Goal: Task Accomplishment & Management: Complete application form

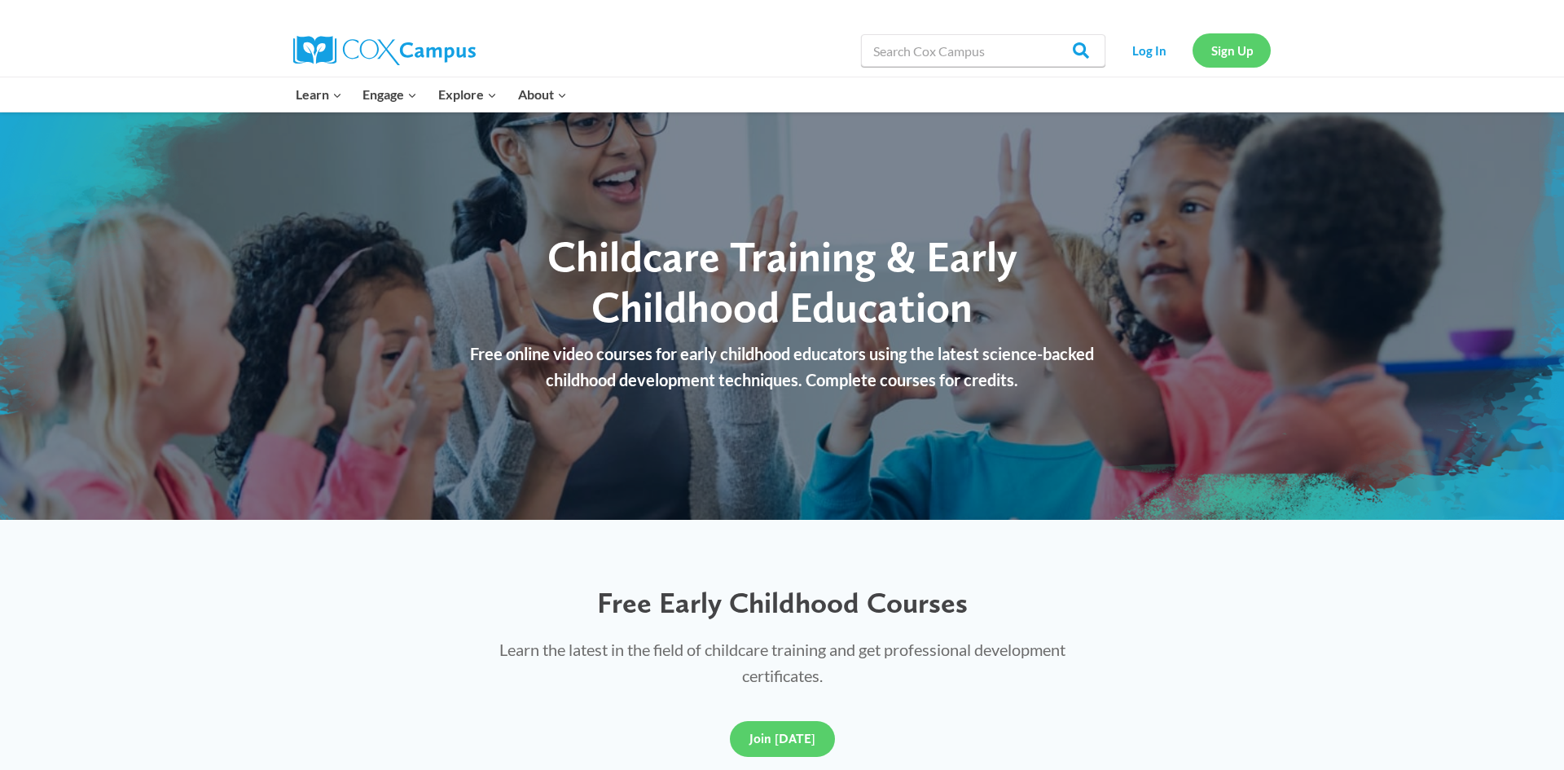
click at [1216, 49] on link "Sign Up" at bounding box center [1232, 49] width 78 height 33
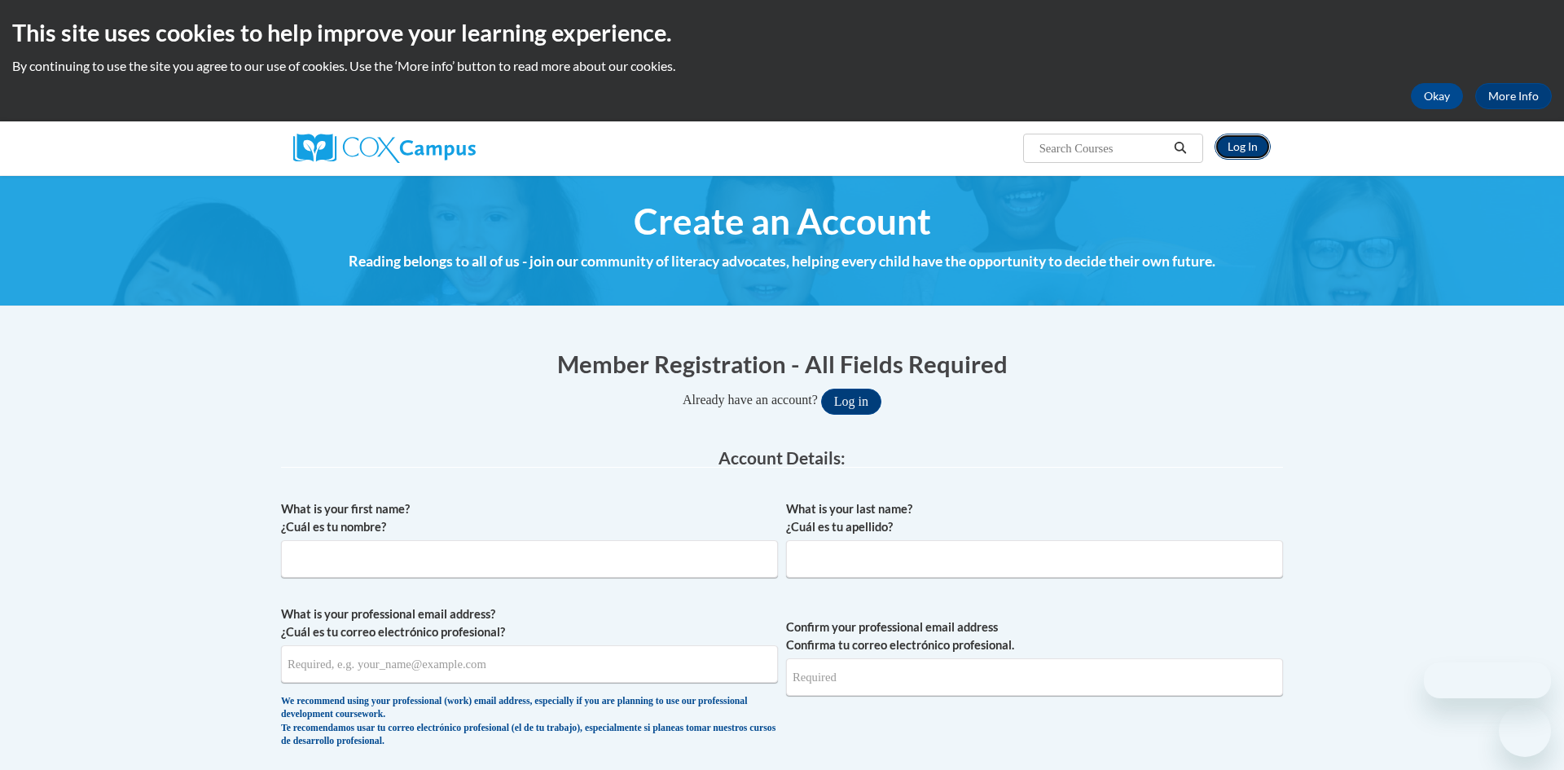
click at [1252, 151] on link "Log In" at bounding box center [1243, 147] width 56 height 26
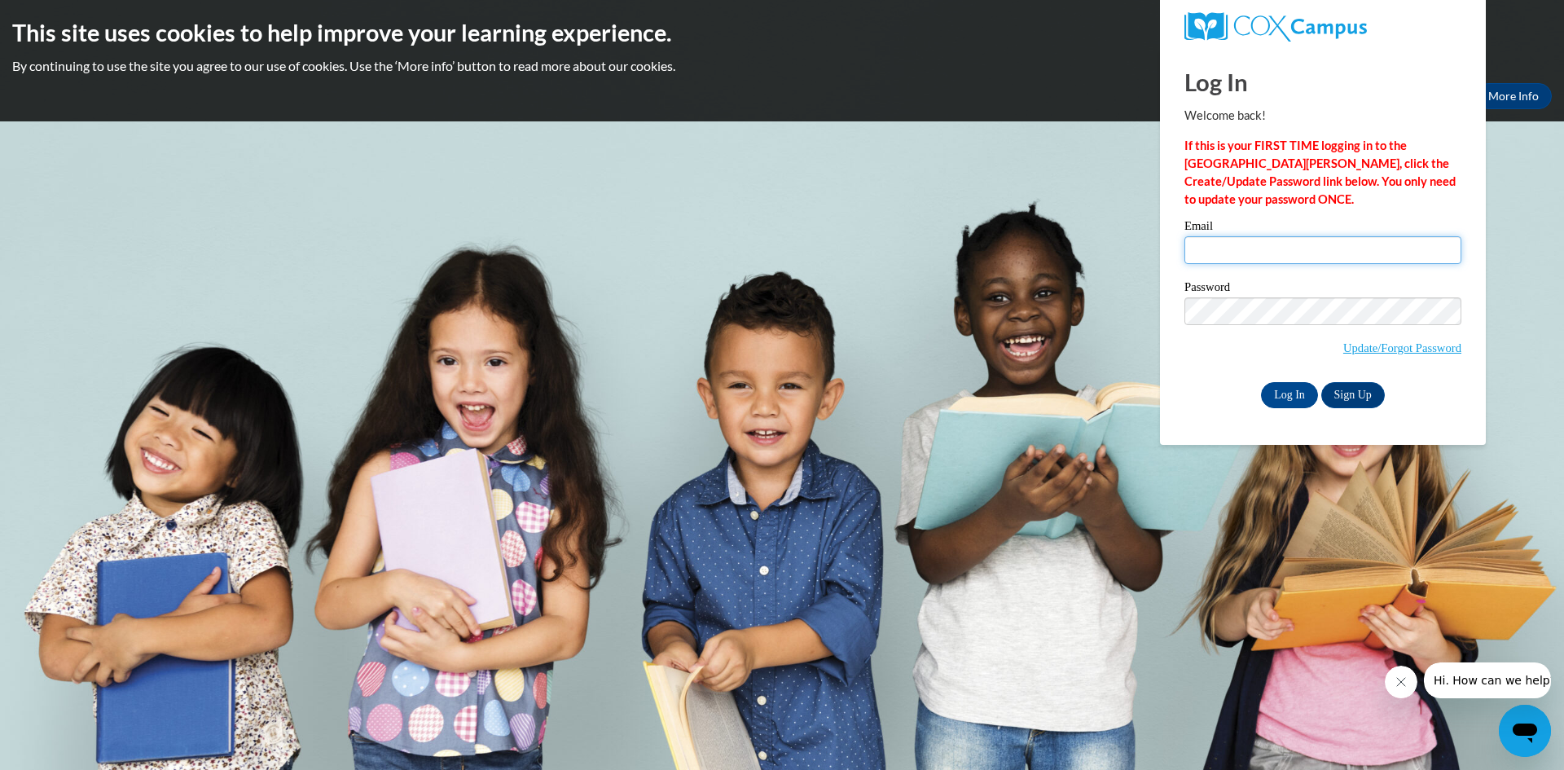
click at [1238, 244] on input "Email" at bounding box center [1323, 250] width 277 height 28
type input "georgiam33@tampabay.rr.com"
click at [1286, 393] on input "Log In" at bounding box center [1289, 395] width 57 height 26
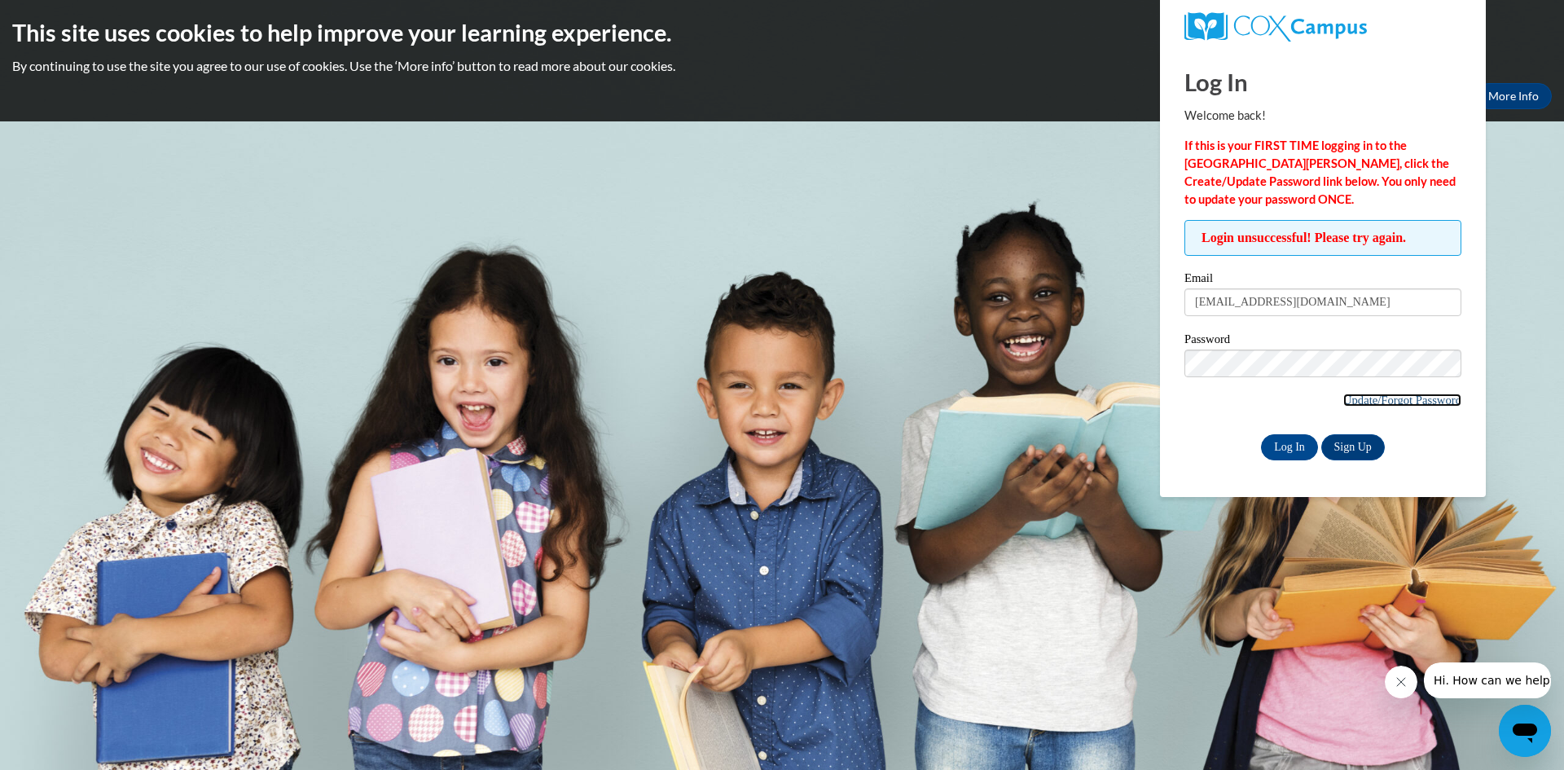
click at [1382, 399] on link "Update/Forgot Password" at bounding box center [1402, 400] width 118 height 13
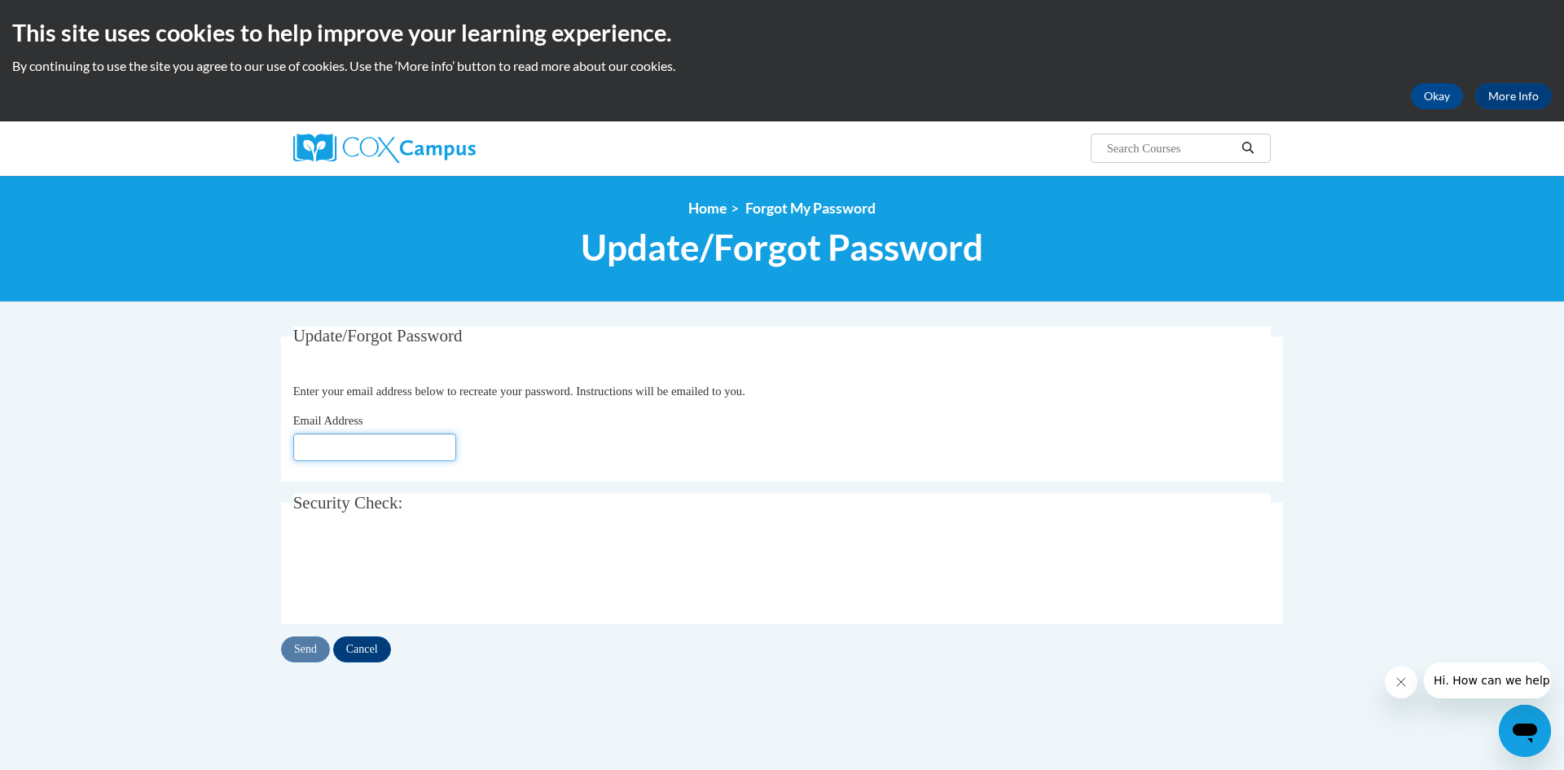
click at [351, 454] on input "Email Address" at bounding box center [374, 447] width 163 height 28
type input "[EMAIL_ADDRESS][DOMAIN_NAME]"
click at [306, 655] on input "Send" at bounding box center [305, 649] width 49 height 26
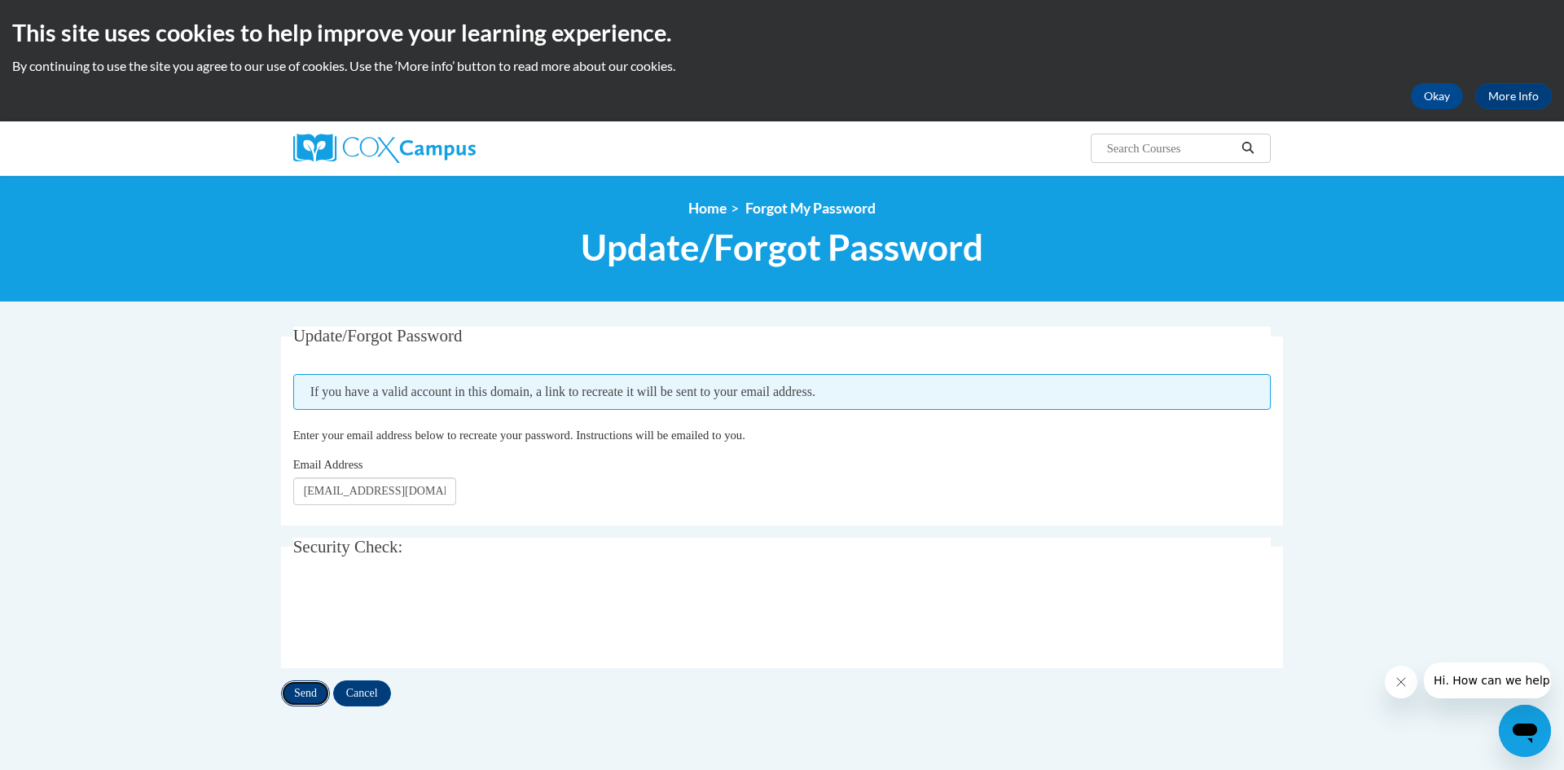
click at [304, 693] on input "Send" at bounding box center [305, 693] width 49 height 26
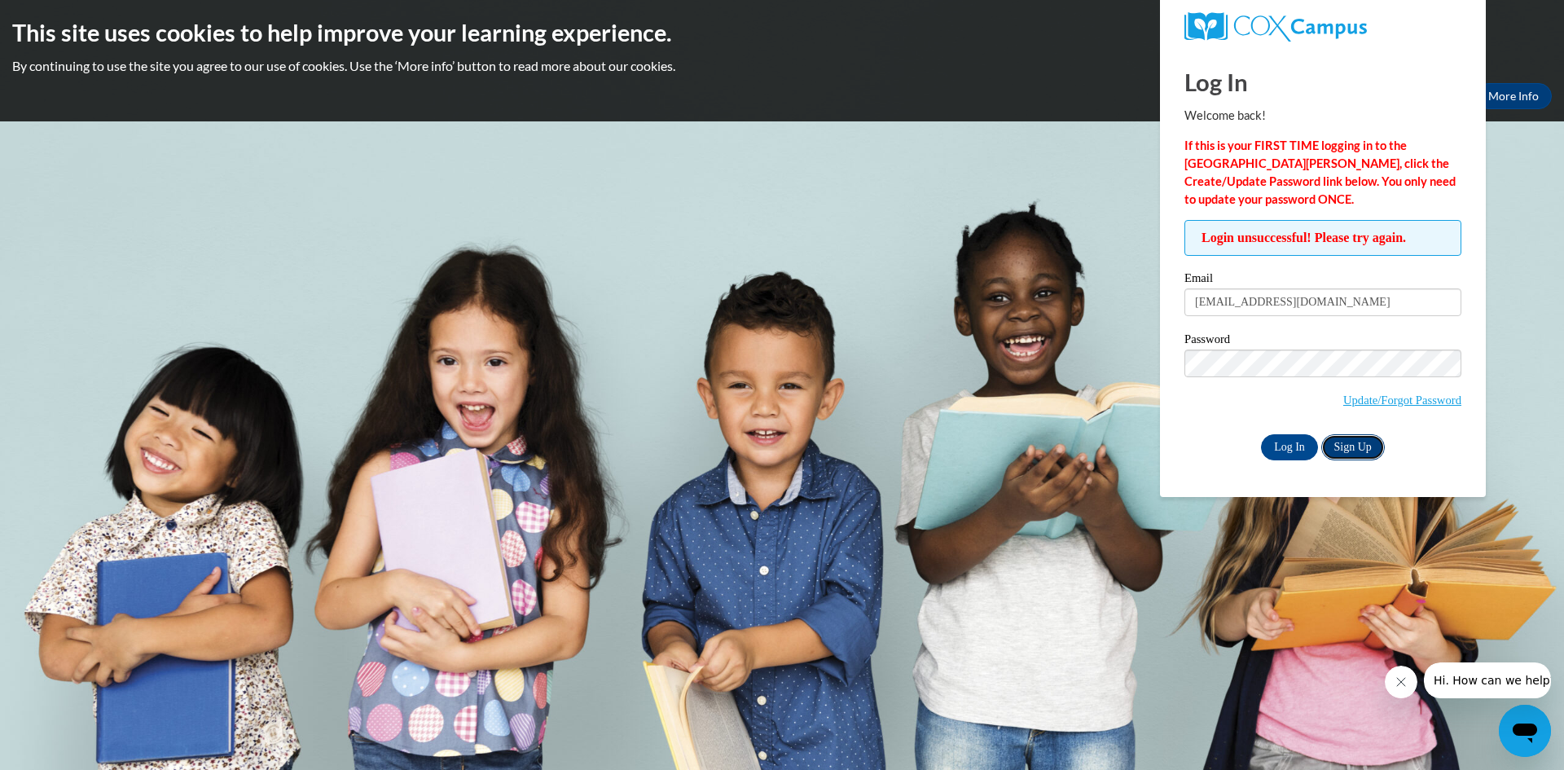
click at [1341, 442] on link "Sign Up" at bounding box center [1353, 447] width 64 height 26
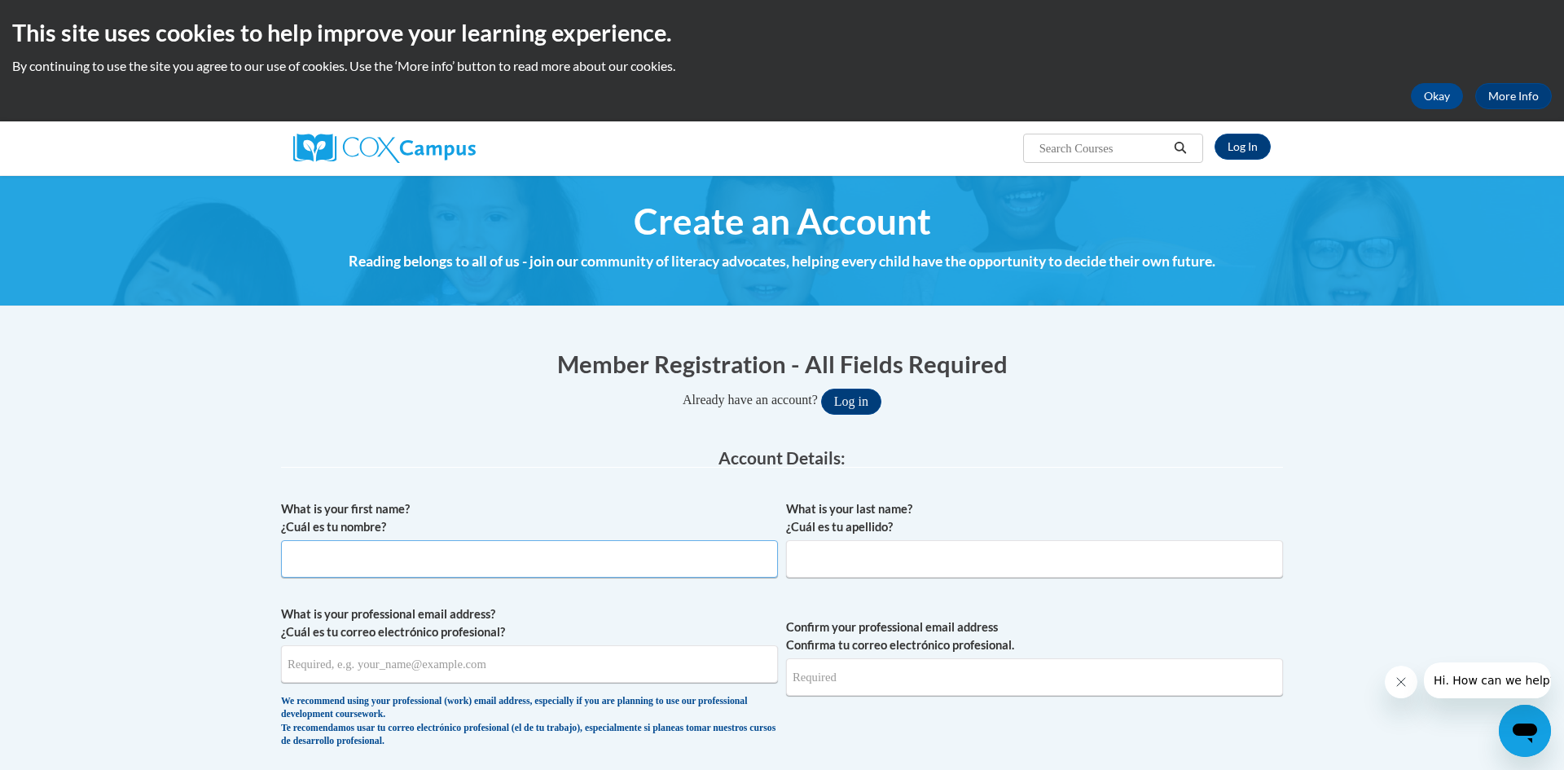
click at [408, 561] on input "What is your first name? ¿Cuál es tu nombre?" at bounding box center [529, 558] width 497 height 37
type input "[US_STATE]"
type input "[PERSON_NAME]"
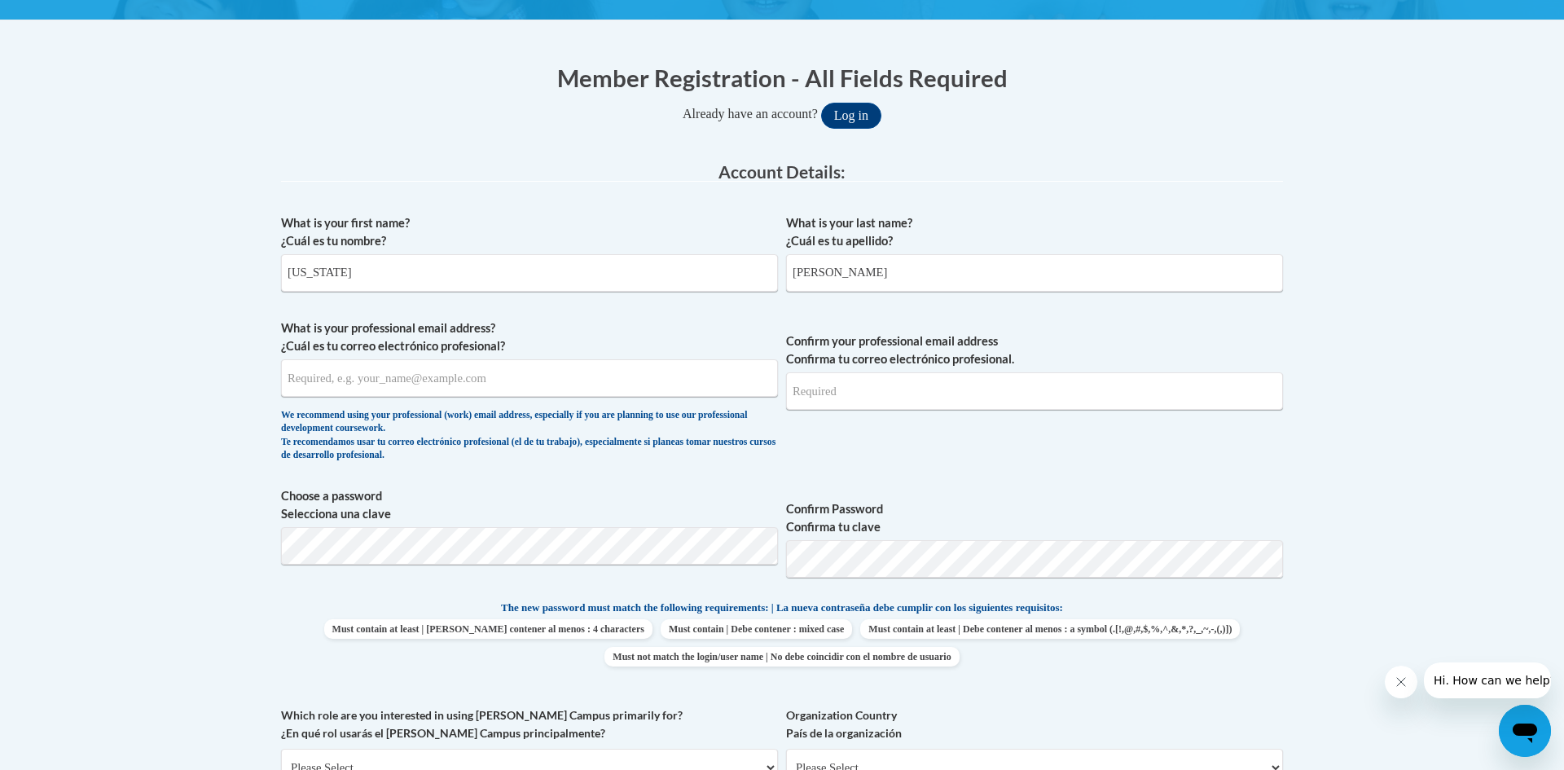
scroll to position [293, 0]
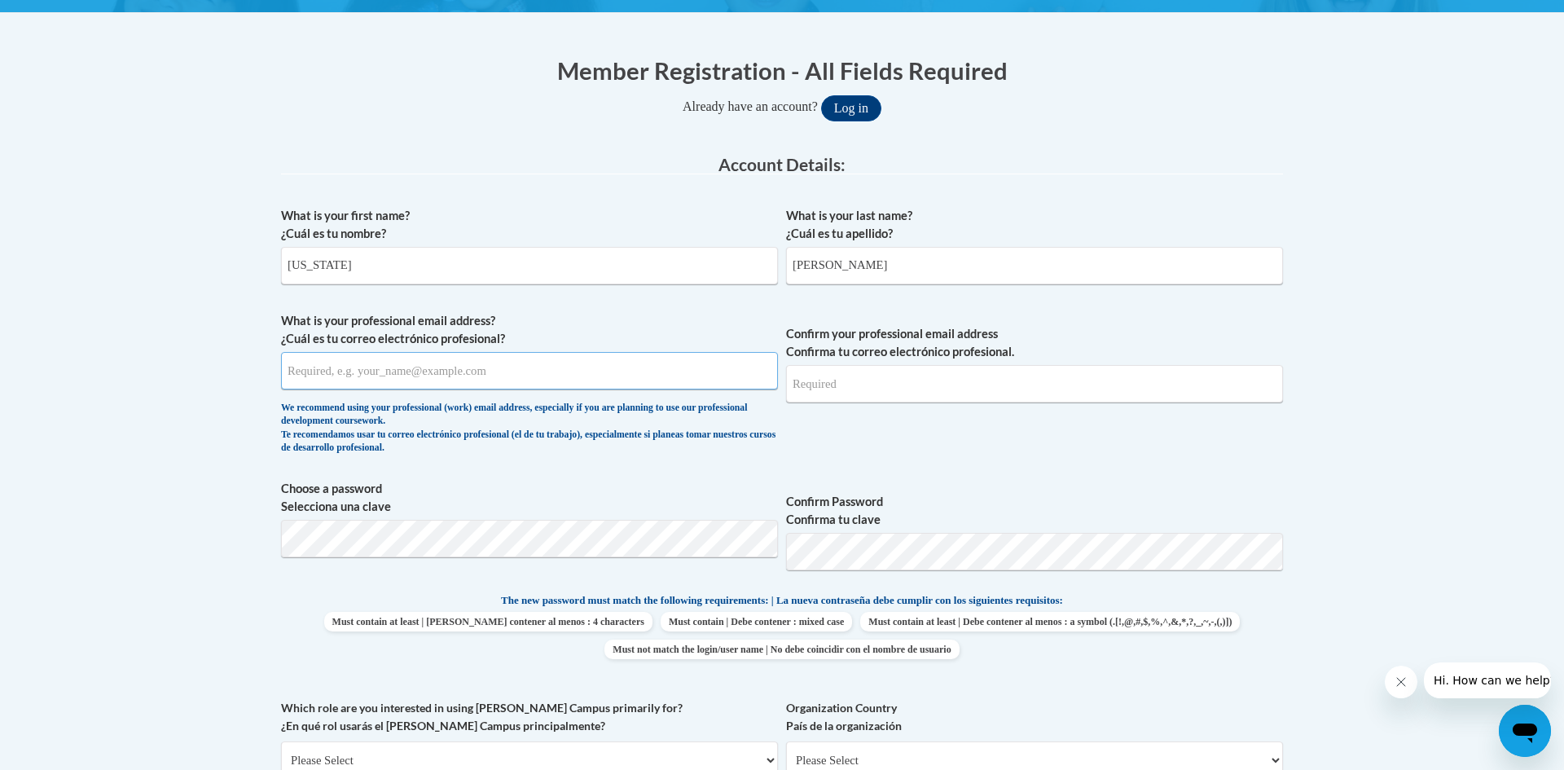
click at [408, 376] on input "What is your professional email address? ¿Cuál es tu correo electrónico profesi…" at bounding box center [529, 370] width 497 height 37
type input "[EMAIL_ADDRESS][DOMAIN_NAME]"
click at [888, 381] on input "Confirm your professional email address Confirma tu correo electrónico profesio…" at bounding box center [1034, 383] width 497 height 37
type input "[EMAIL_ADDRESS][DOMAIN_NAME]"
click at [163, 530] on body "This site uses cookies to help improve your learning experience. By continuing …" at bounding box center [782, 701] width 1564 height 1989
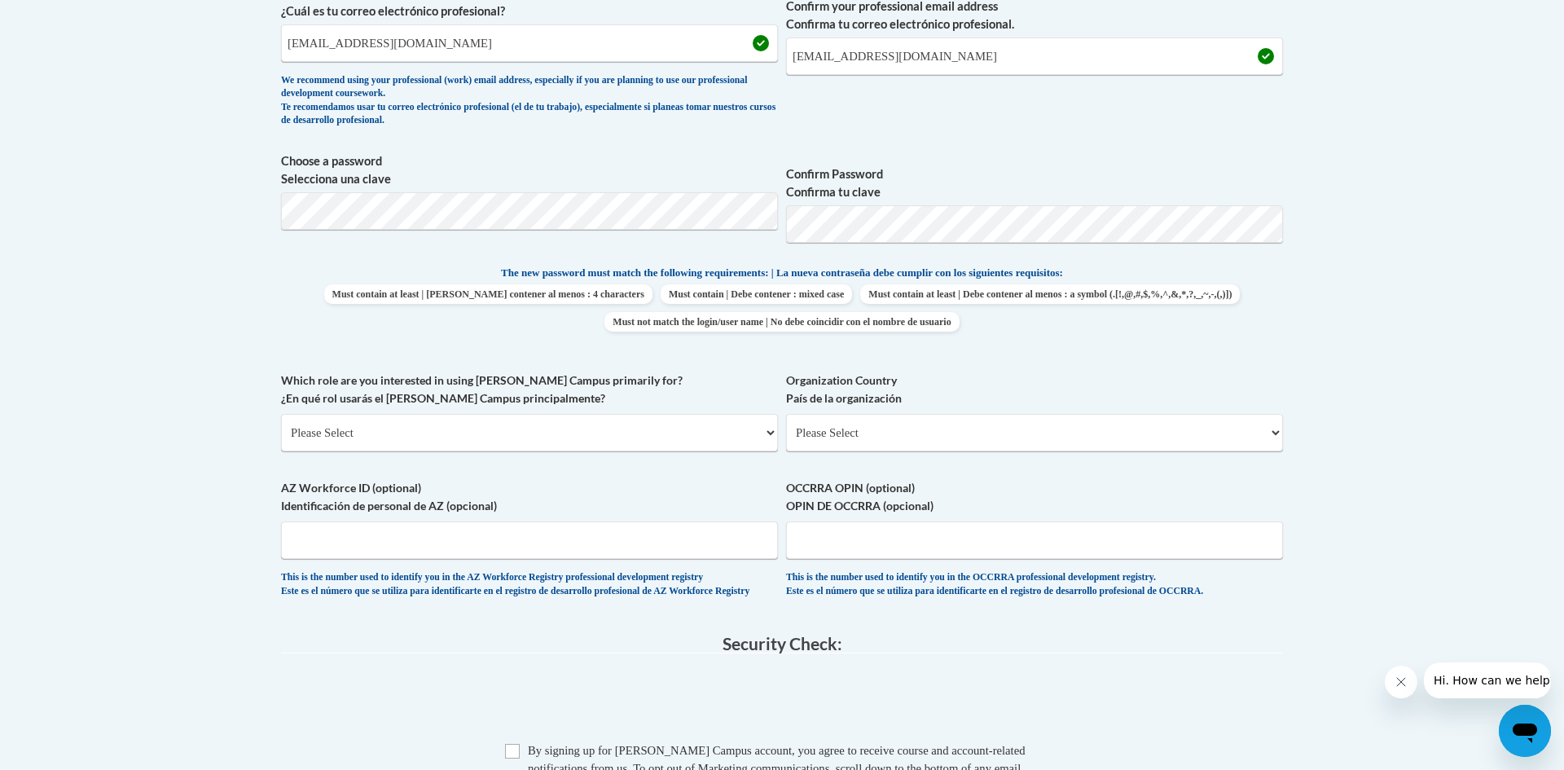
scroll to position [652, 0]
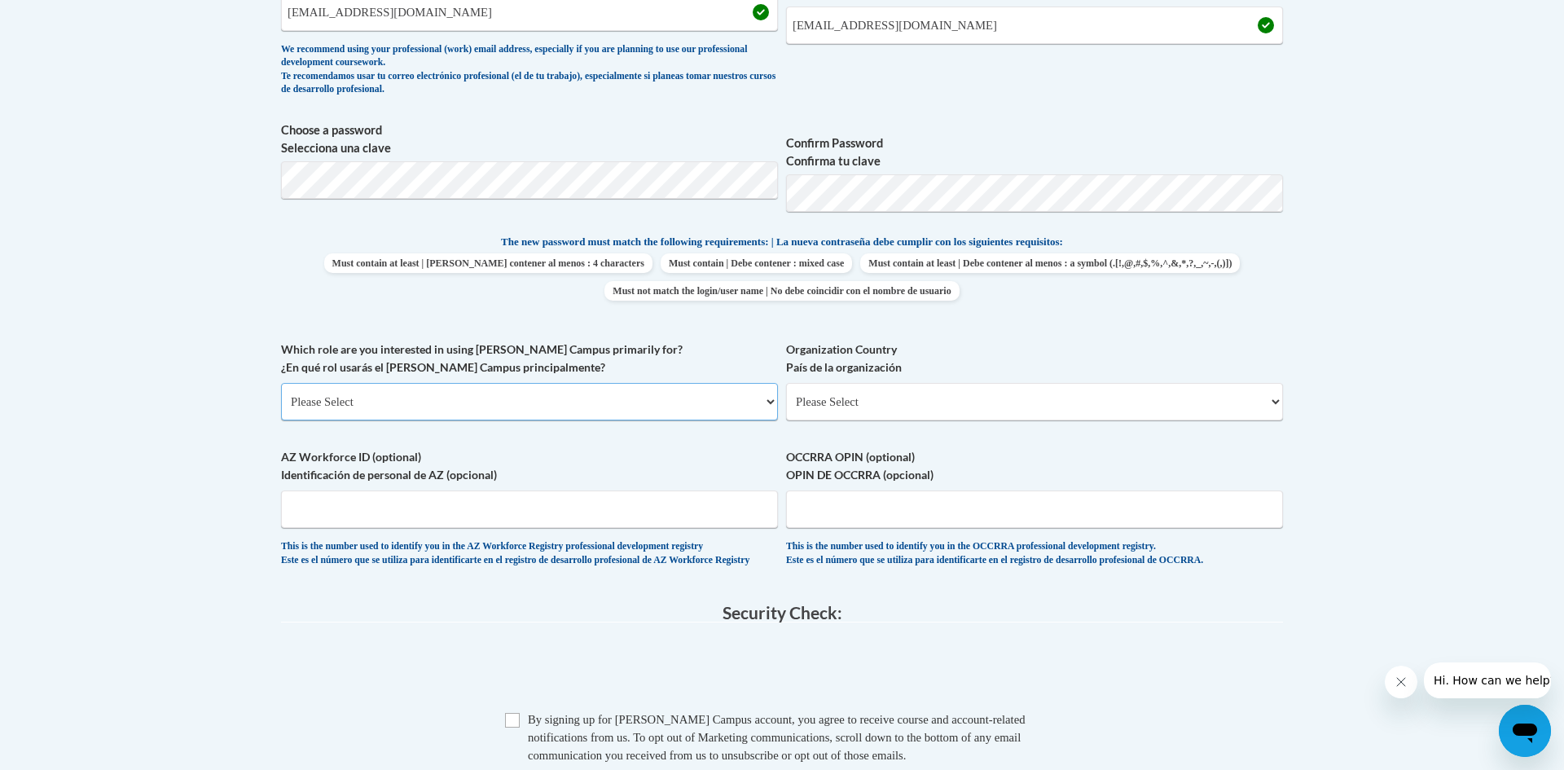
click at [501, 402] on select "Please Select College/University | Colegio/Universidad Community/Nonprofit Part…" at bounding box center [529, 401] width 497 height 37
select select "fbf2d438-af2f-41f8-98f1-81c410e29de3"
click at [281, 383] on select "Please Select College/University | Colegio/Universidad Community/Nonprofit Part…" at bounding box center [529, 401] width 497 height 37
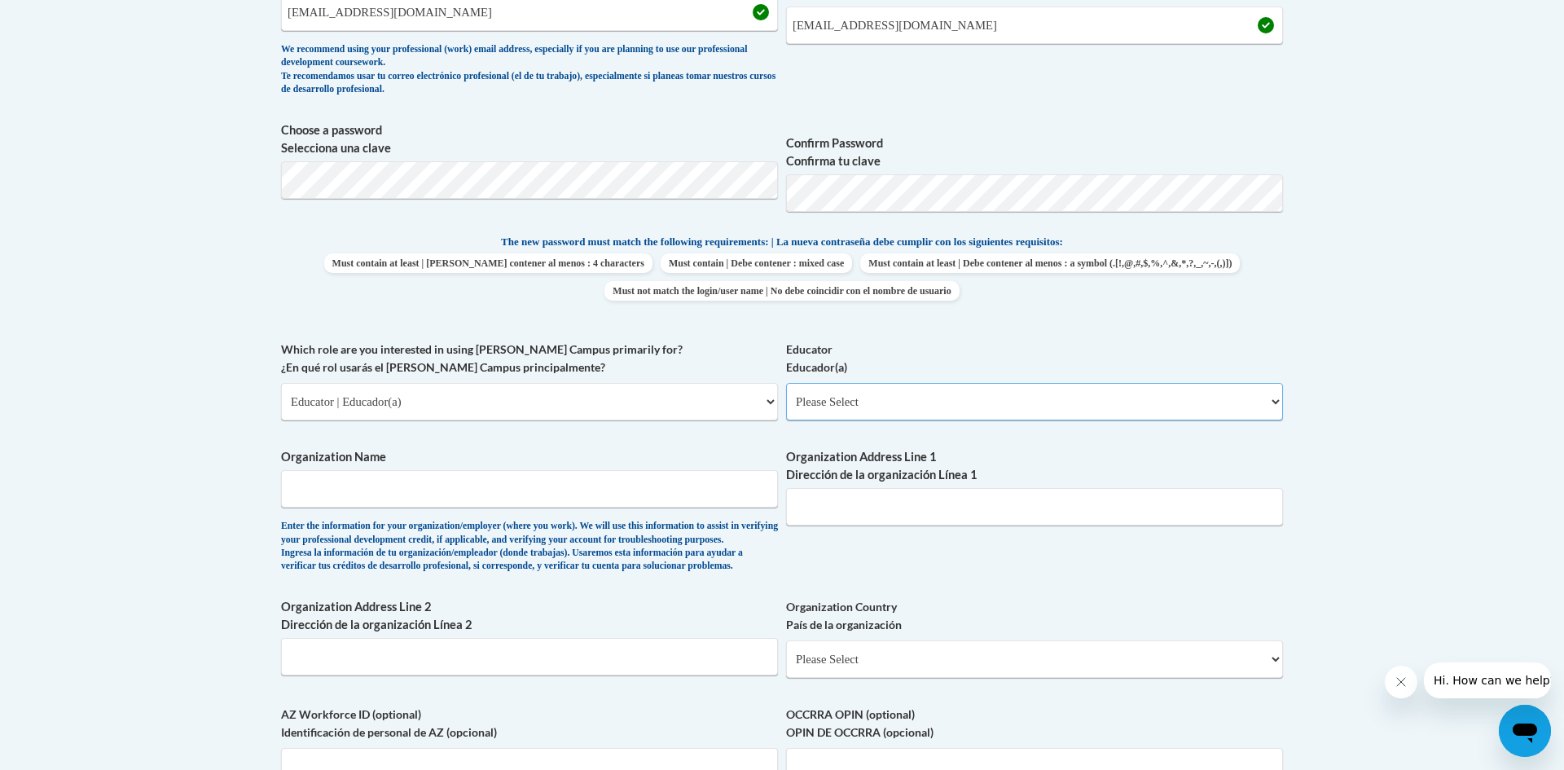
click at [873, 400] on select "Please Select Early Learning/Daycare Teacher/Family Home Care Provider | Maestr…" at bounding box center [1034, 401] width 497 height 37
select select "6732b29e-f5f4-40e4-a595-7dafd2b8fb29"
click at [786, 383] on select "Please Select Early Learning/Daycare Teacher/Family Home Care Provider | Maestr…" at bounding box center [1034, 401] width 497 height 37
click at [458, 486] on input "Organization Name" at bounding box center [529, 488] width 497 height 37
type input "Bartow wee care"
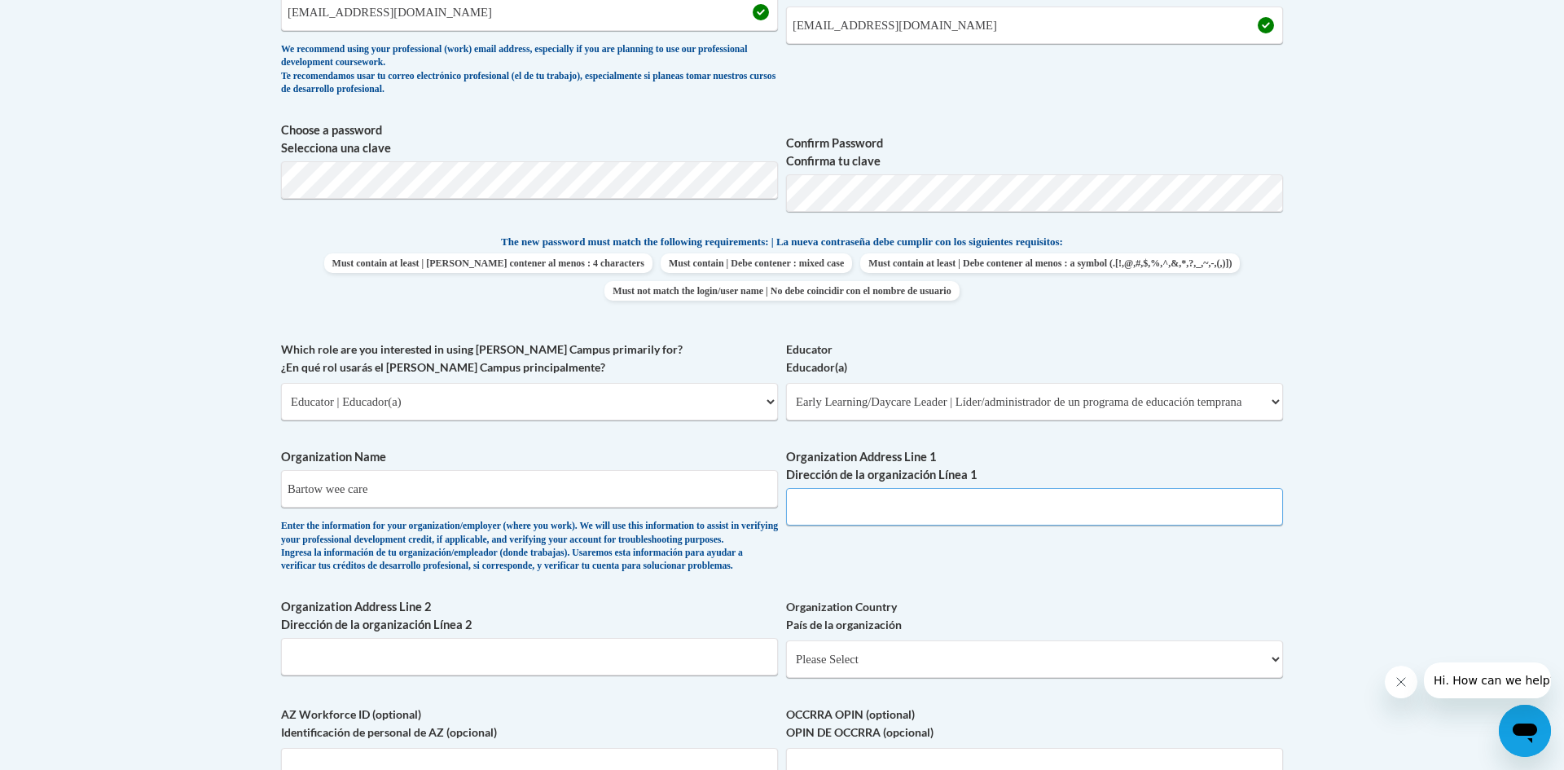
click at [855, 502] on input "Organization Address Line 1 Dirección de la organización Línea 1" at bounding box center [1034, 506] width 497 height 37
type input "1570 S Gordon ave"
click at [231, 623] on body "This site uses cookies to help improve your learning experience. By continuing …" at bounding box center [782, 471] width 1564 height 2246
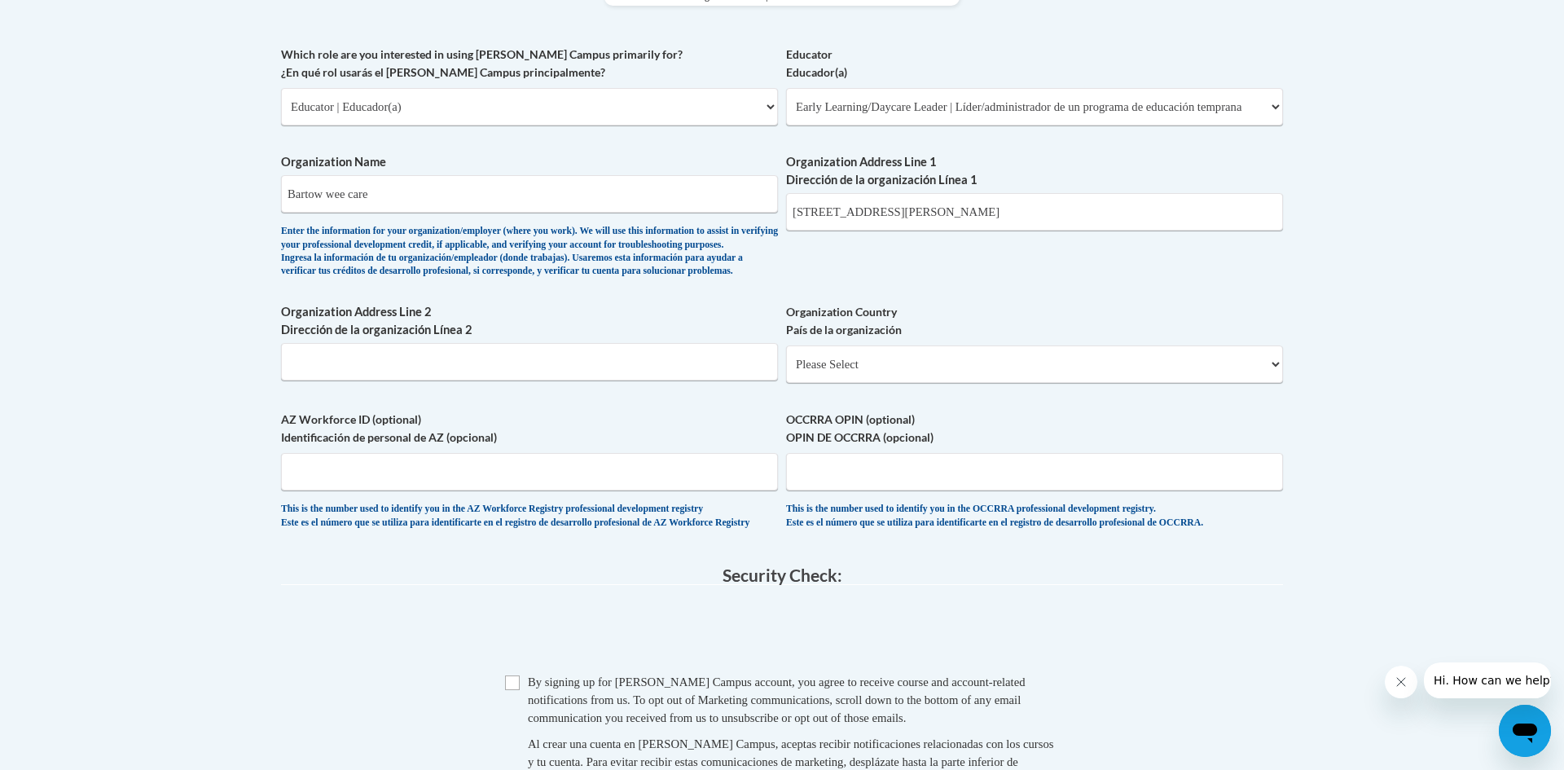
scroll to position [978, 0]
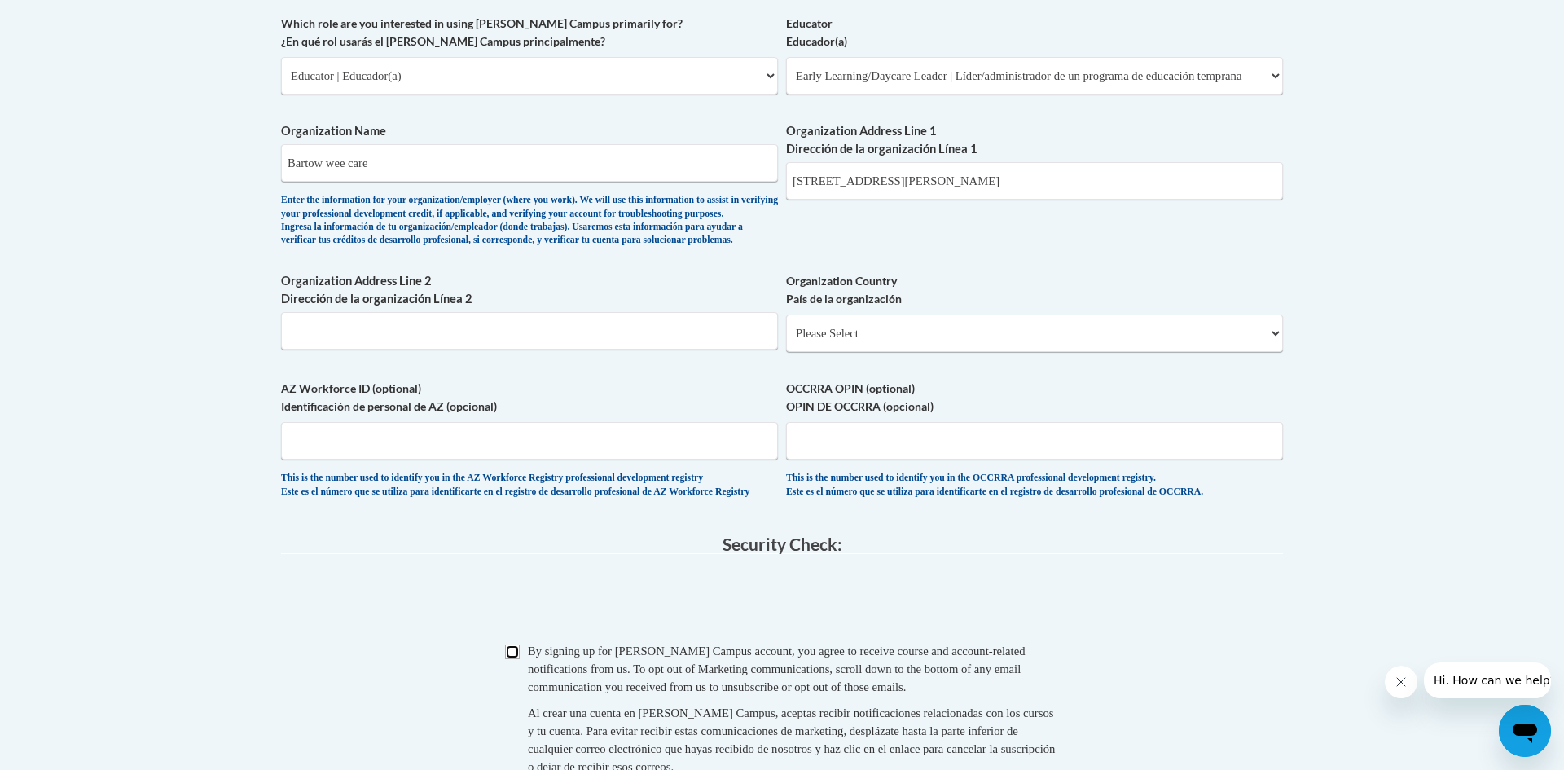
click at [513, 659] on input "Checkbox" at bounding box center [512, 651] width 15 height 15
checkbox input "true"
click at [435, 679] on fieldset "Security Check: Enter the security code + = TextBox Checkbox" at bounding box center [782, 673] width 1002 height 277
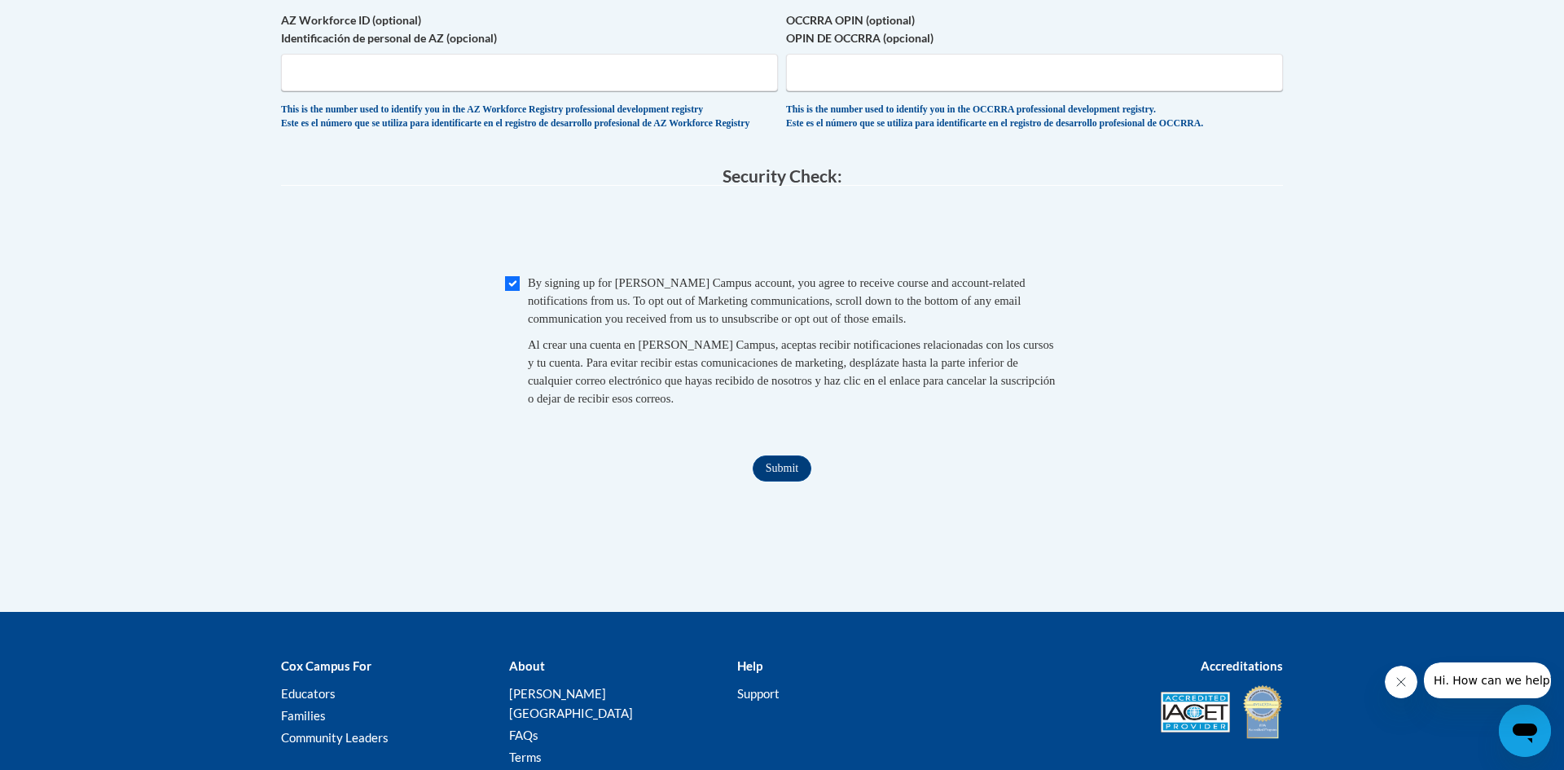
scroll to position [1369, 0]
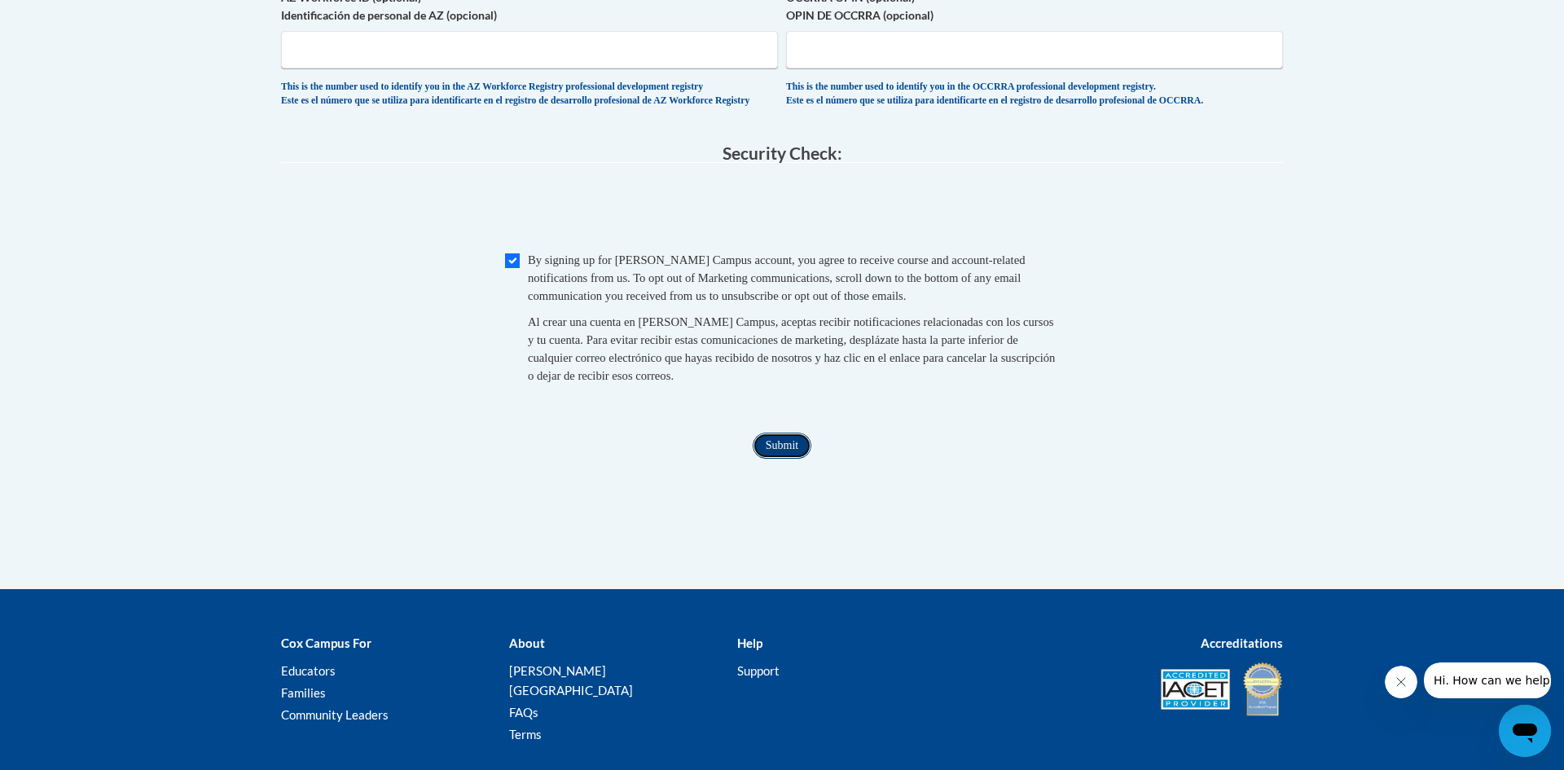
click at [791, 459] on input "Submit" at bounding box center [782, 446] width 59 height 26
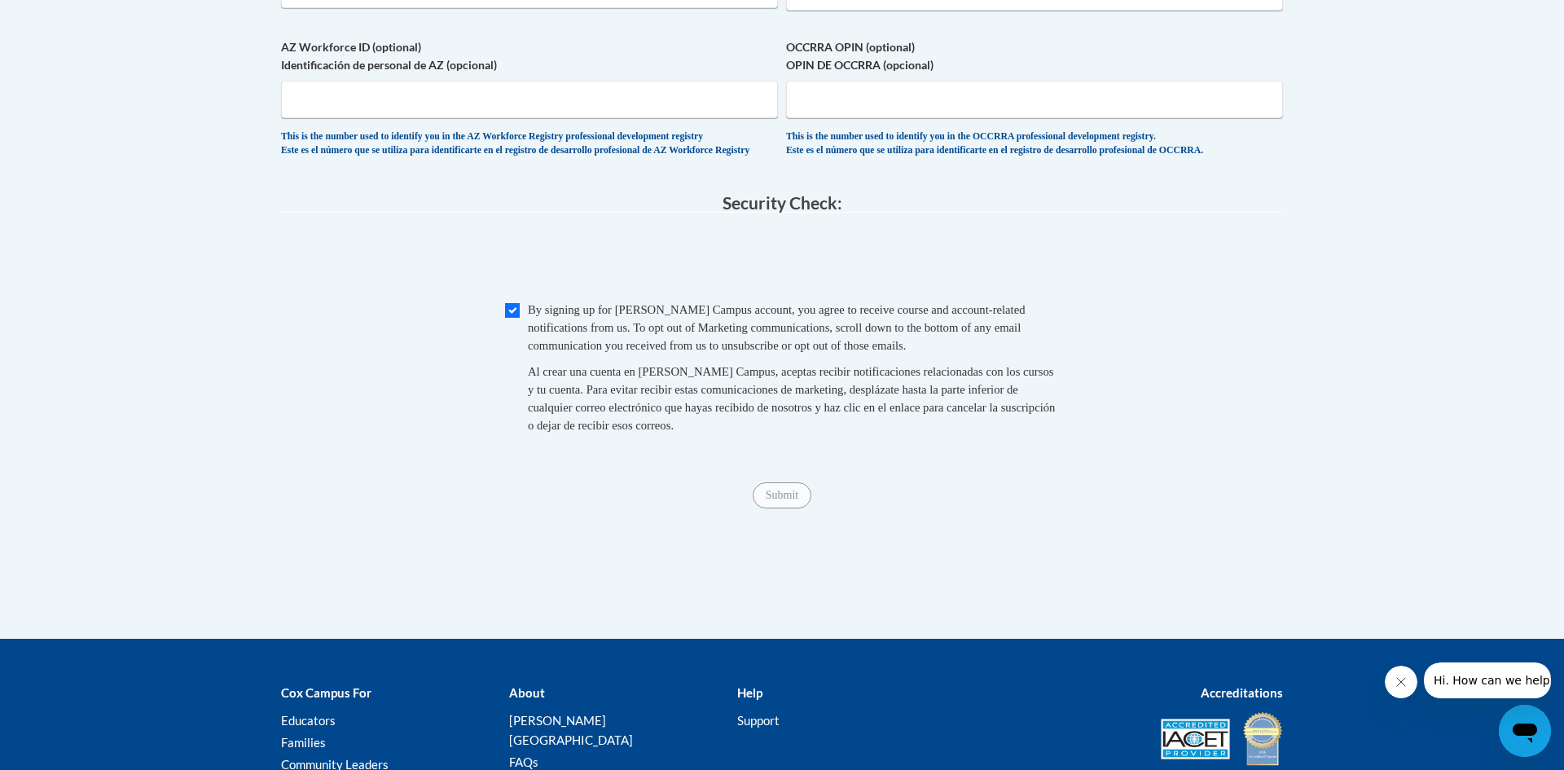
select select "ad49bcad-a171-4b2e-b99c-48b446064914"
select select
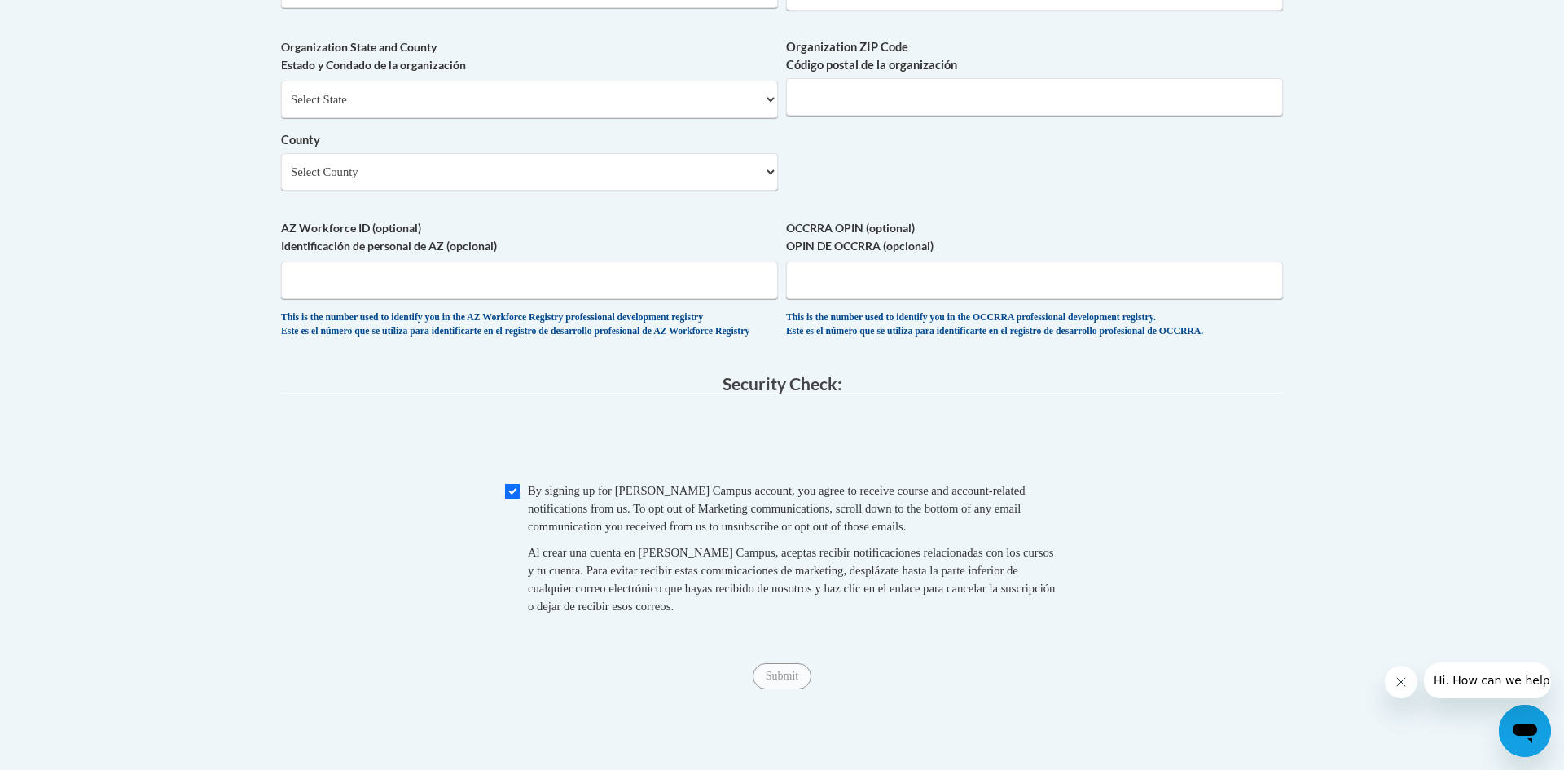
click at [1179, 588] on div "Checkbox By signing up for a Cox Campus account, you agree to receive course an…" at bounding box center [782, 556] width 1002 height 150
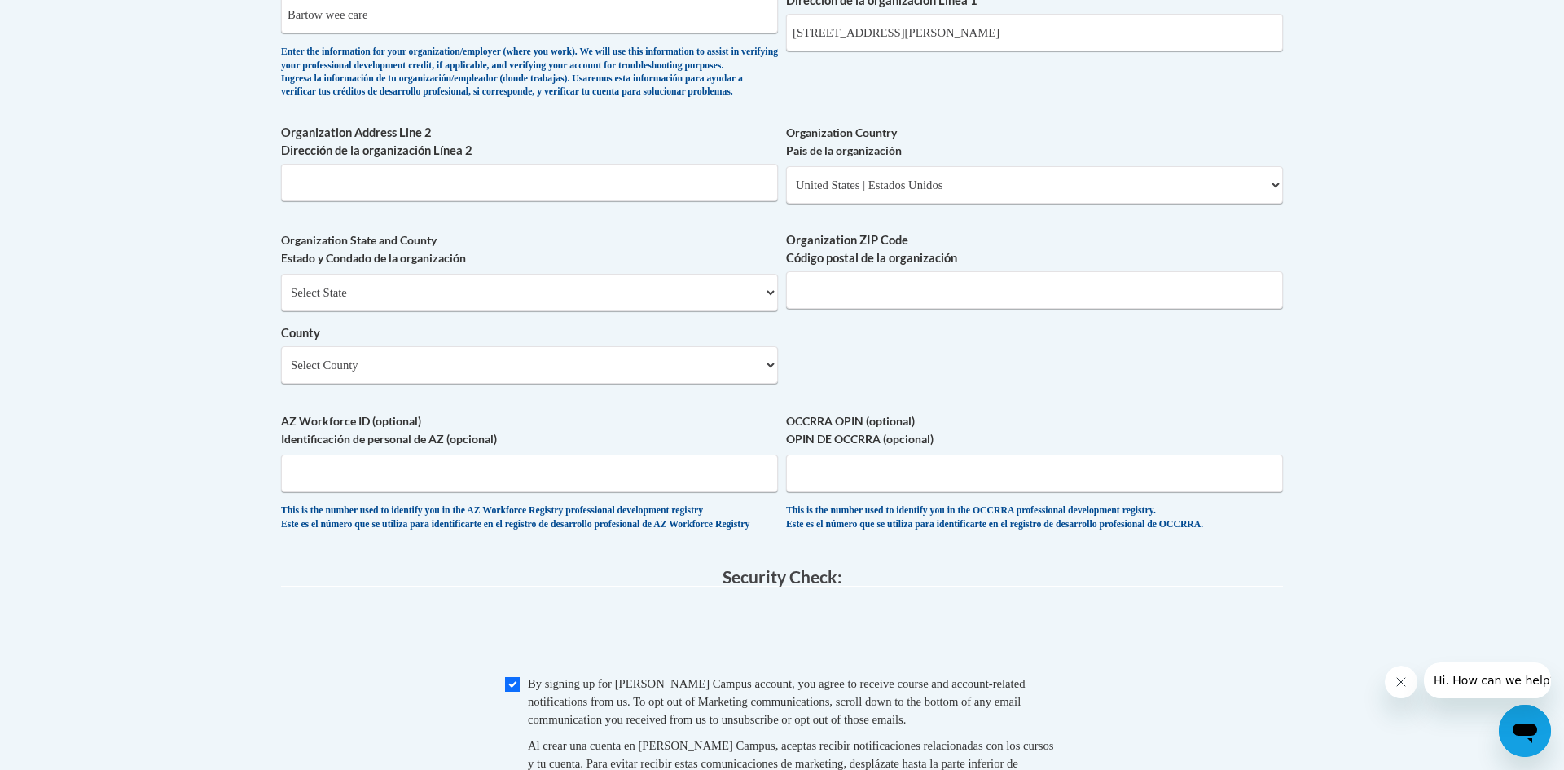
scroll to position [1123, 0]
click at [751, 314] on select "Select State Alabama Alaska Arizona Arkansas California Colorado Connecticut De…" at bounding box center [529, 294] width 497 height 37
select select "Florida"
click at [281, 303] on select "Select State Alabama Alaska Arizona Arkansas California Colorado Connecticut De…" at bounding box center [529, 294] width 497 height 37
click at [886, 311] on input "Organization ZIP Code Código postal de la organización" at bounding box center [1034, 292] width 497 height 37
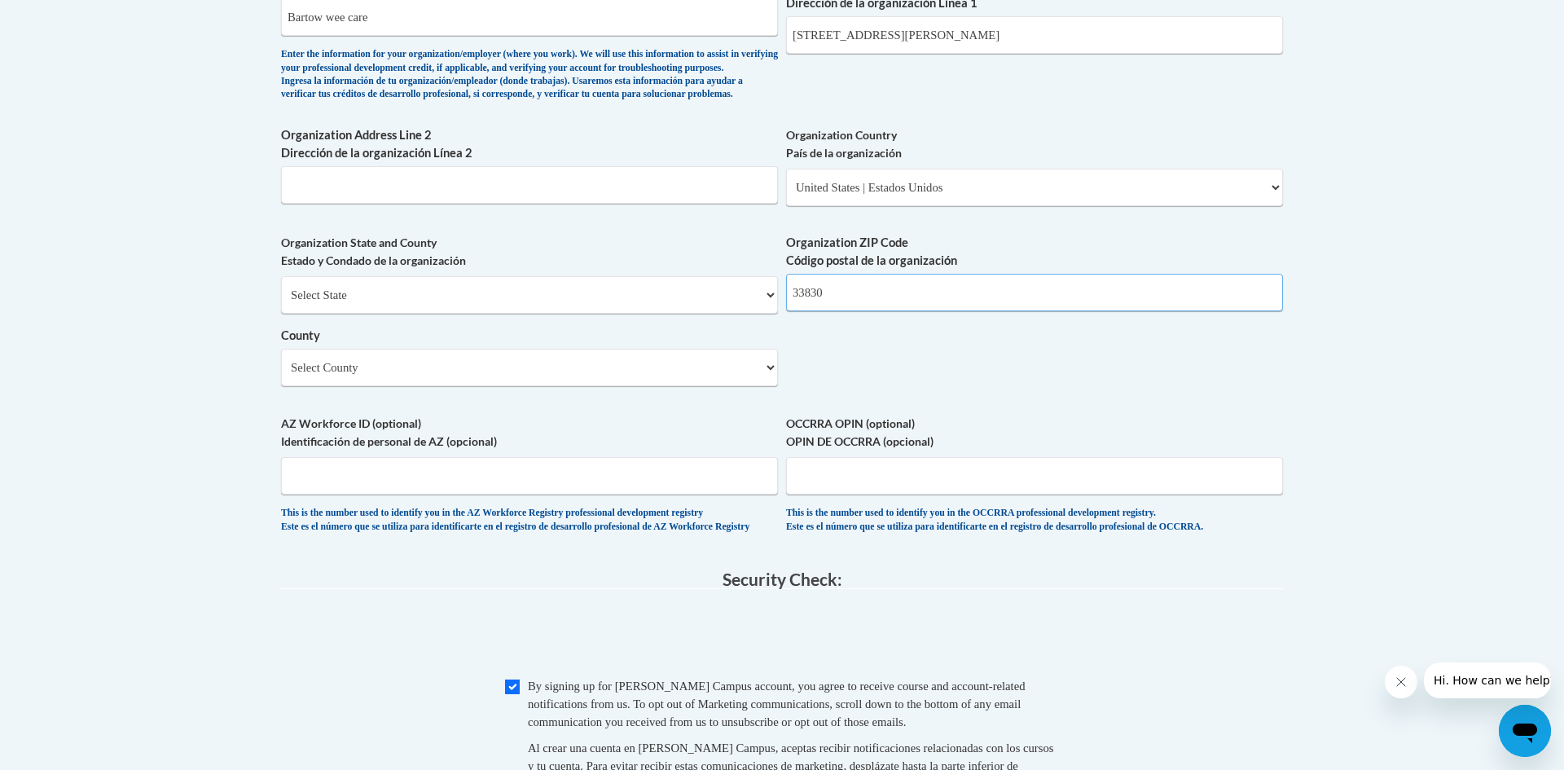
type input "33830"
click at [632, 386] on select "Select County Alachua Baker Bay Bradford Brevard Broward Calhoun Charlotte Citr…" at bounding box center [529, 367] width 497 height 37
select select "Polk"
click at [281, 376] on select "Select County Alachua Baker Bay Bradford Brevard Broward Calhoun Charlotte Citr…" at bounding box center [529, 367] width 497 height 37
click at [431, 669] on span "0cAFcWeA60a6vcdewe-Y2qobtqJQyToIX5_PAZkK96rP0xoROTZ8AHF9wBAyIV9dhMy3t0_Wr_sPoDW…" at bounding box center [782, 637] width 1002 height 64
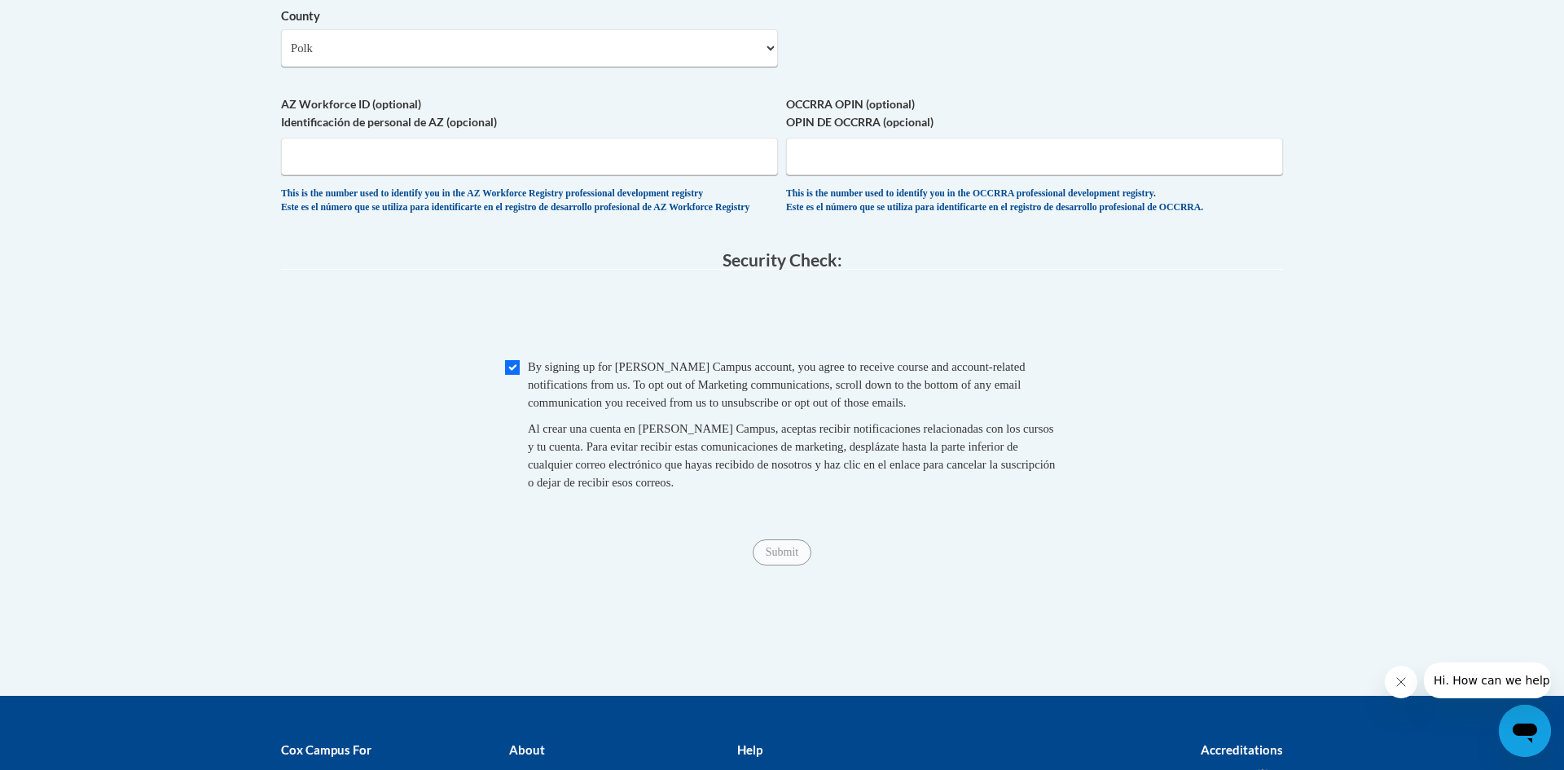
scroll to position [1449, 0]
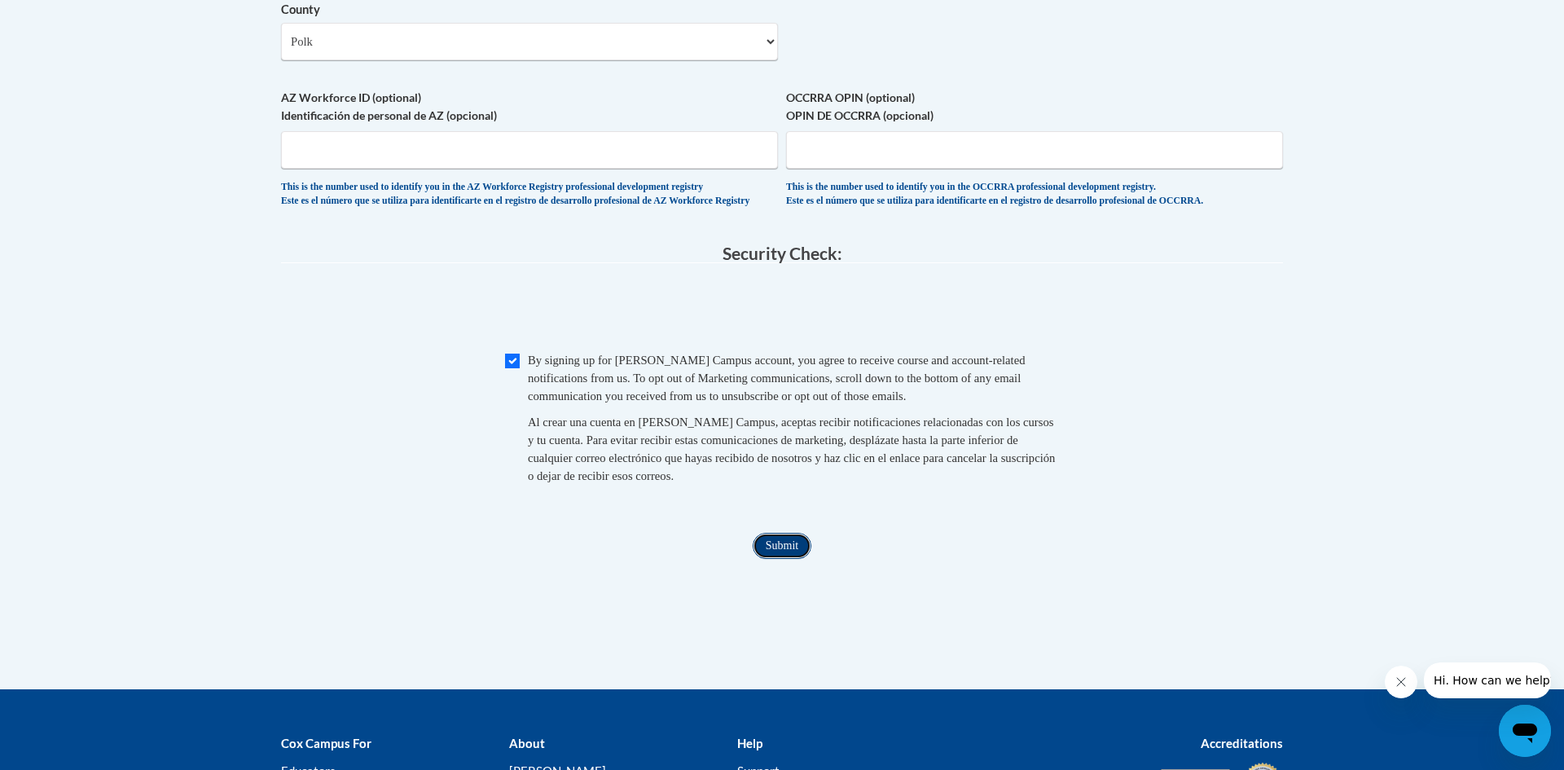
click at [779, 559] on input "Submit" at bounding box center [782, 546] width 59 height 26
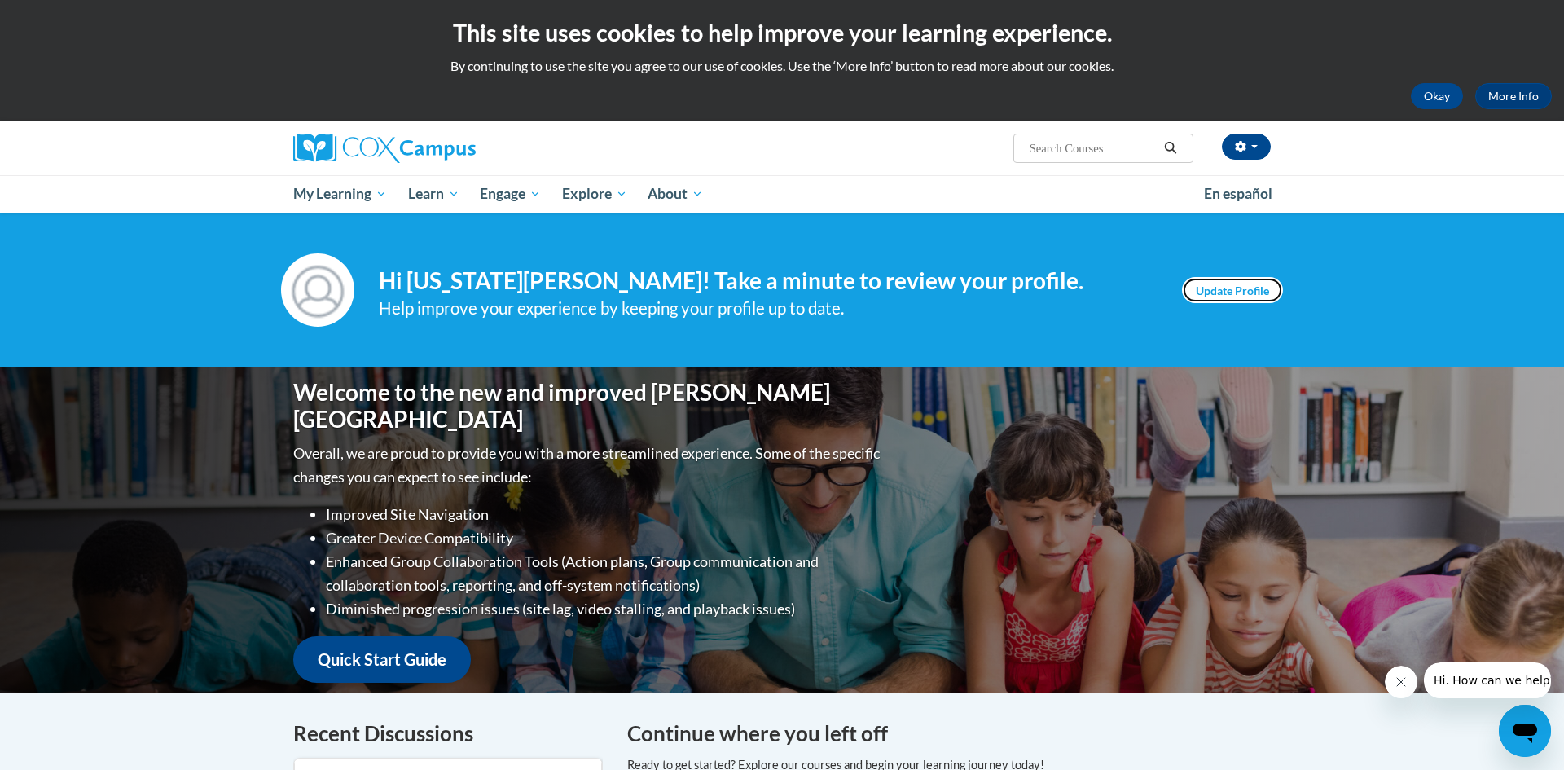
click at [1247, 298] on link "Update Profile" at bounding box center [1232, 290] width 101 height 26
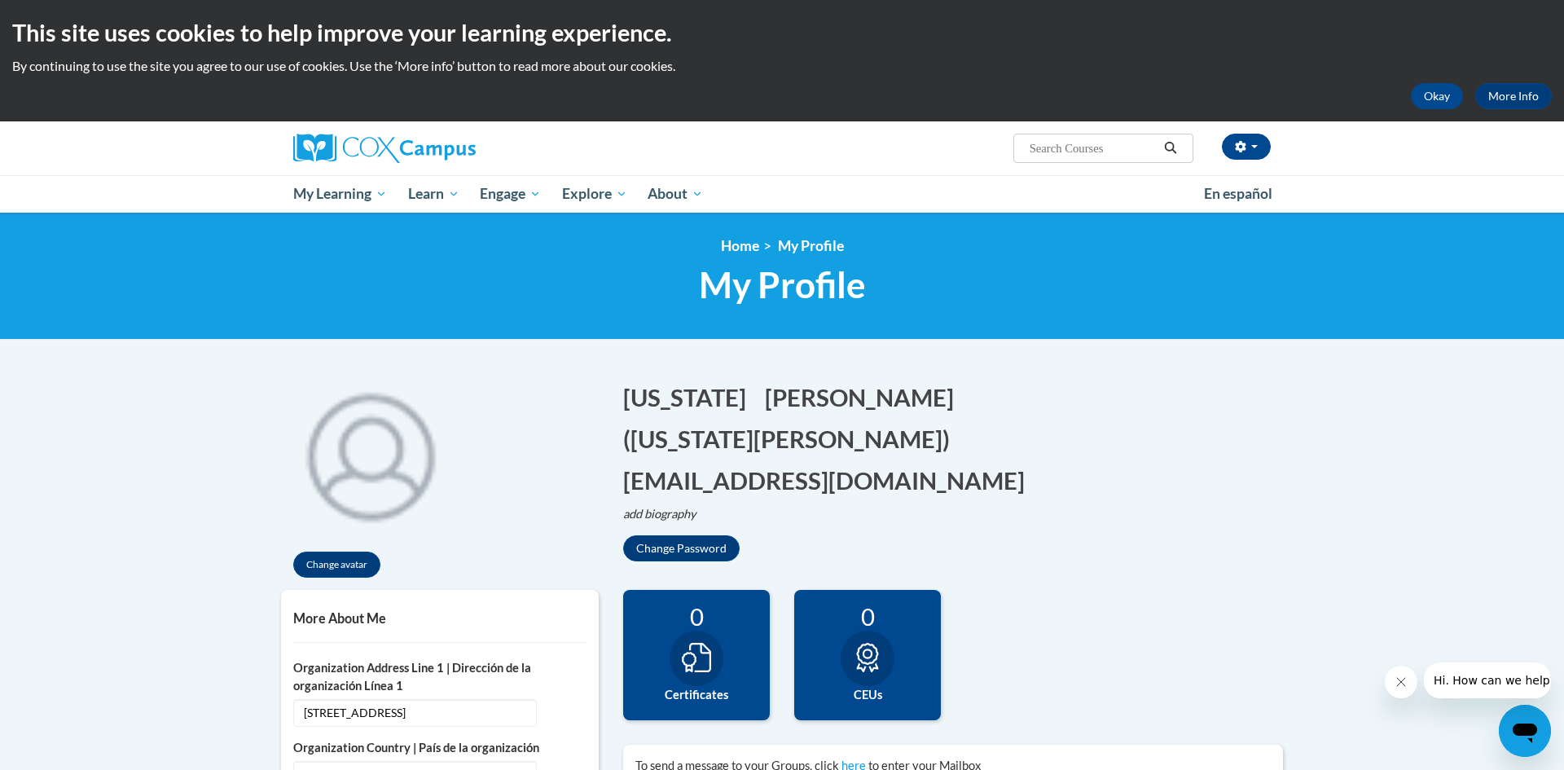
click at [1119, 489] on div "Georgia Edit Screen Name Georgia Save Morgan Edit Screen Name Morgan Save (Geor…" at bounding box center [953, 470] width 660 height 181
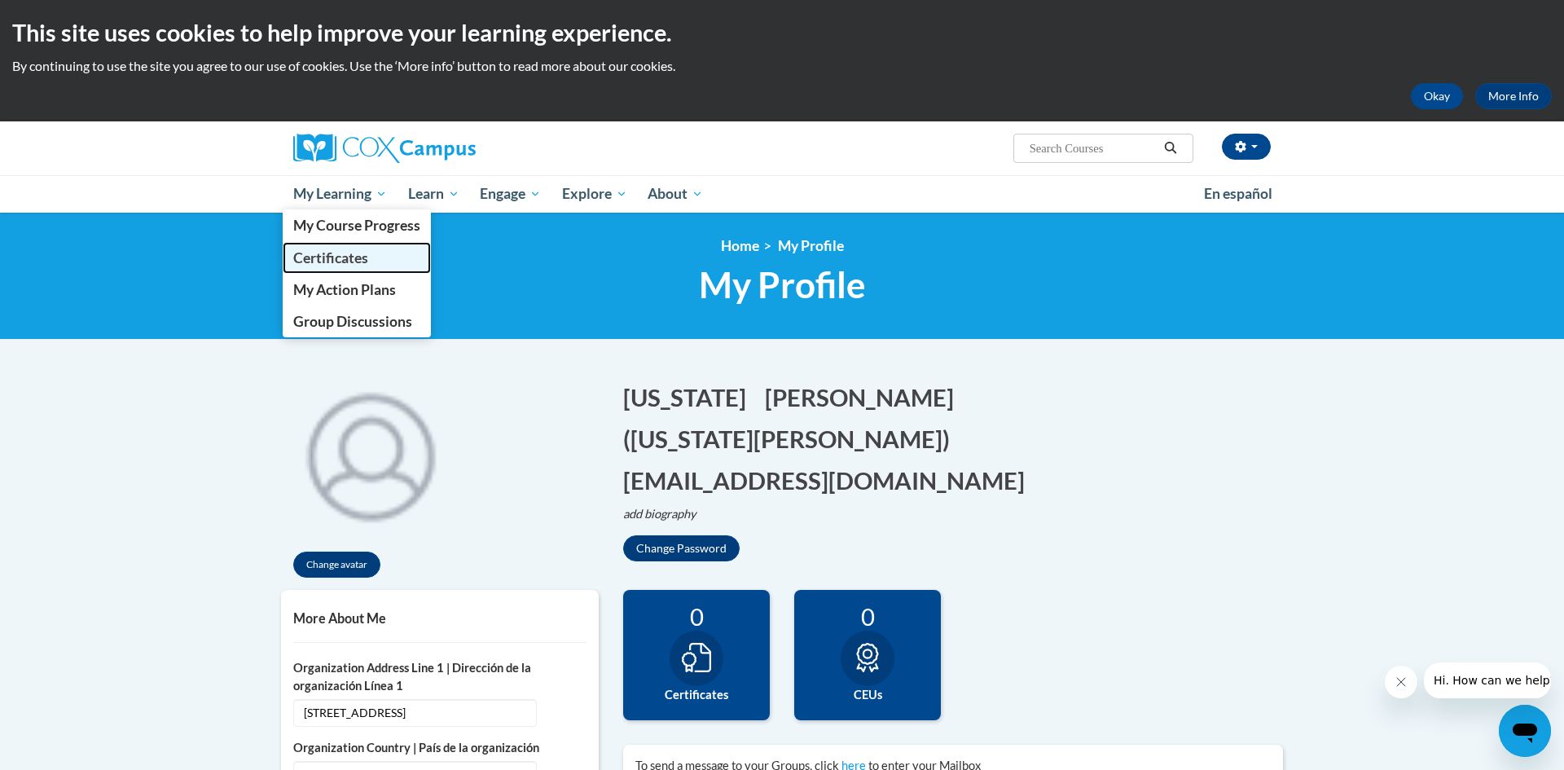
click at [314, 265] on span "Certificates" at bounding box center [330, 257] width 75 height 17
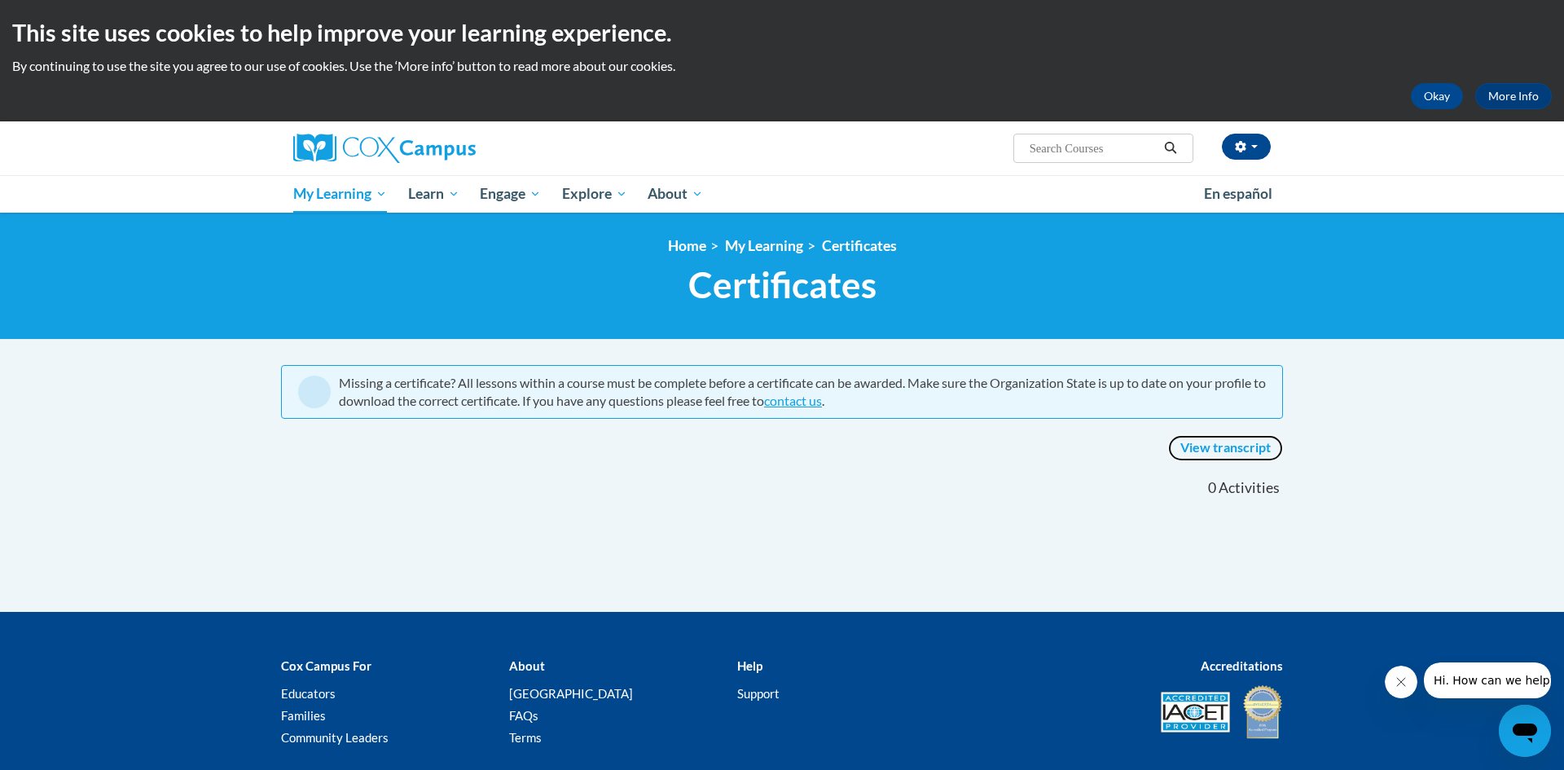
click at [1205, 448] on link "View transcript" at bounding box center [1225, 448] width 115 height 26
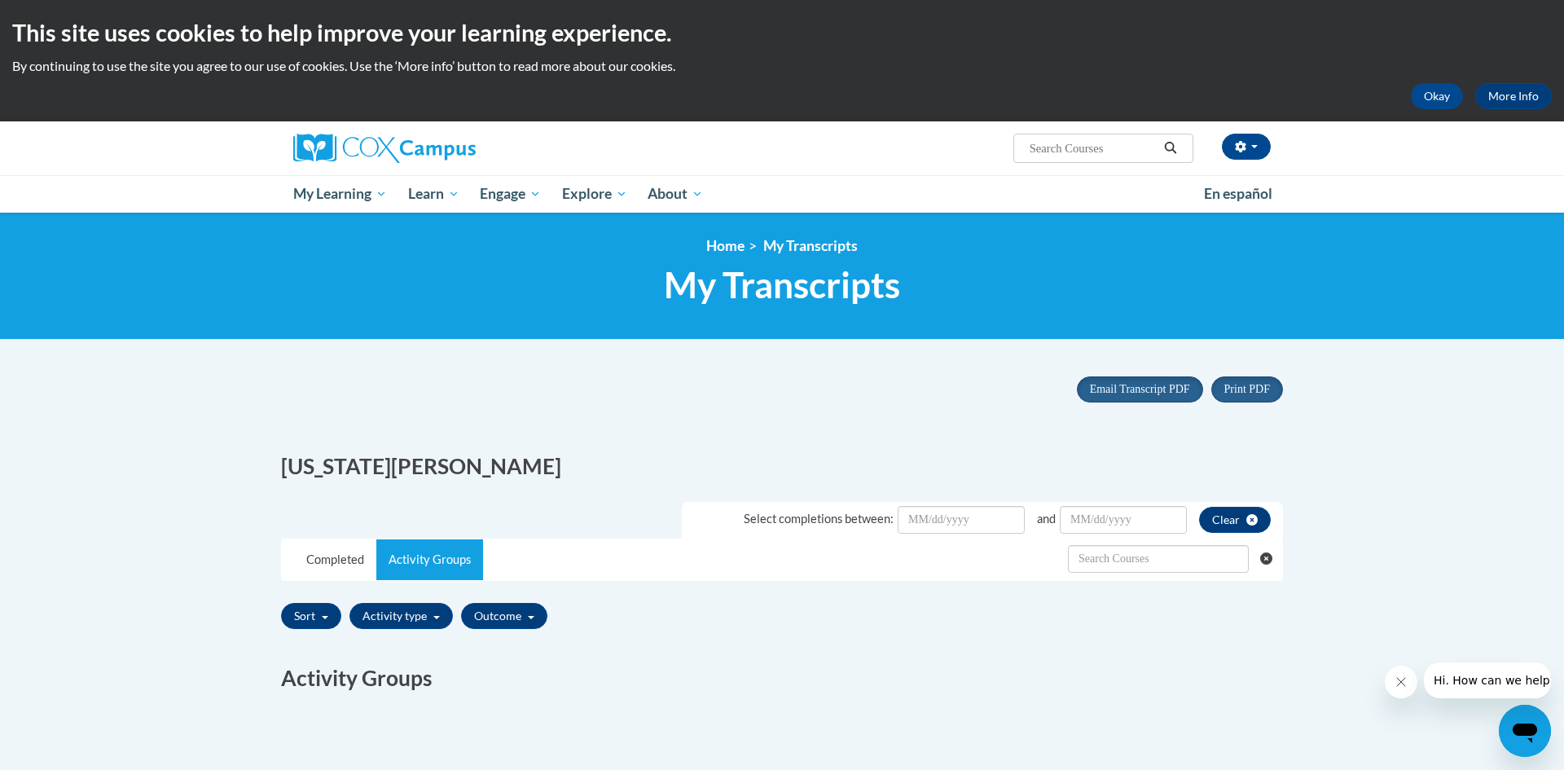
click at [200, 445] on body "This site uses cookies to help improve your learning experience. By continuing …" at bounding box center [782, 550] width 1564 height 1100
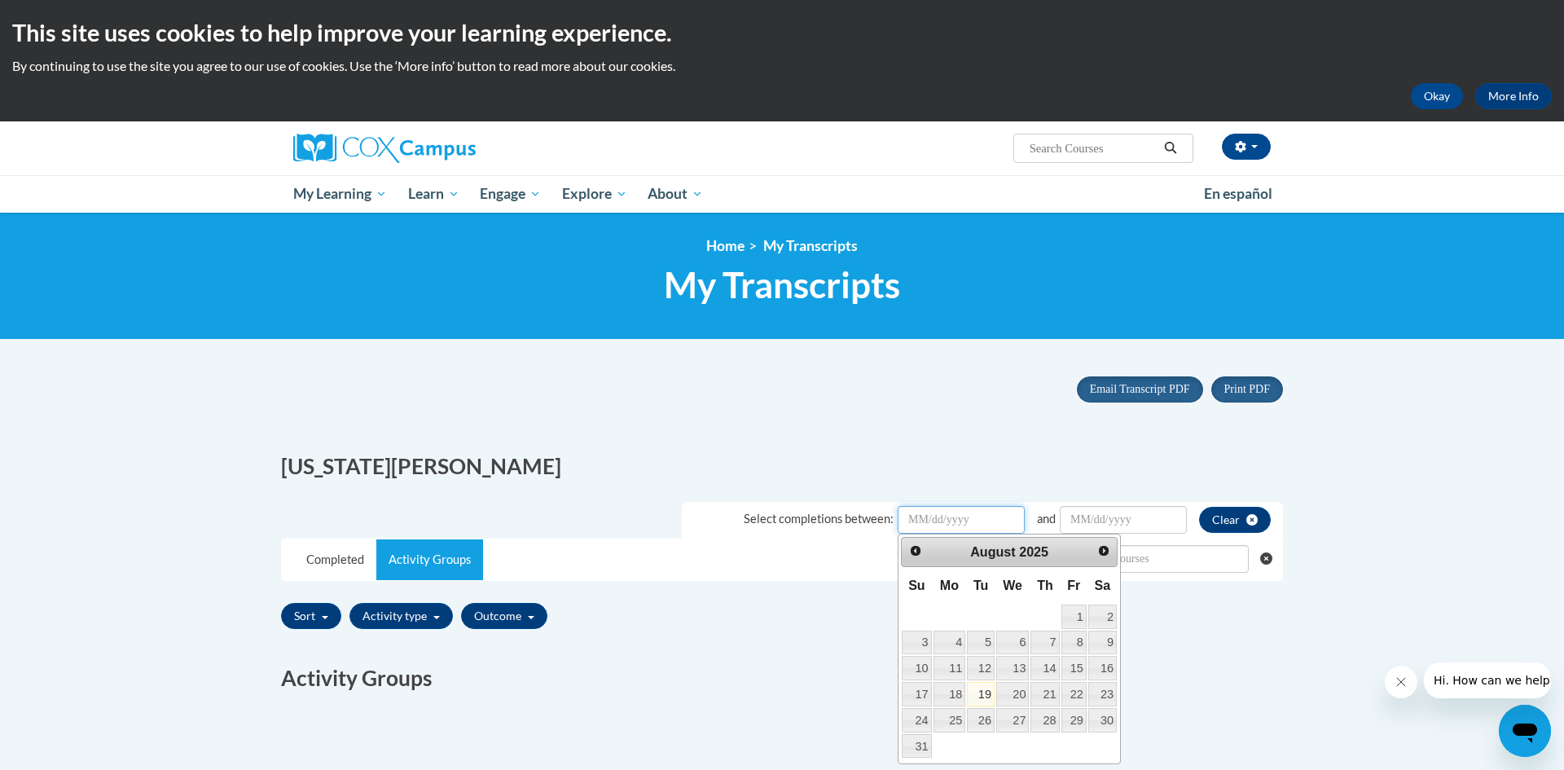
click at [936, 522] on input "Date Input" at bounding box center [961, 520] width 127 height 28
click at [915, 548] on span "Prev" at bounding box center [914, 549] width 13 height 13
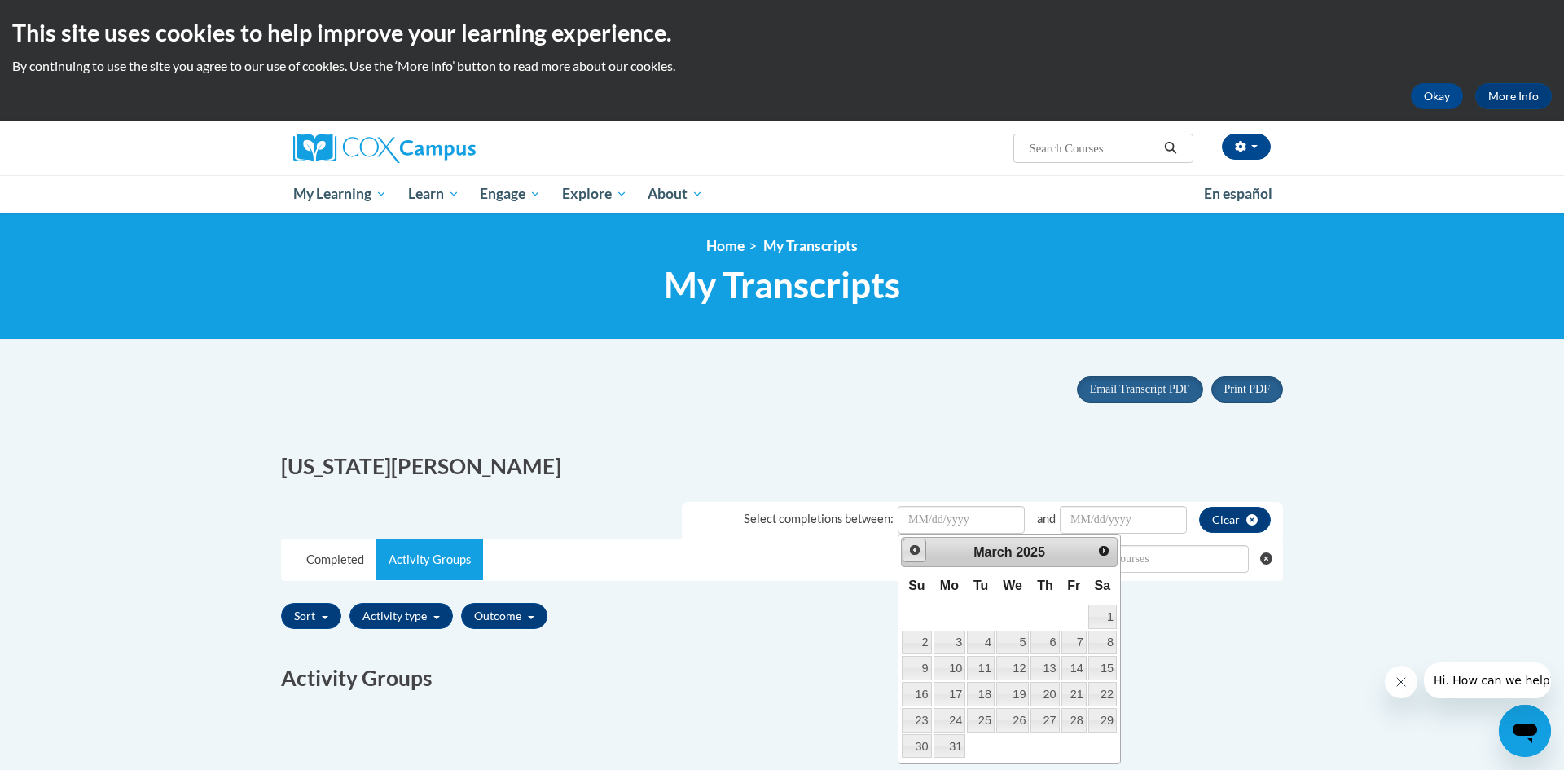
click at [915, 548] on span "Prev" at bounding box center [914, 549] width 13 height 13
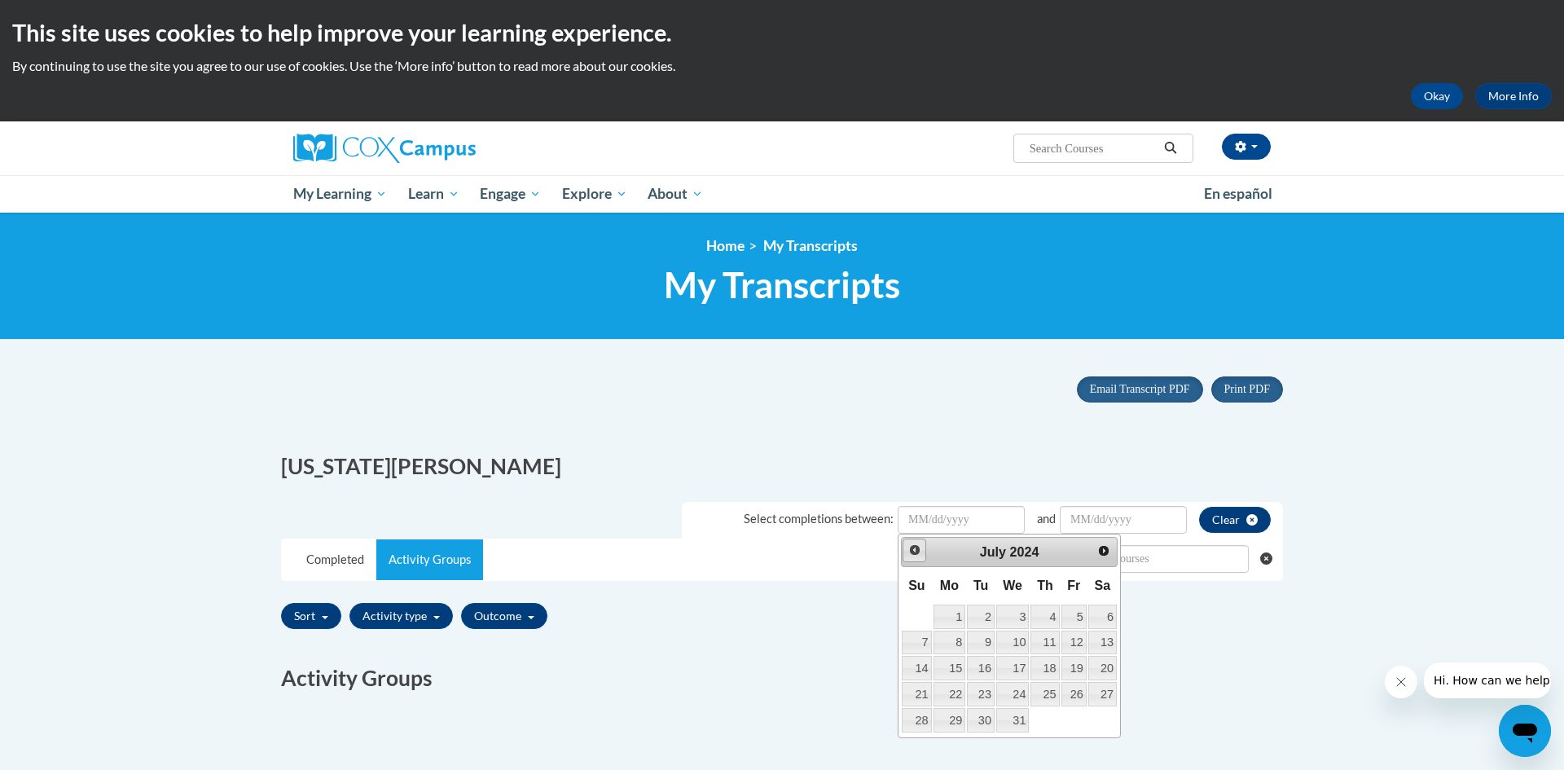
click at [915, 548] on span "Prev" at bounding box center [914, 549] width 13 height 13
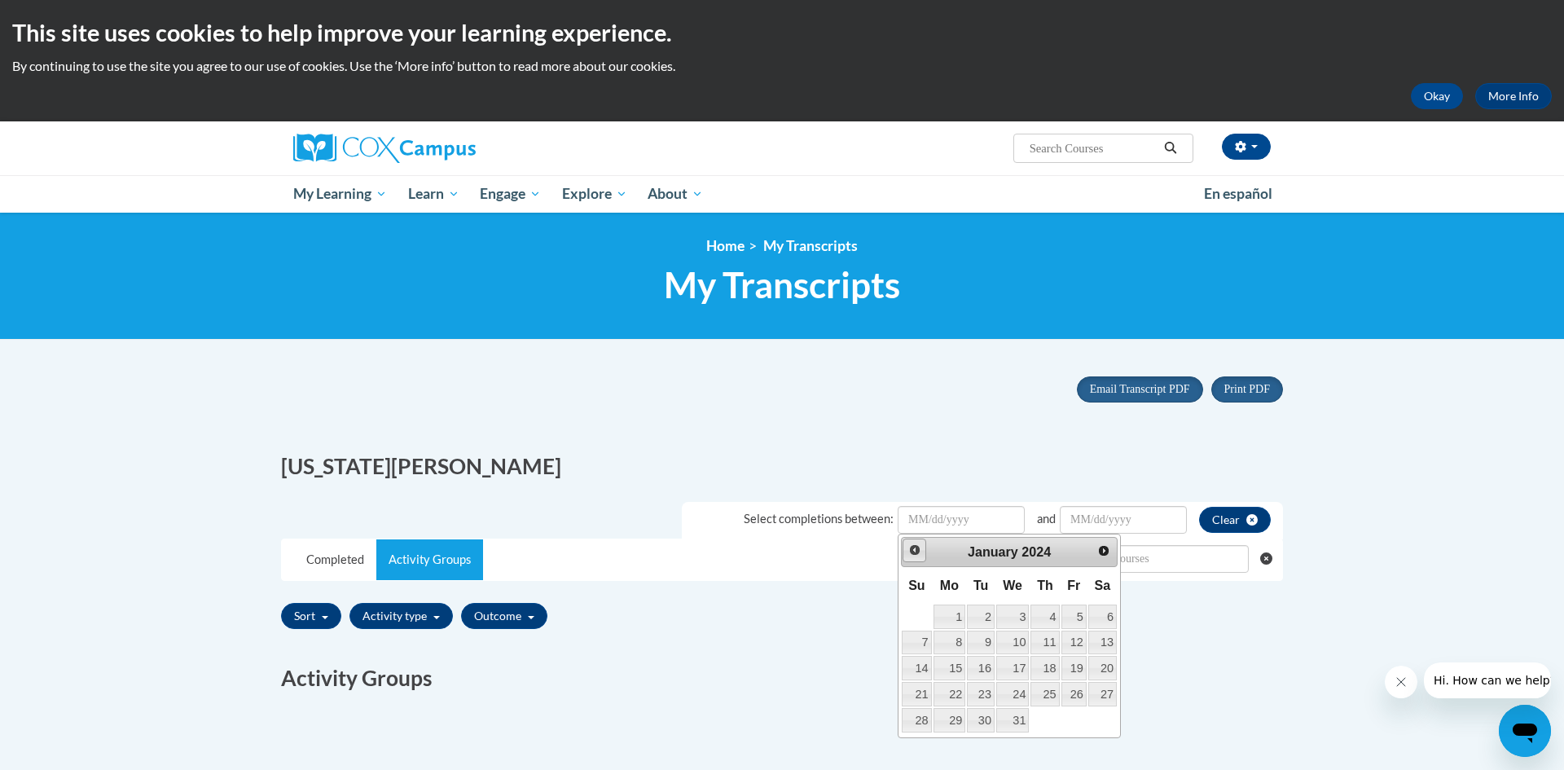
click at [915, 548] on span "Prev" at bounding box center [914, 549] width 13 height 13
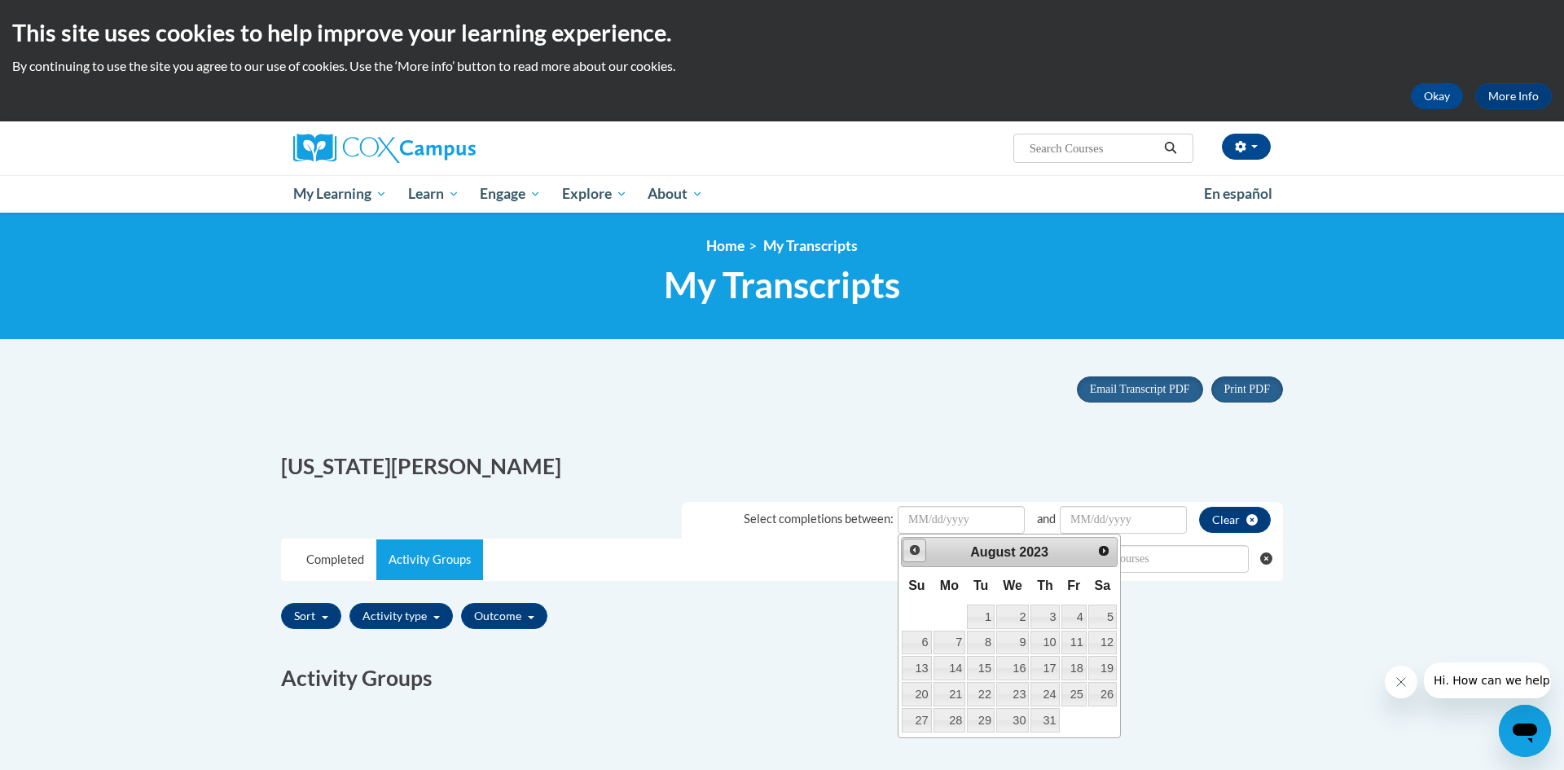
click at [915, 548] on span "Prev" at bounding box center [914, 549] width 13 height 13
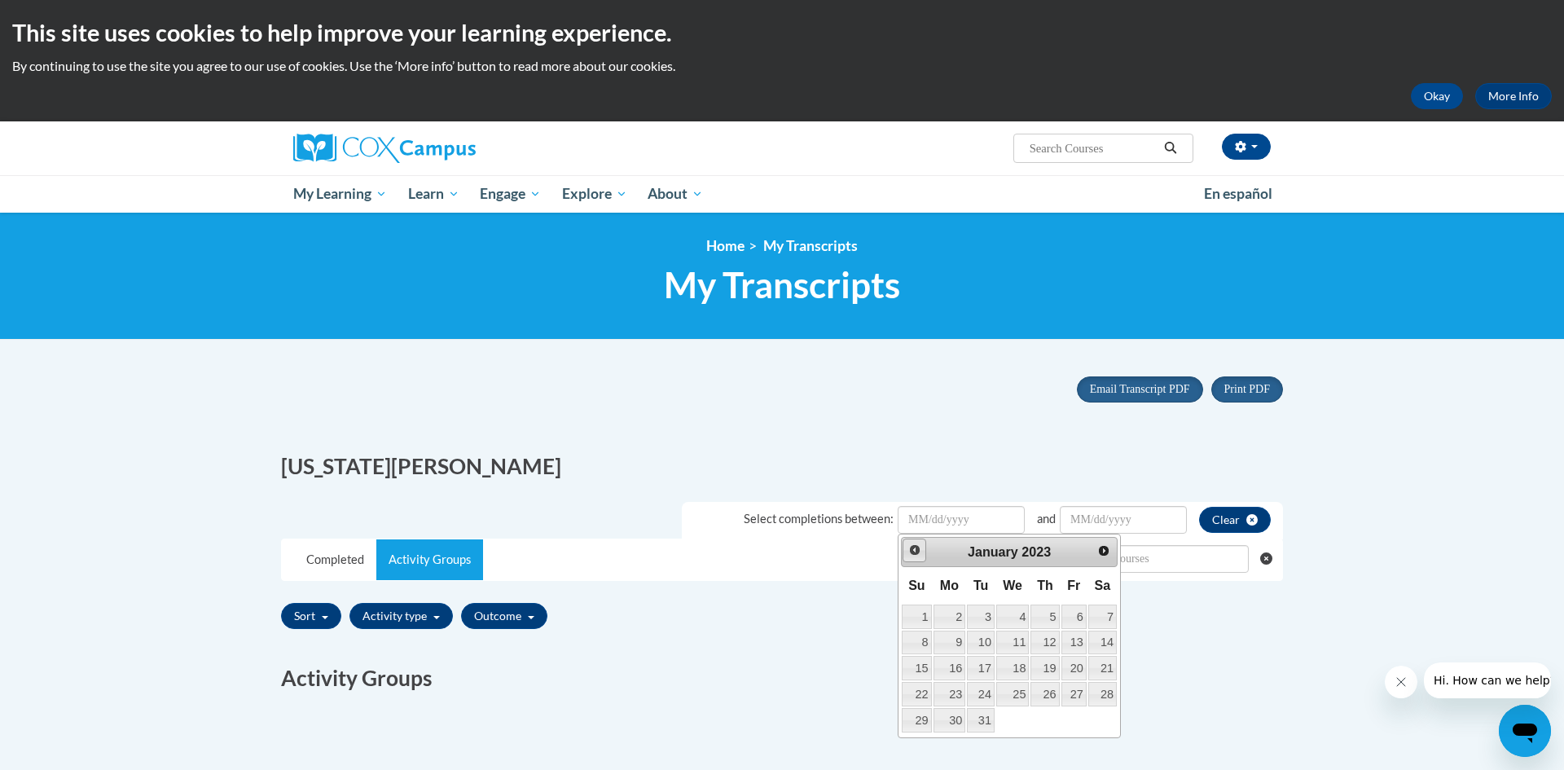
click at [915, 548] on span "Prev" at bounding box center [914, 549] width 13 height 13
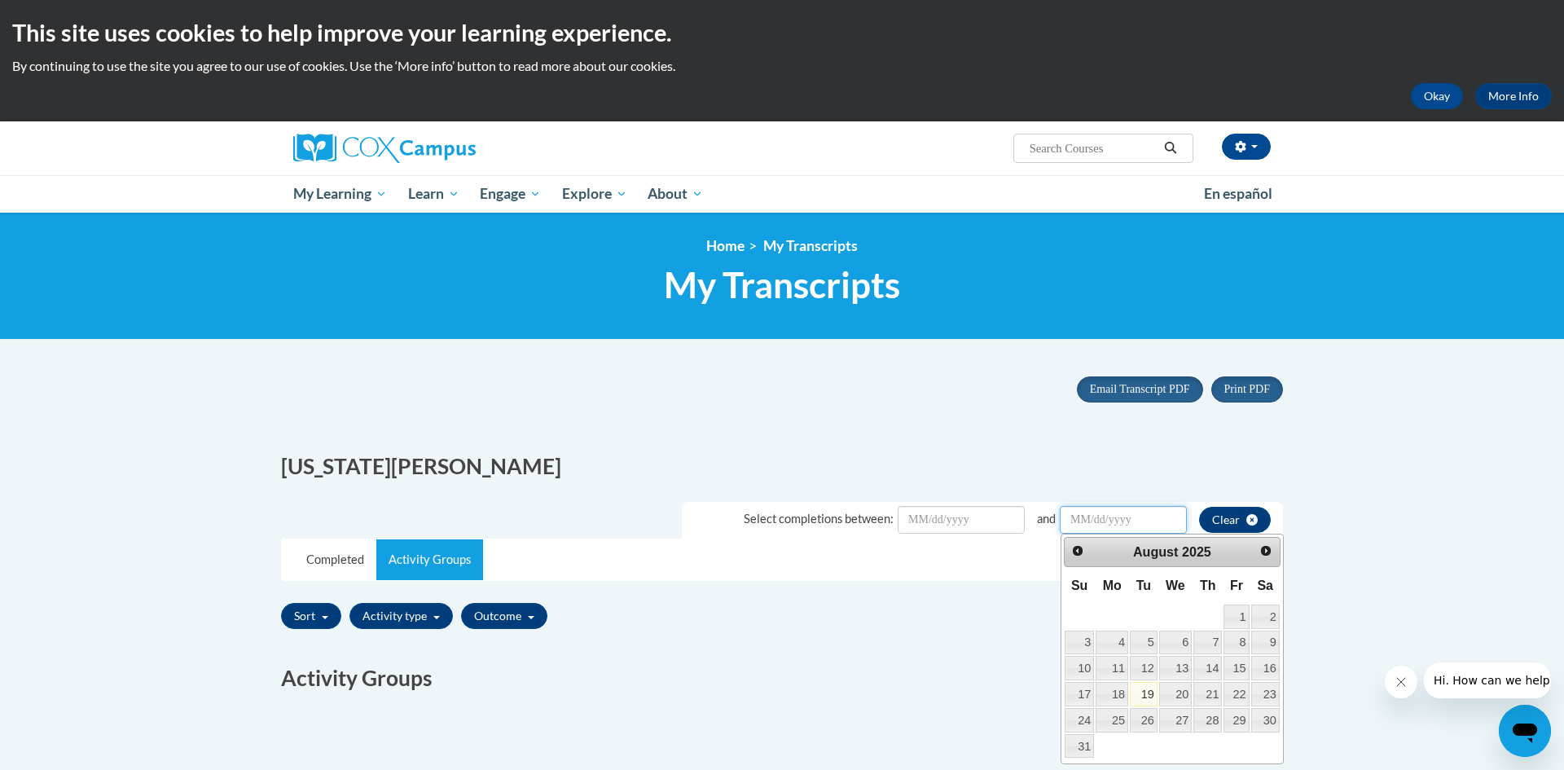
click at [1110, 525] on input "Date Input" at bounding box center [1123, 520] width 127 height 28
click at [985, 519] on input "Date Input" at bounding box center [961, 520] width 127 height 28
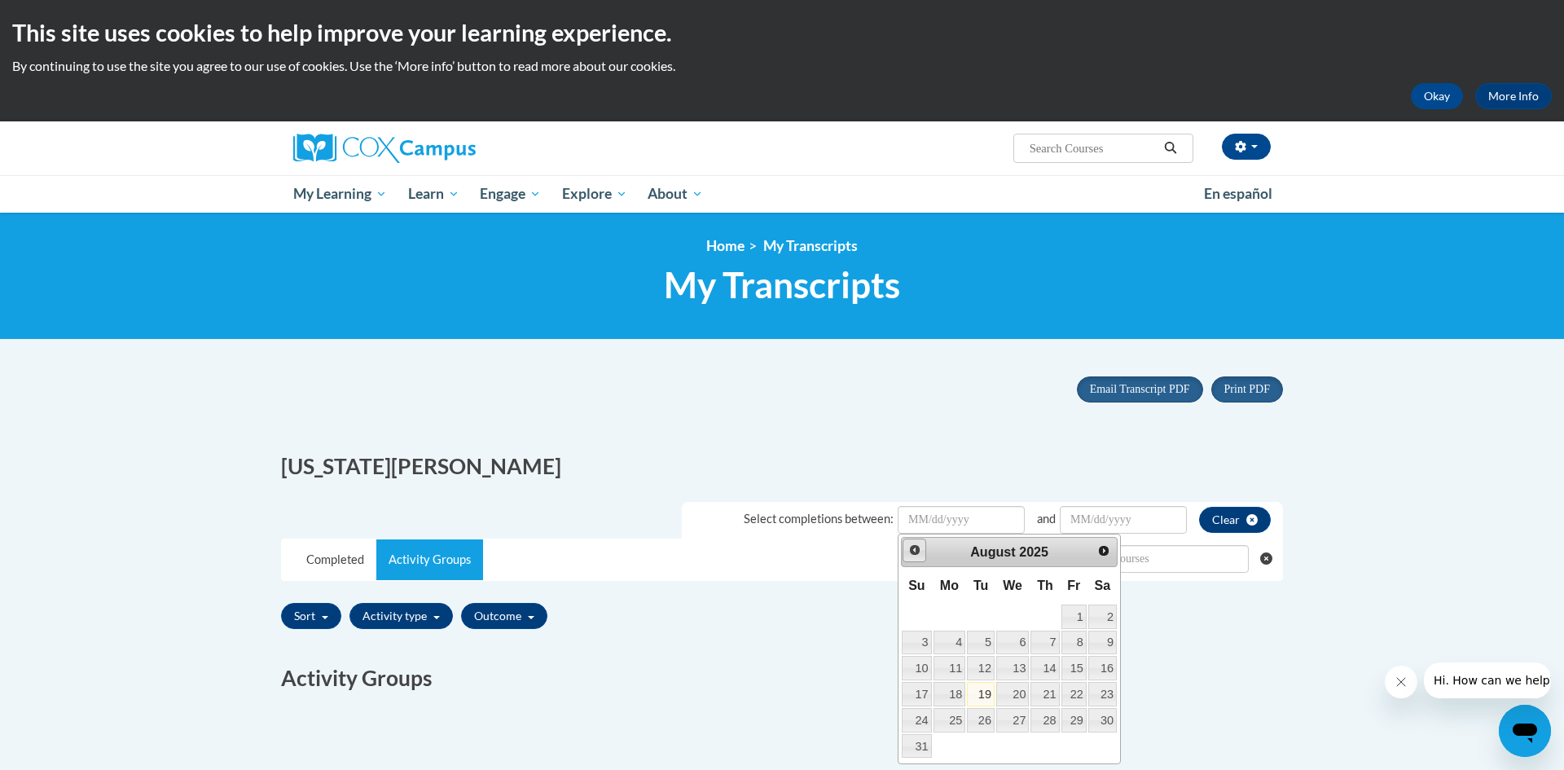
click at [914, 557] on link "Prev" at bounding box center [915, 551] width 24 height 24
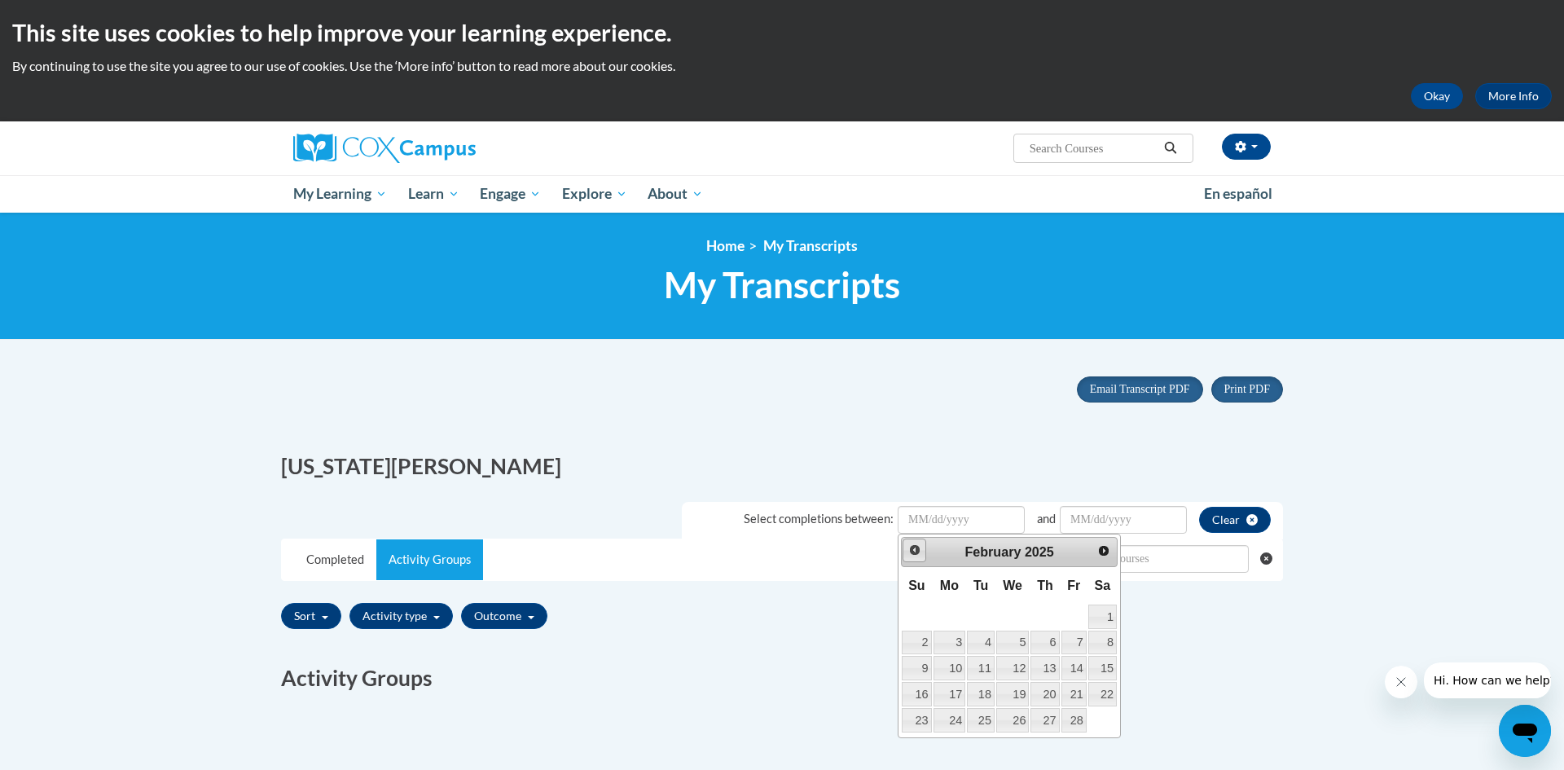
click at [914, 557] on link "Prev" at bounding box center [915, 551] width 24 height 24
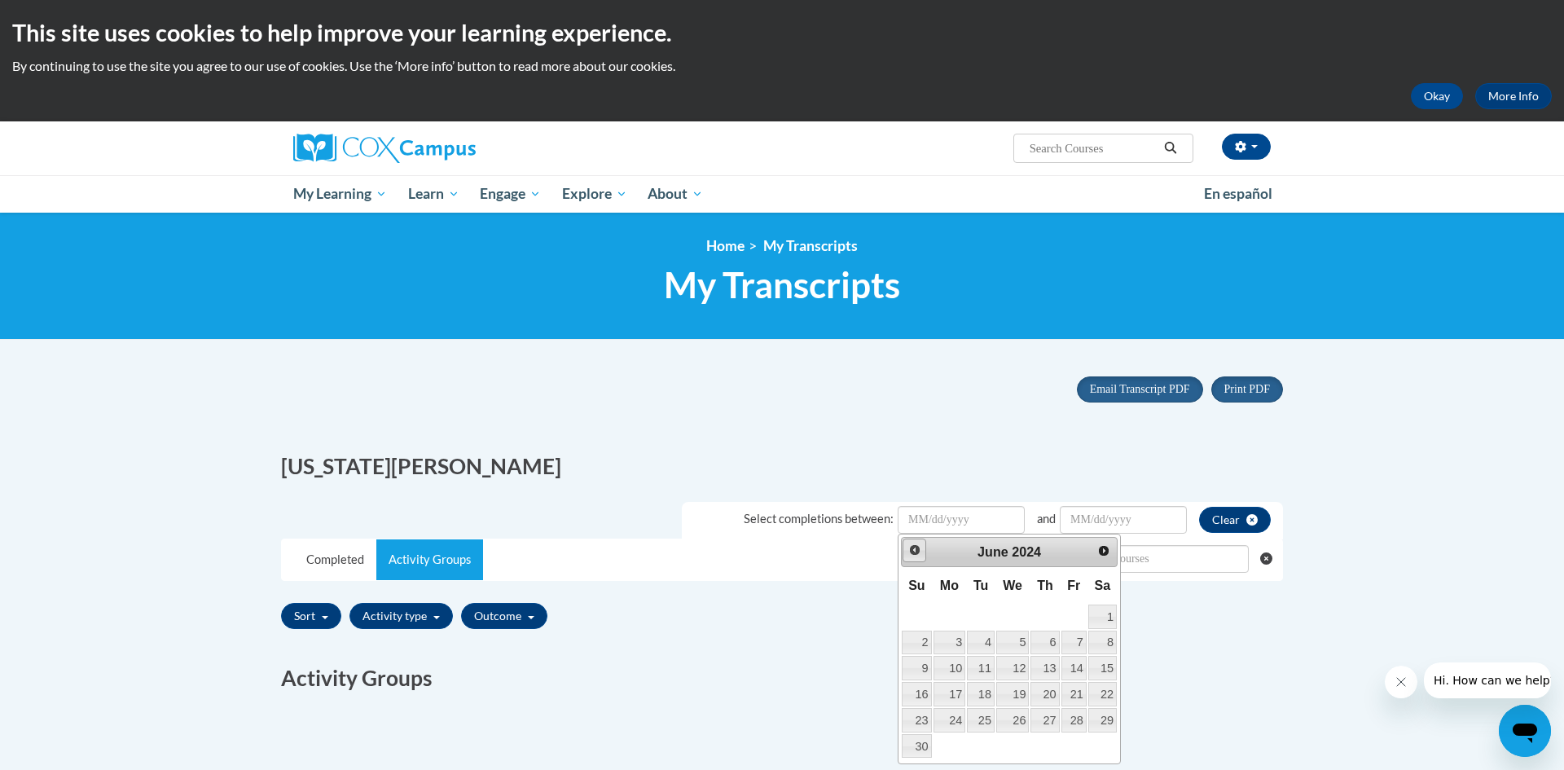
click at [914, 557] on link "Prev" at bounding box center [915, 551] width 24 height 24
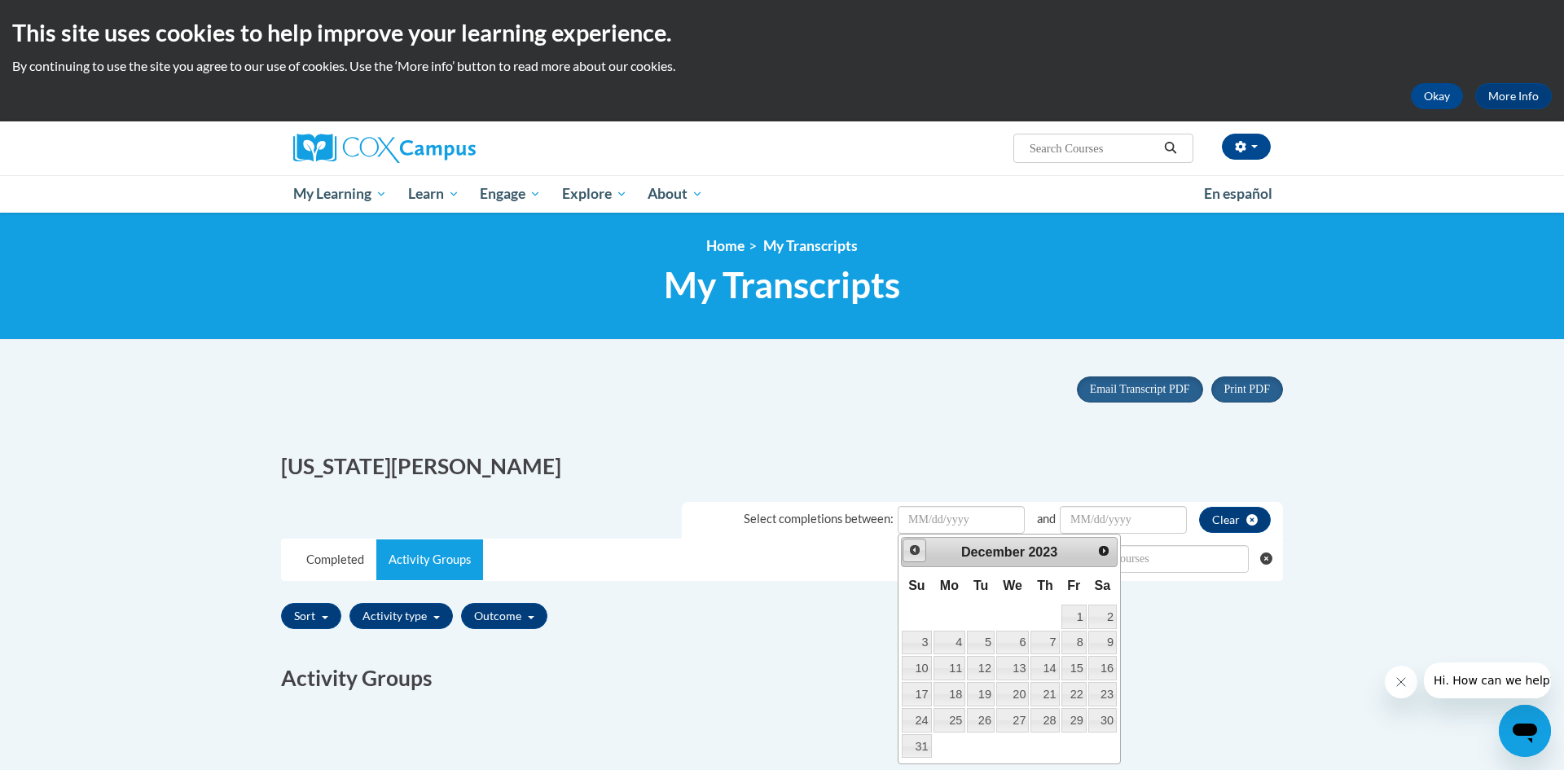
click at [914, 557] on link "Prev" at bounding box center [915, 551] width 24 height 24
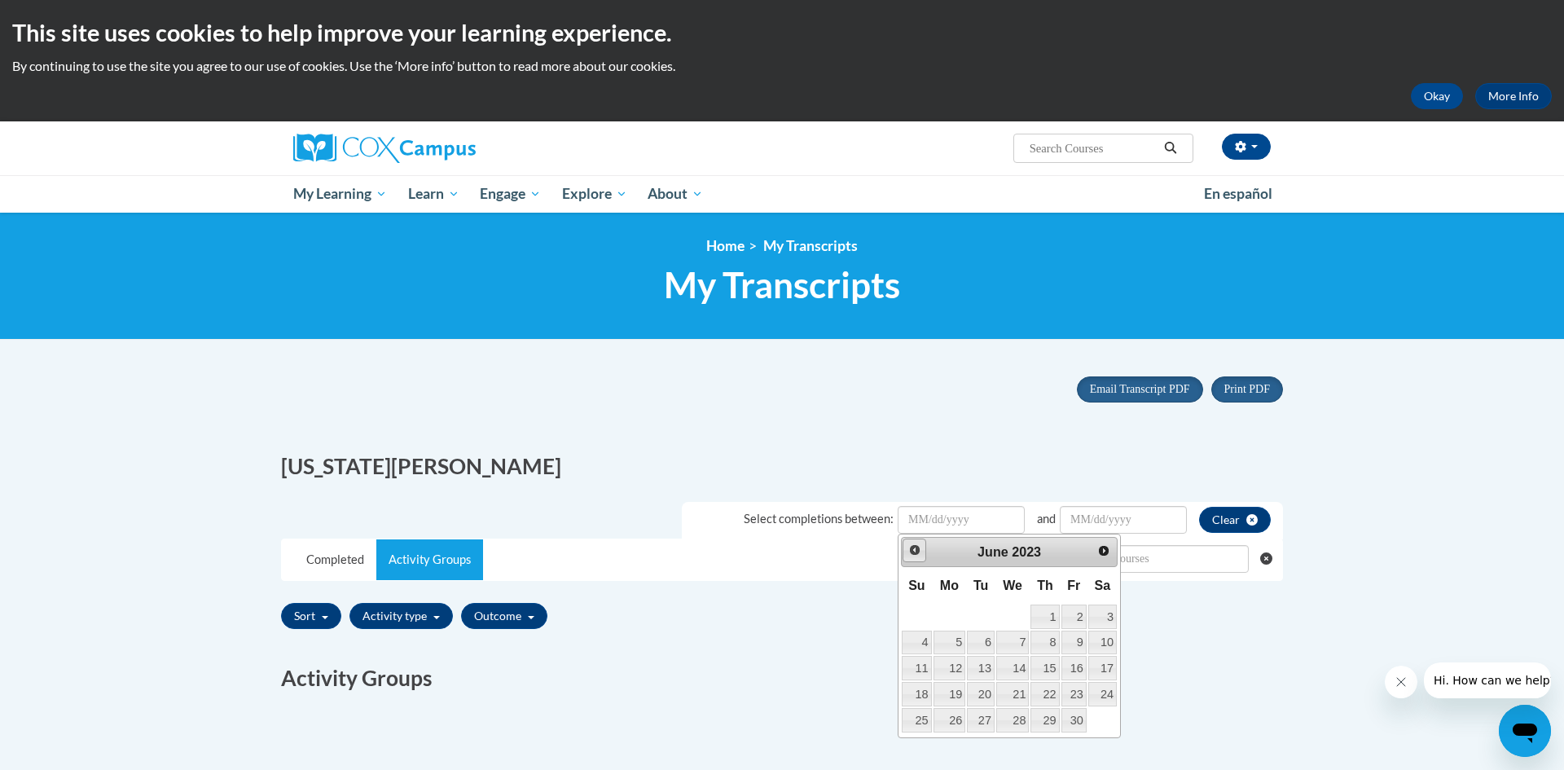
click at [914, 557] on link "Prev" at bounding box center [915, 551] width 24 height 24
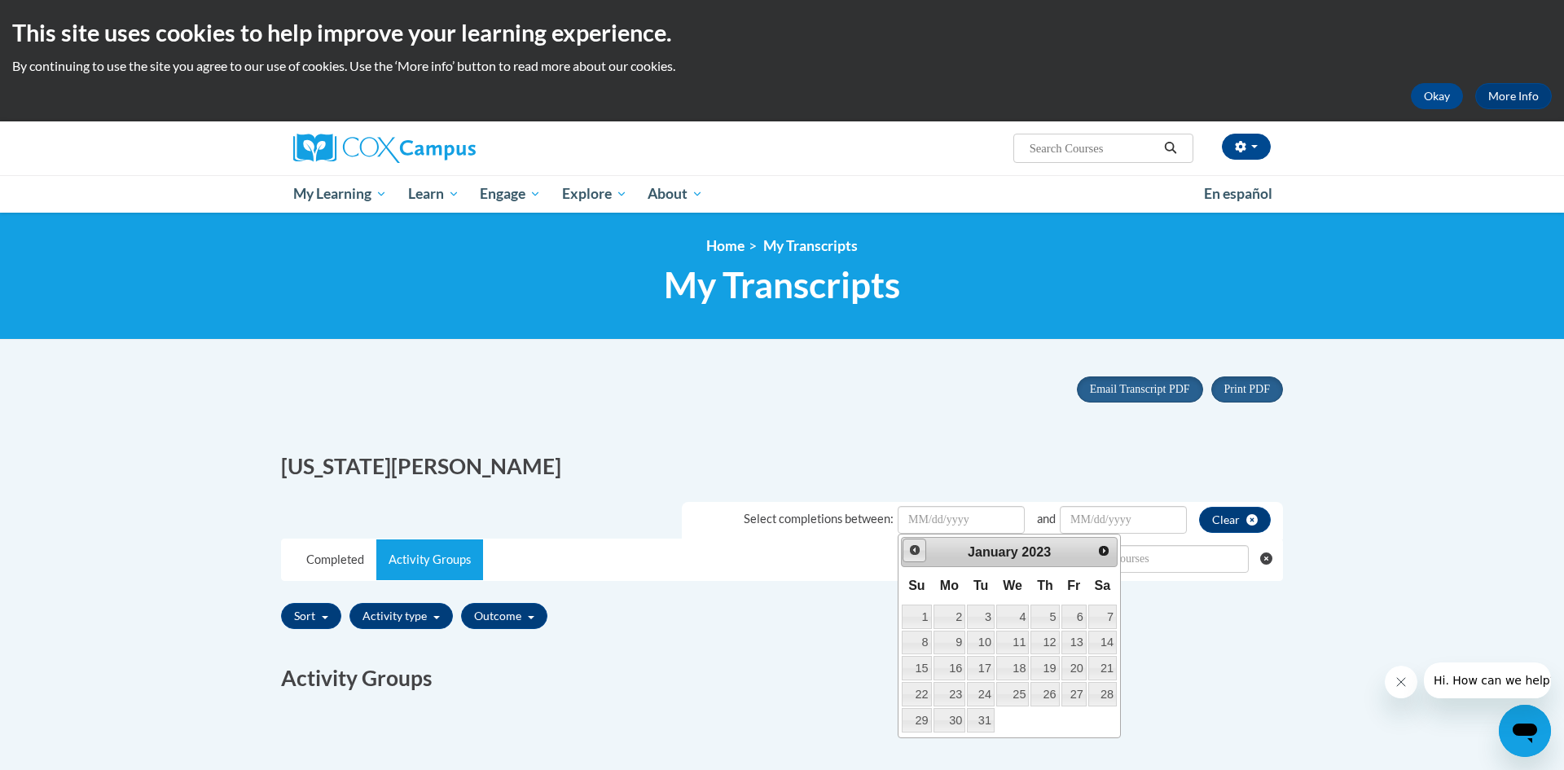
click at [914, 557] on link "Prev" at bounding box center [915, 551] width 24 height 24
click at [981, 625] on link "1" at bounding box center [981, 617] width 28 height 24
type input "November/01/20222022"
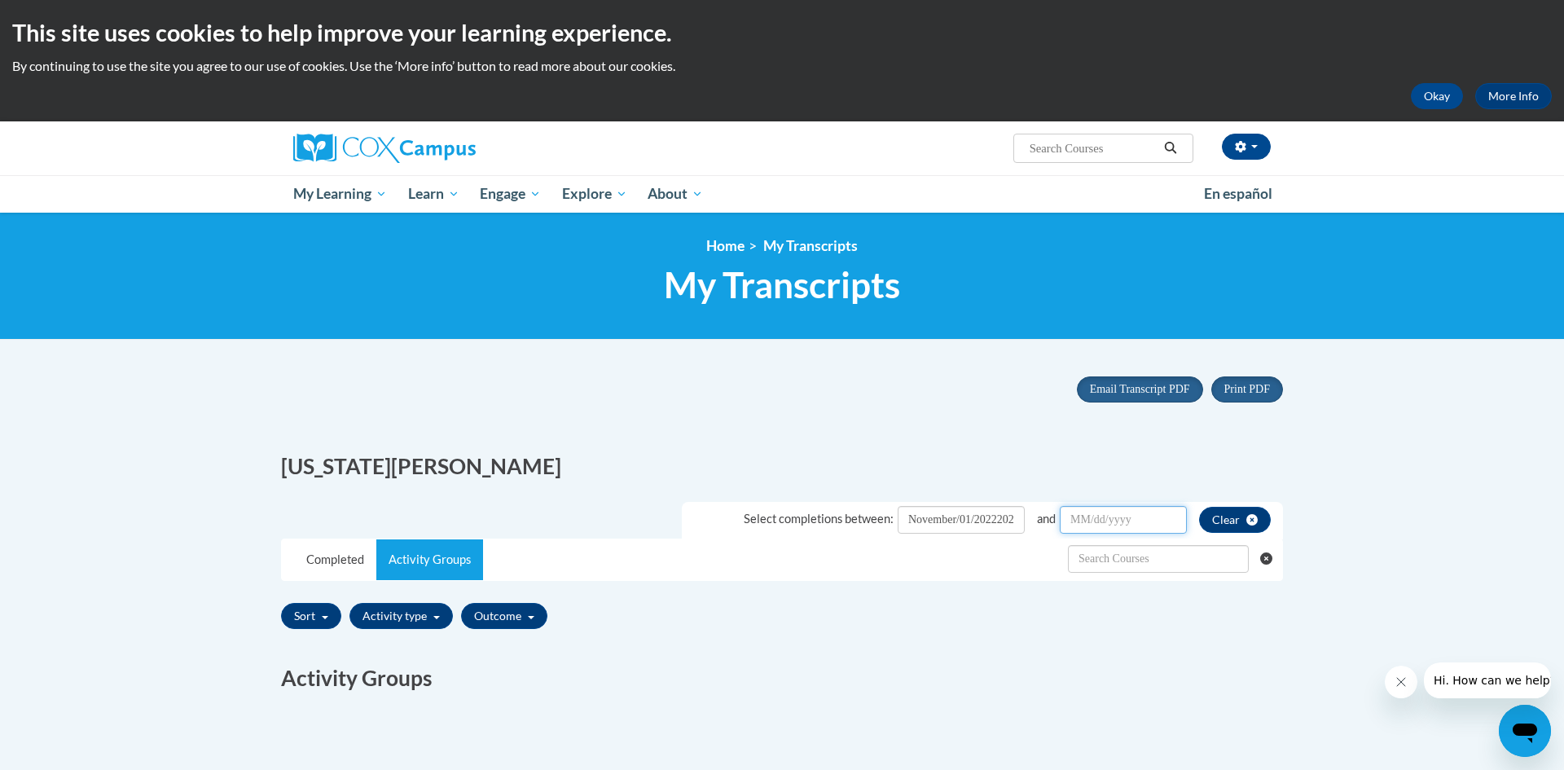
click at [1145, 521] on input "Date Input" at bounding box center [1123, 520] width 127 height 28
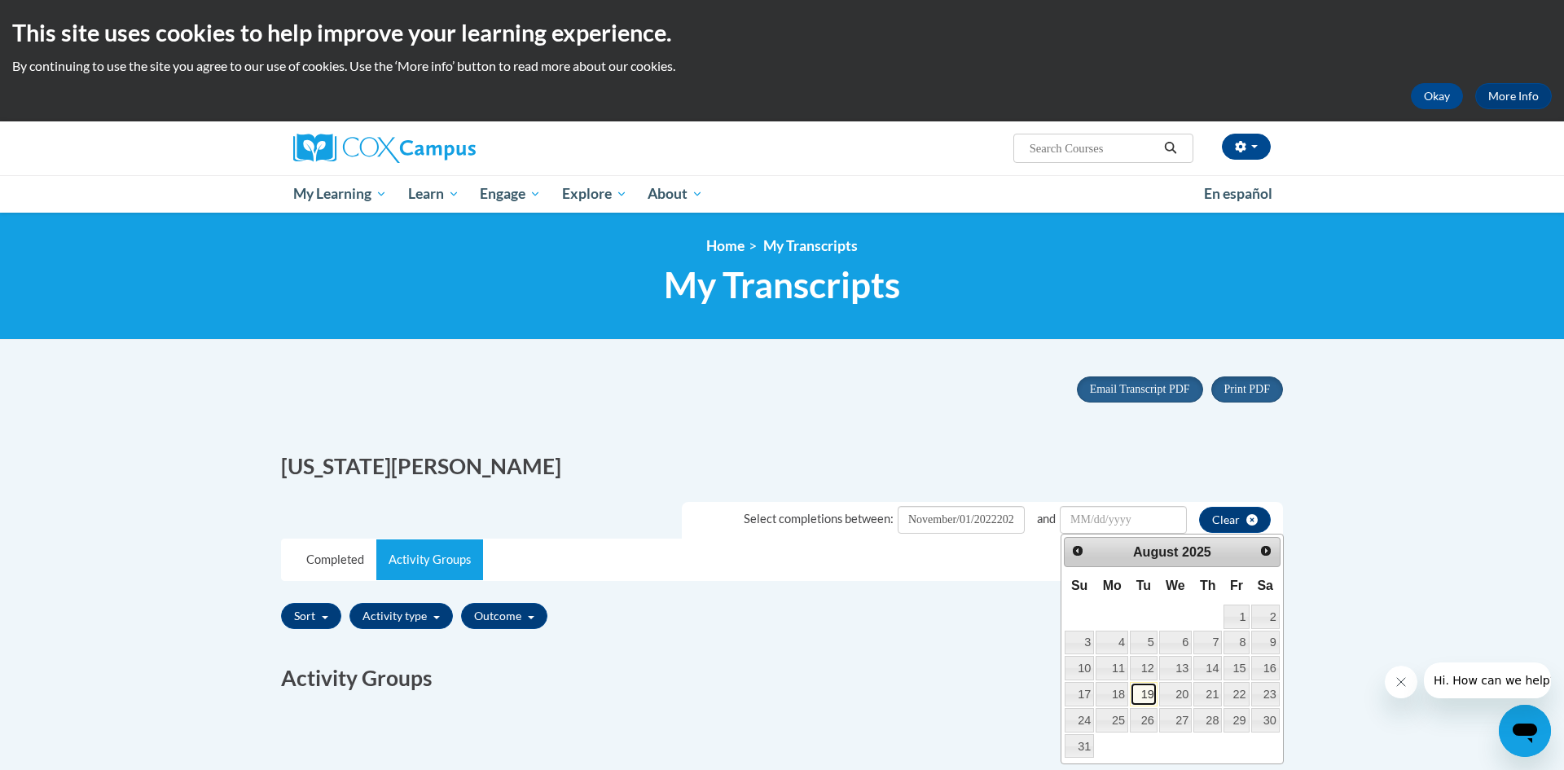
click at [1145, 694] on link "19" at bounding box center [1144, 694] width 28 height 24
type input "August/19/20252025"
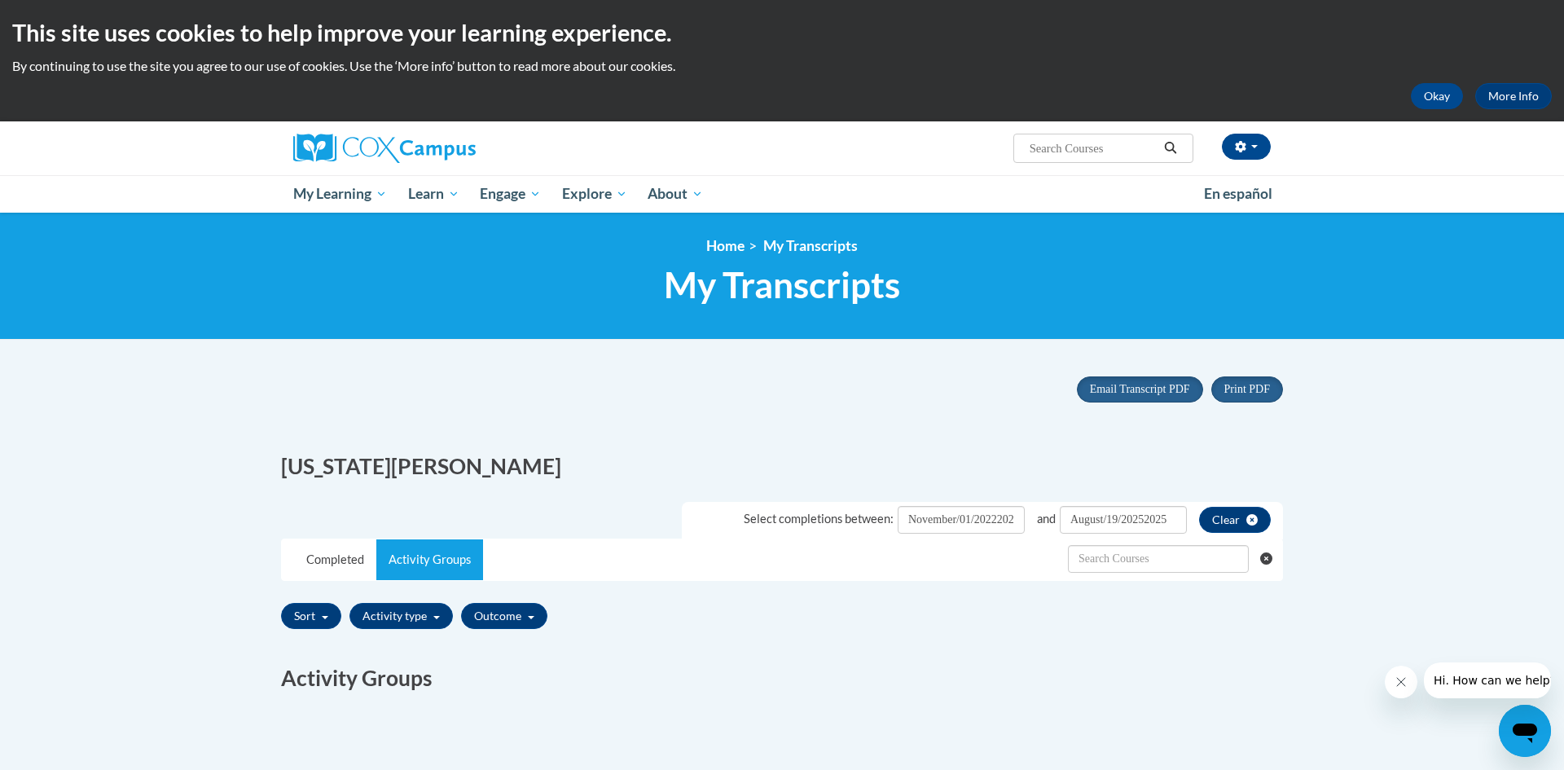
click at [1222, 599] on div "Sort Title Code Date Completed Certificate Expiration Dated Due Date Selected F…" at bounding box center [782, 616] width 1002 height 38
click at [1221, 714] on div "Completed Title Code Type CEUs Awarded Score Success Due Date Date Completed Ce…" at bounding box center [782, 674] width 1027 height 79
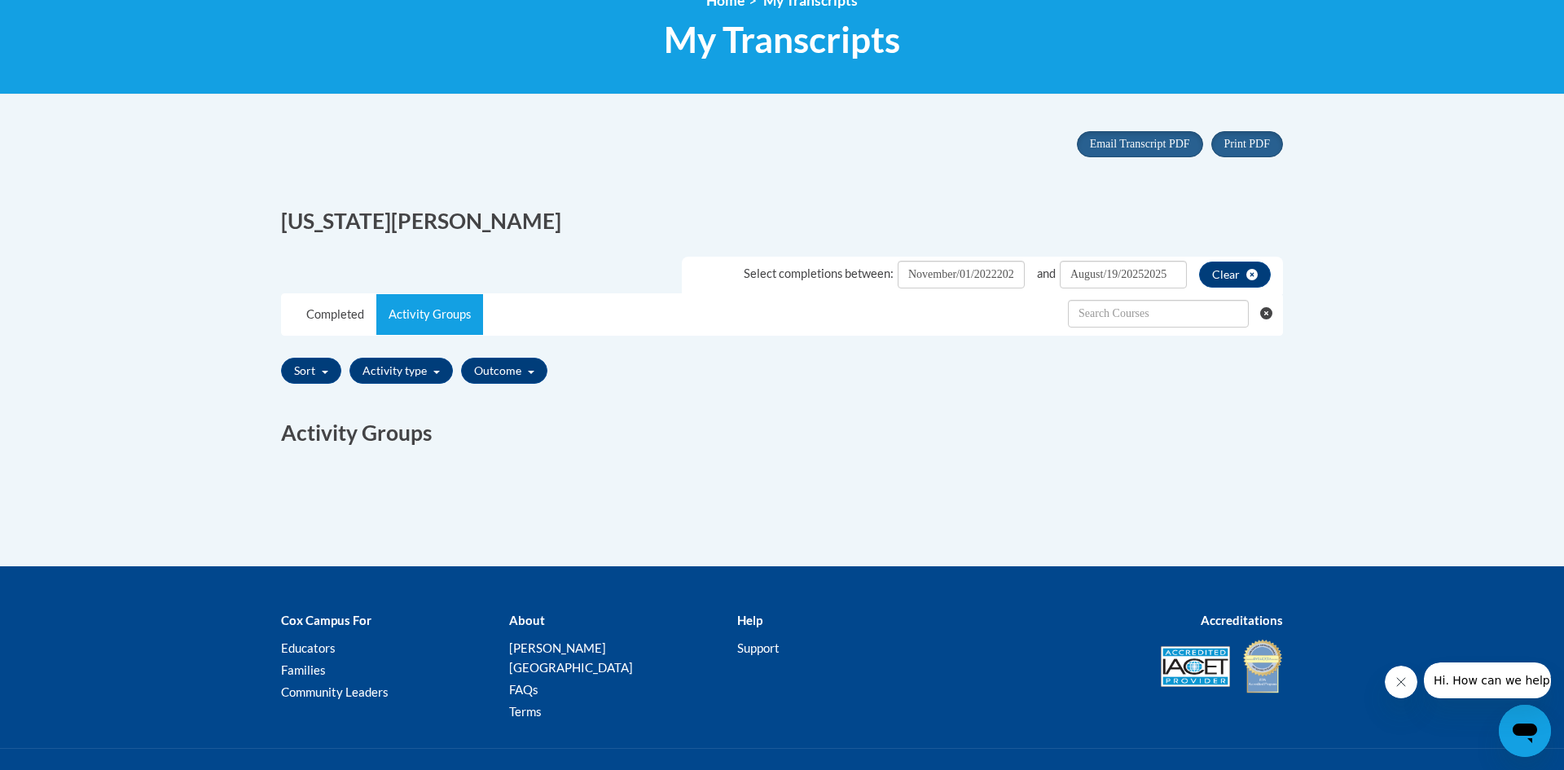
scroll to position [261, 0]
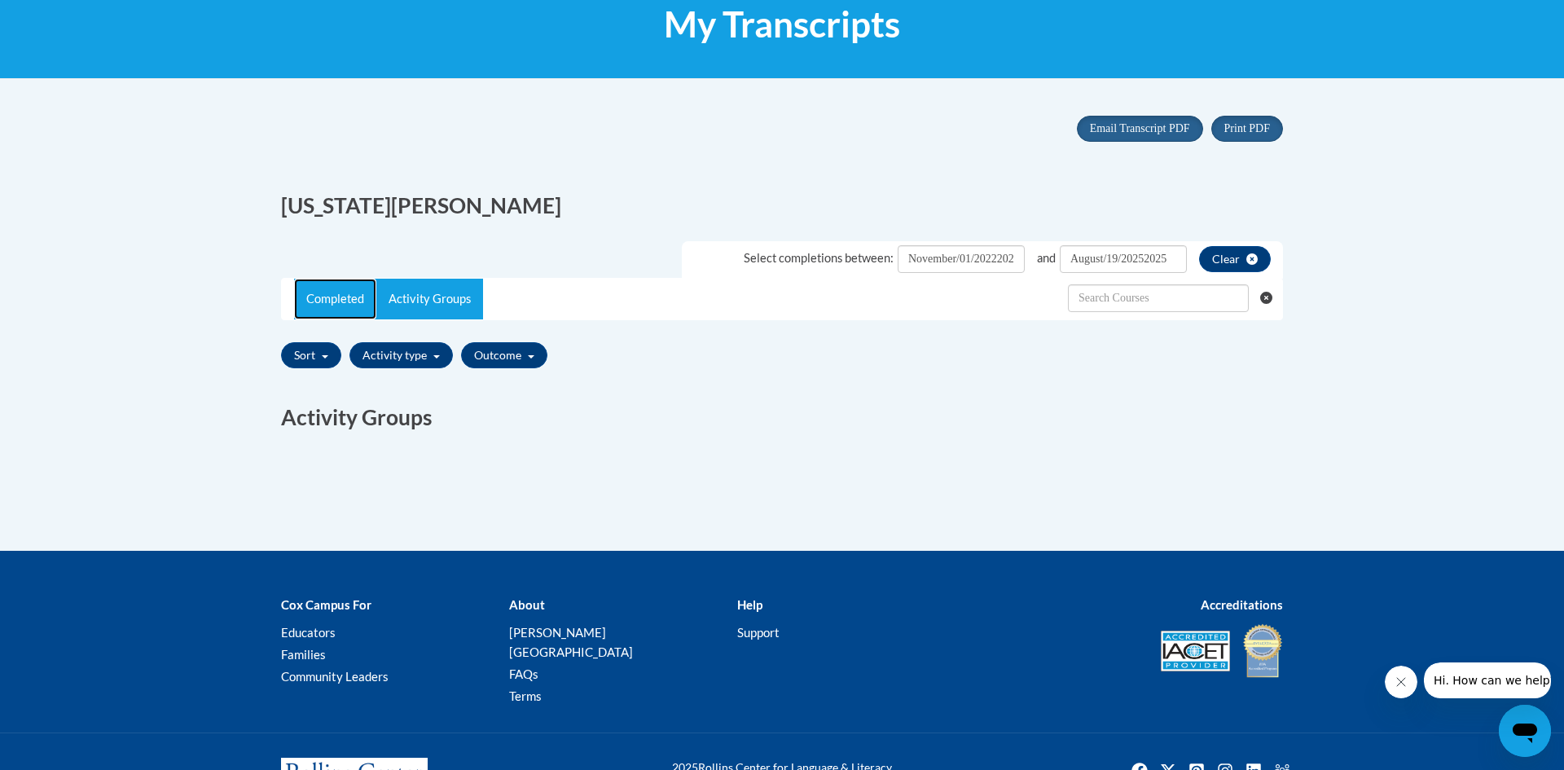
click at [358, 299] on link "Completed" at bounding box center [335, 299] width 82 height 41
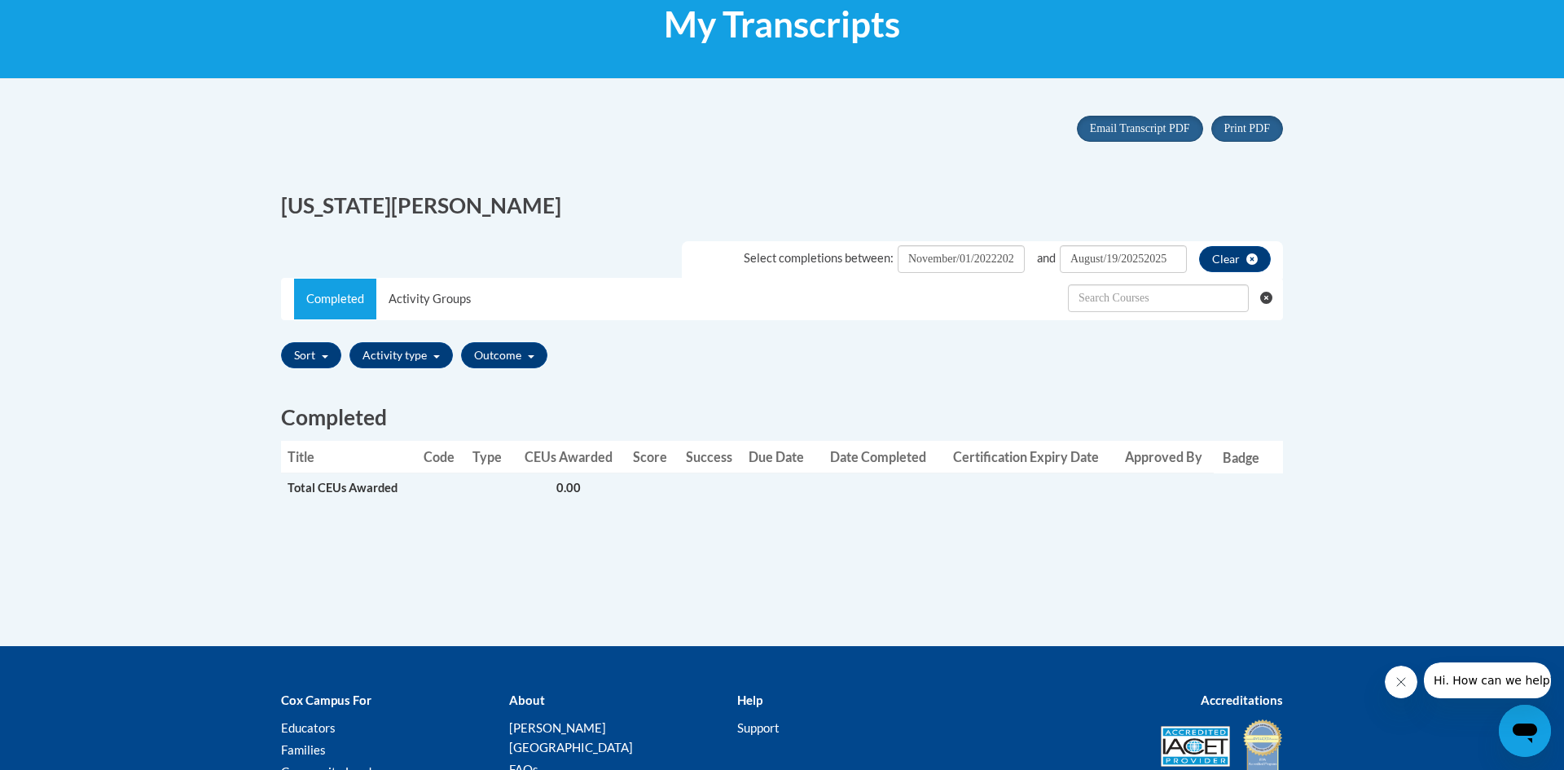
click at [407, 530] on div "Completed Title Code Type CEUs Awarded Score Success Due Date Date Completed Ce…" at bounding box center [782, 461] width 1027 height 174
click at [196, 325] on body "This site uses cookies to help improve your learning experience. By continuing …" at bounding box center [782, 336] width 1564 height 1195
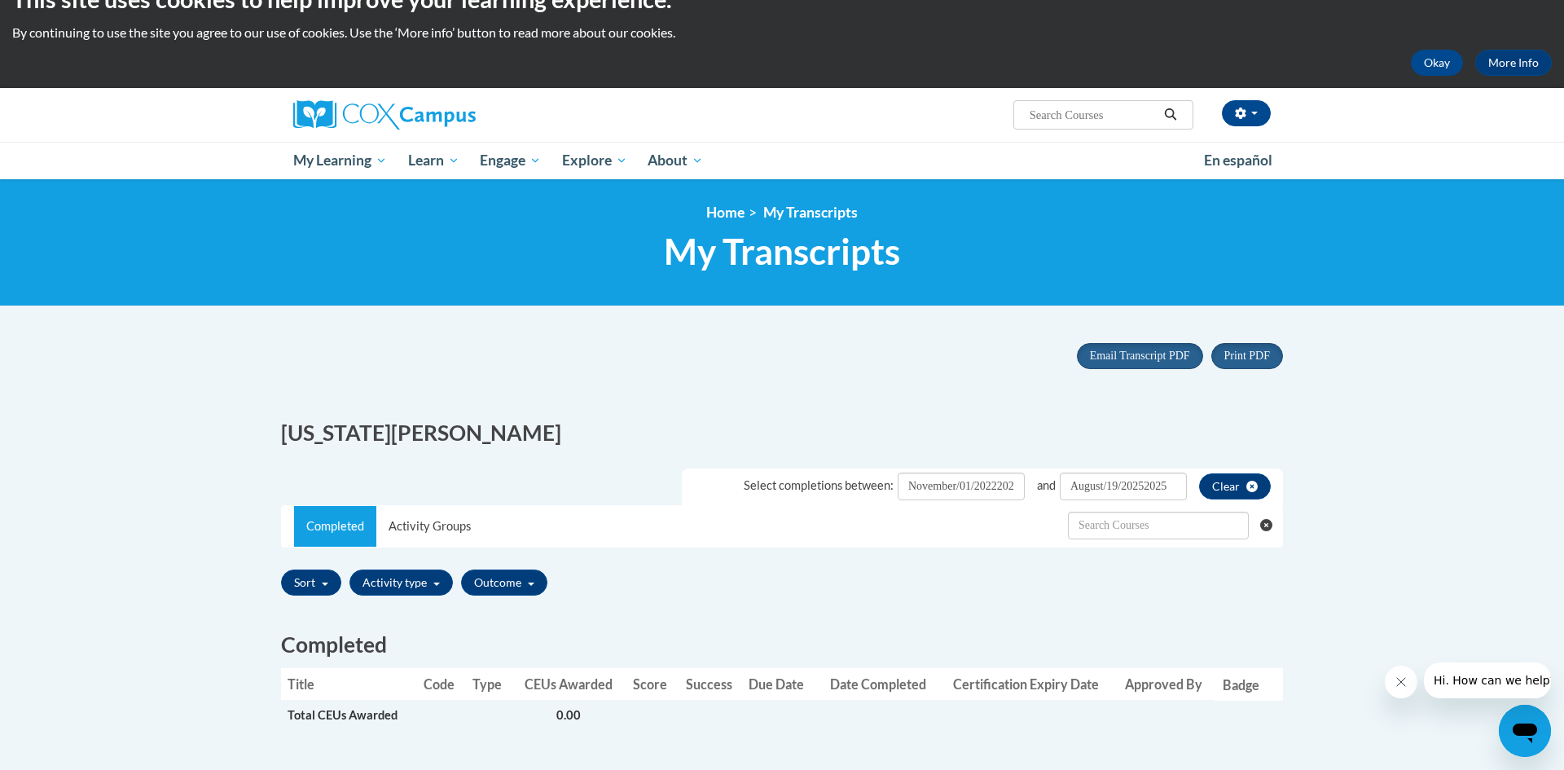
scroll to position [0, 0]
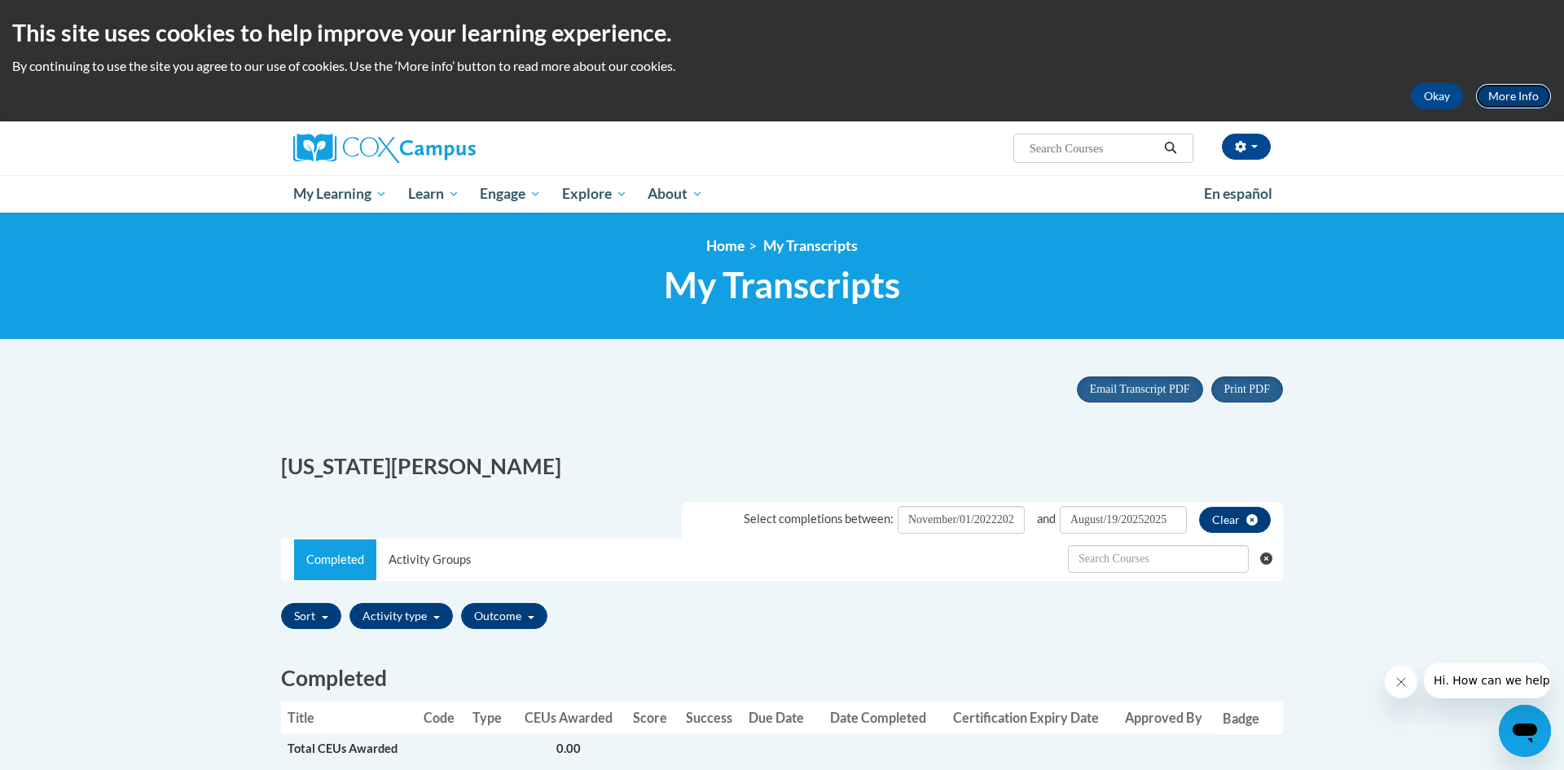
click at [1532, 95] on link "More Info" at bounding box center [1513, 96] width 77 height 26
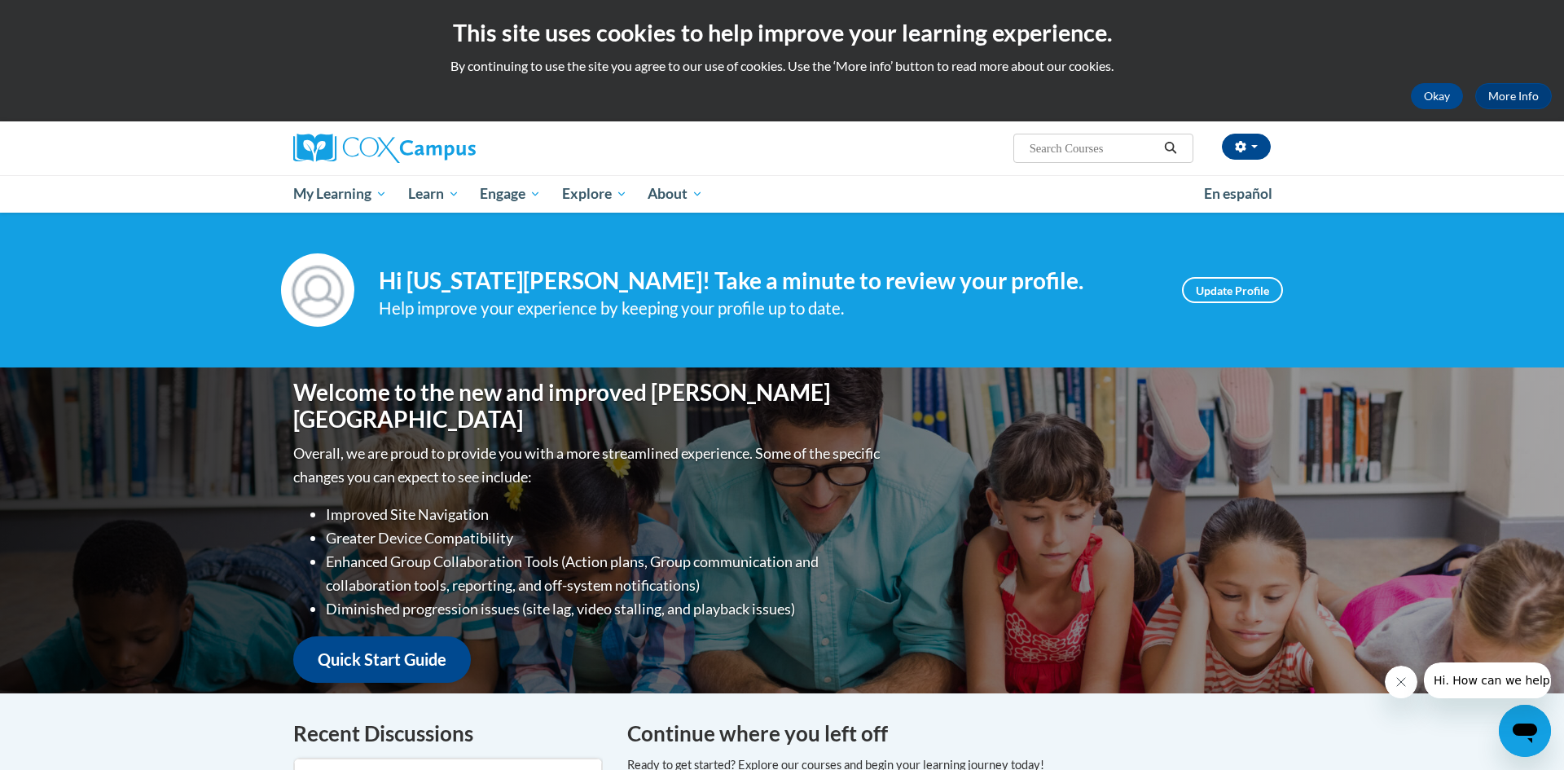
click at [1049, 479] on div "Welcome to the new and improved [PERSON_NAME] Campus Overall, we are proud to p…" at bounding box center [782, 530] width 1027 height 326
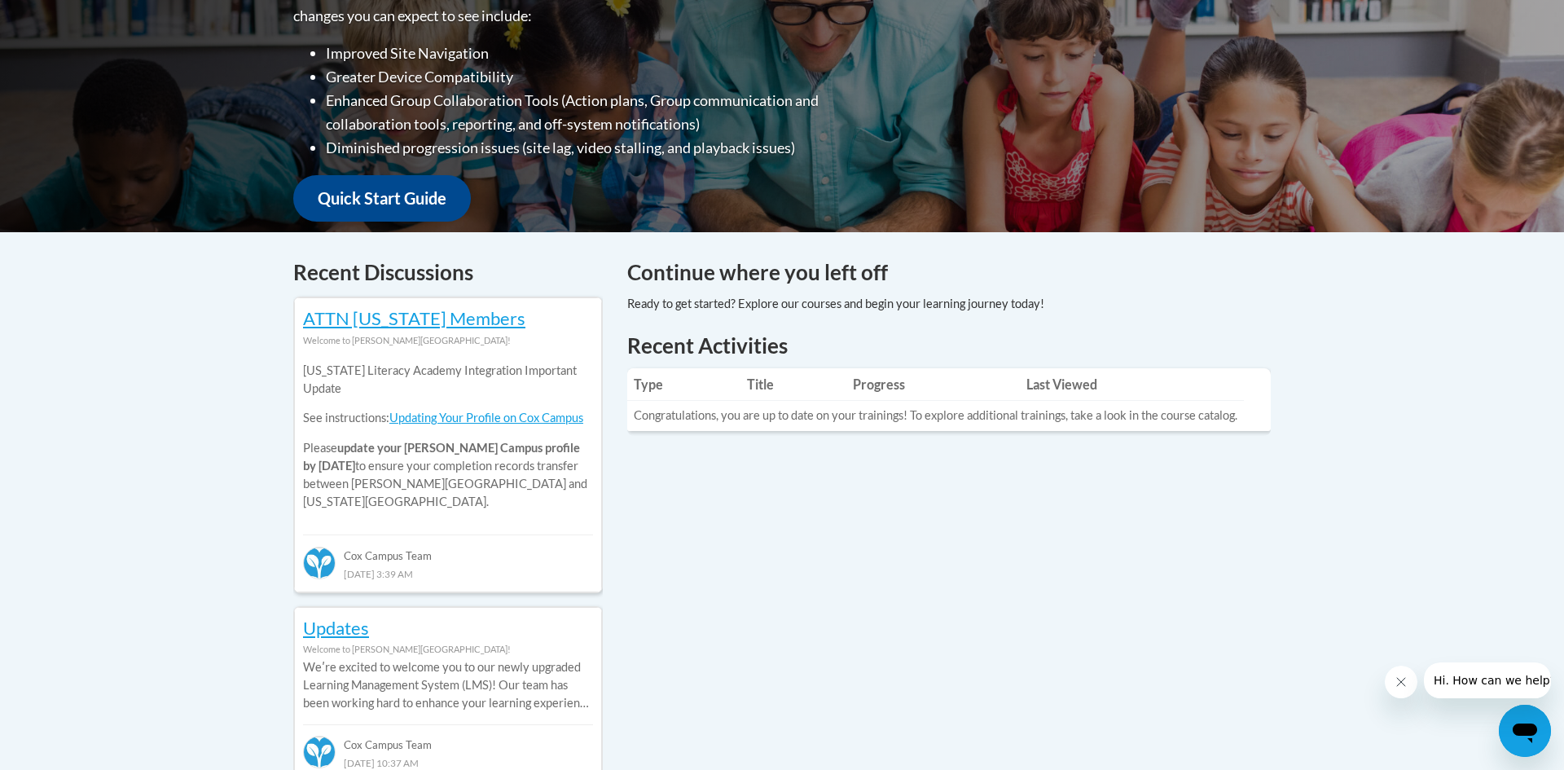
scroll to position [554, 0]
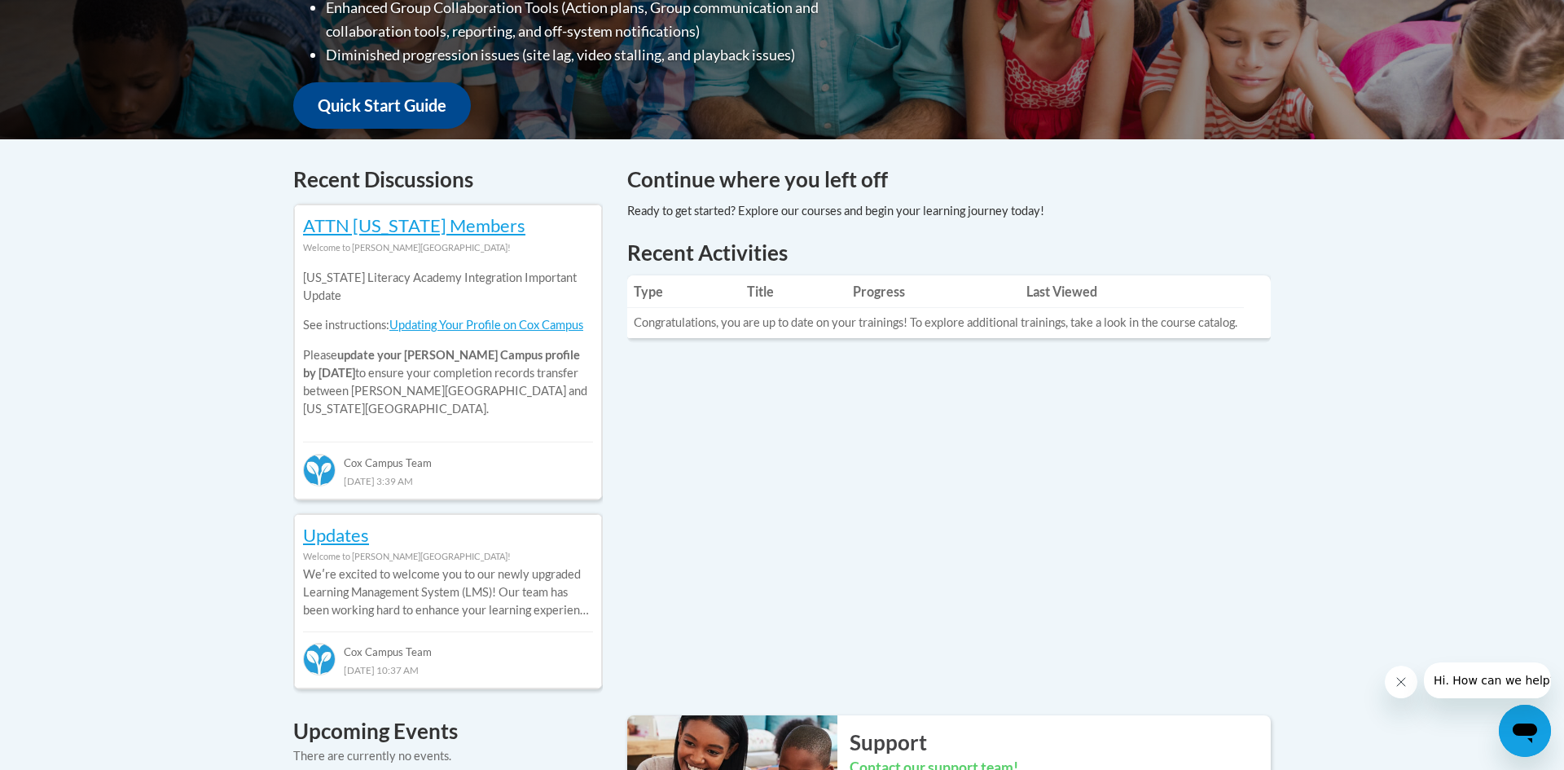
click at [1044, 293] on th "Last Viewed" at bounding box center [1132, 291] width 224 height 33
click at [165, 365] on div "Your profile Hi [US_STATE][PERSON_NAME]! Take a minute to review your profile. …" at bounding box center [782, 555] width 1564 height 1793
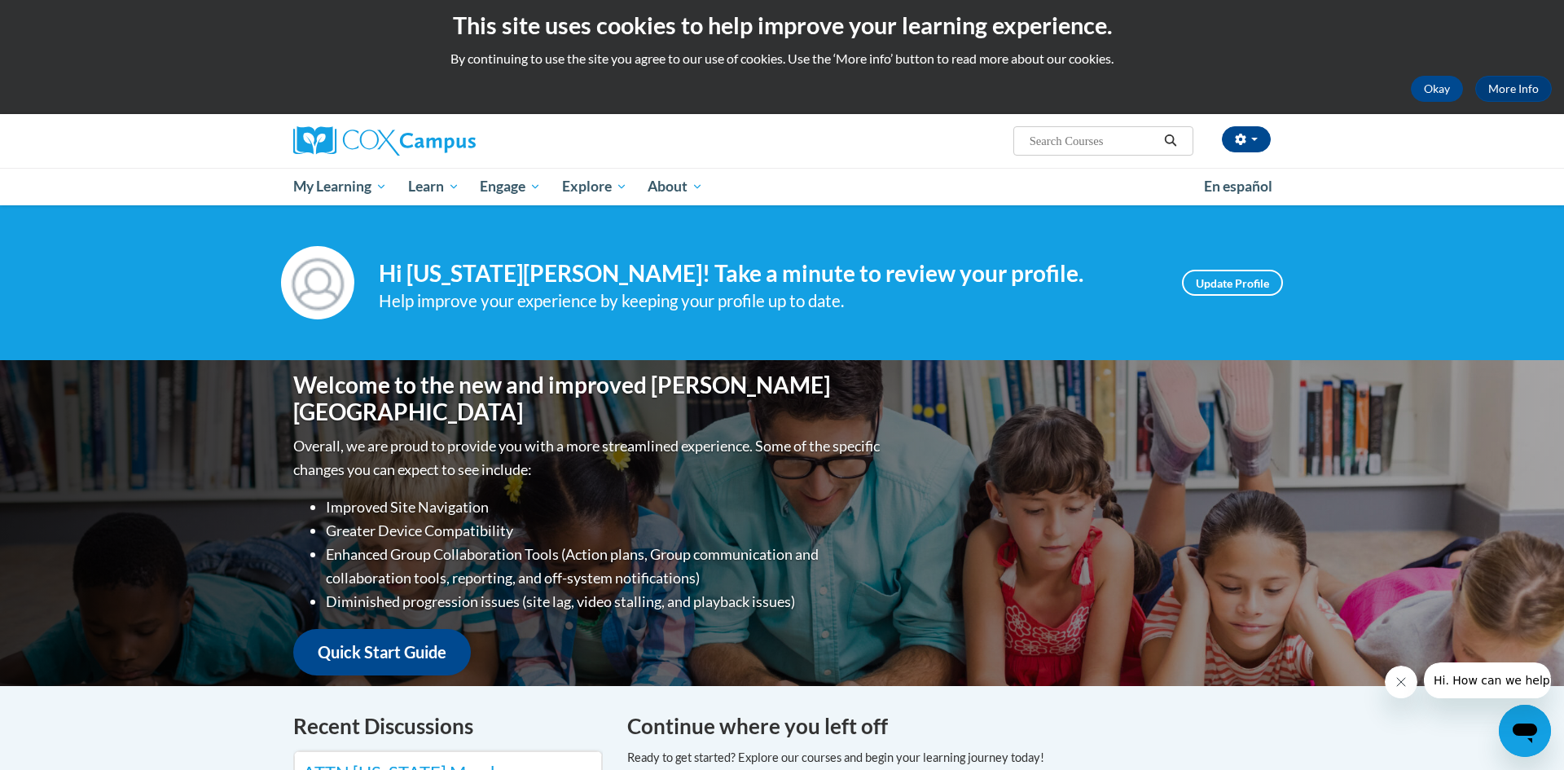
scroll to position [0, 0]
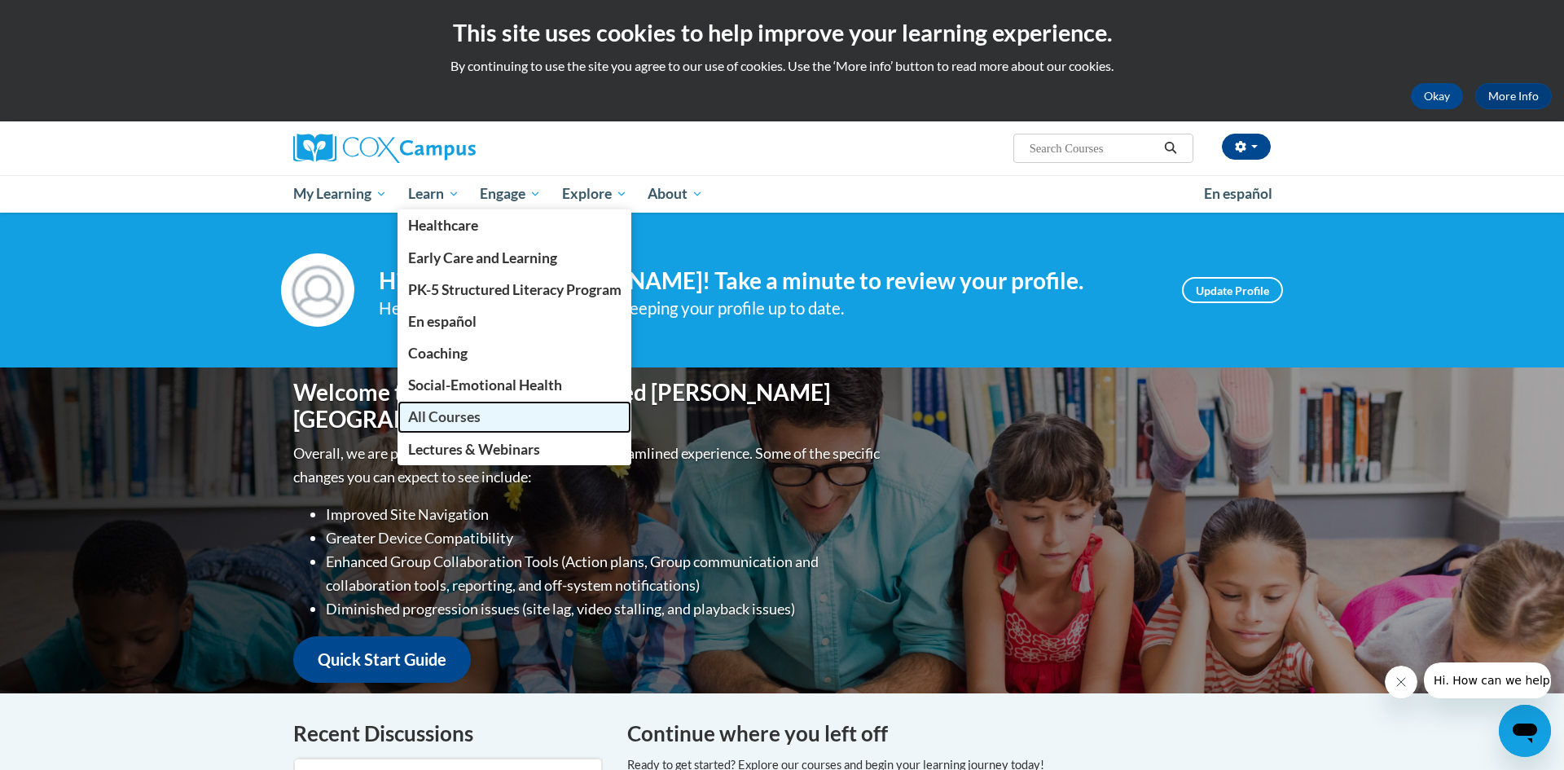
click at [457, 419] on span "All Courses" at bounding box center [444, 416] width 73 height 17
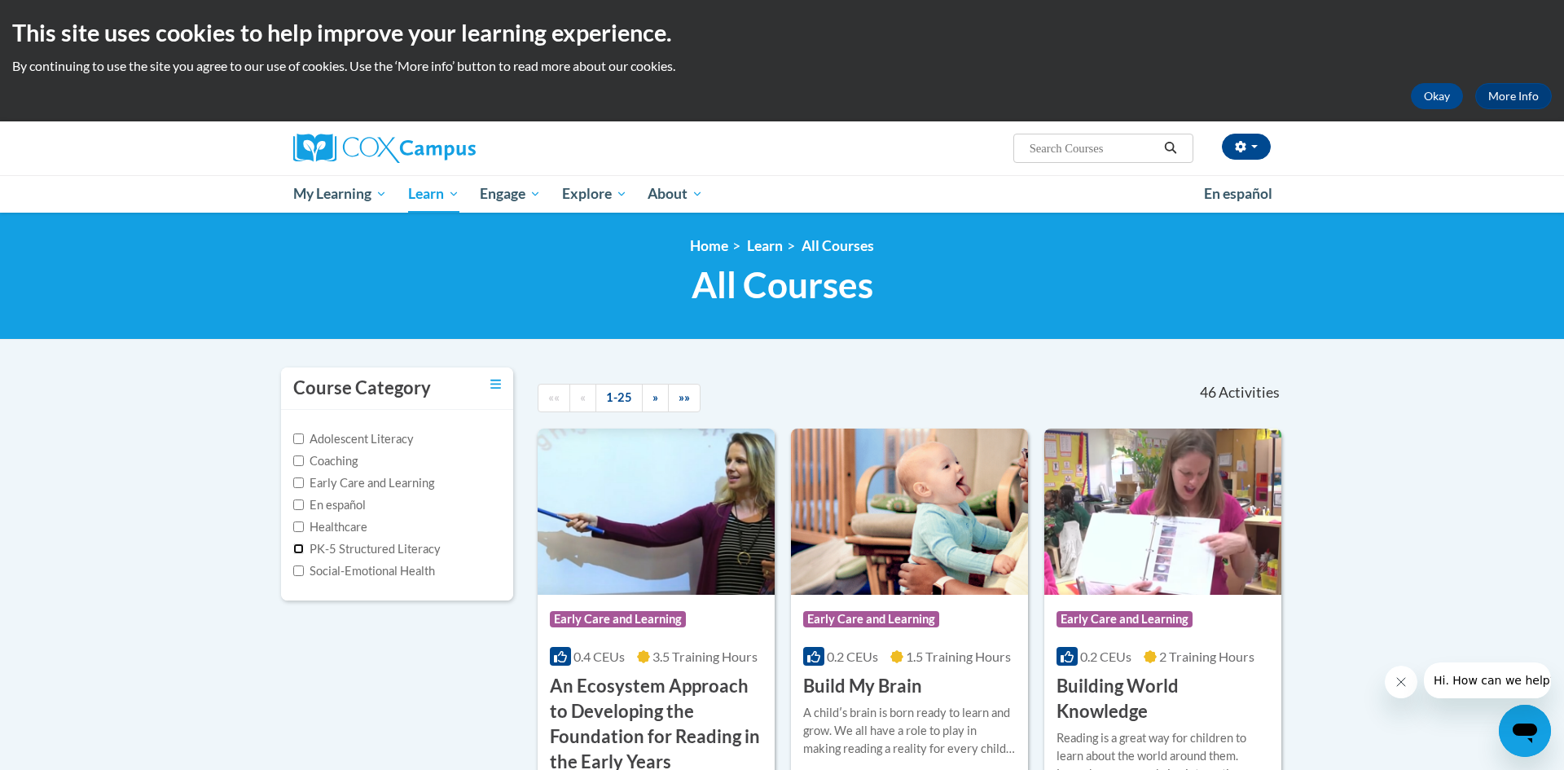
click at [298, 549] on input "PK-5 Structured Literacy" at bounding box center [298, 548] width 11 height 11
checkbox input "true"
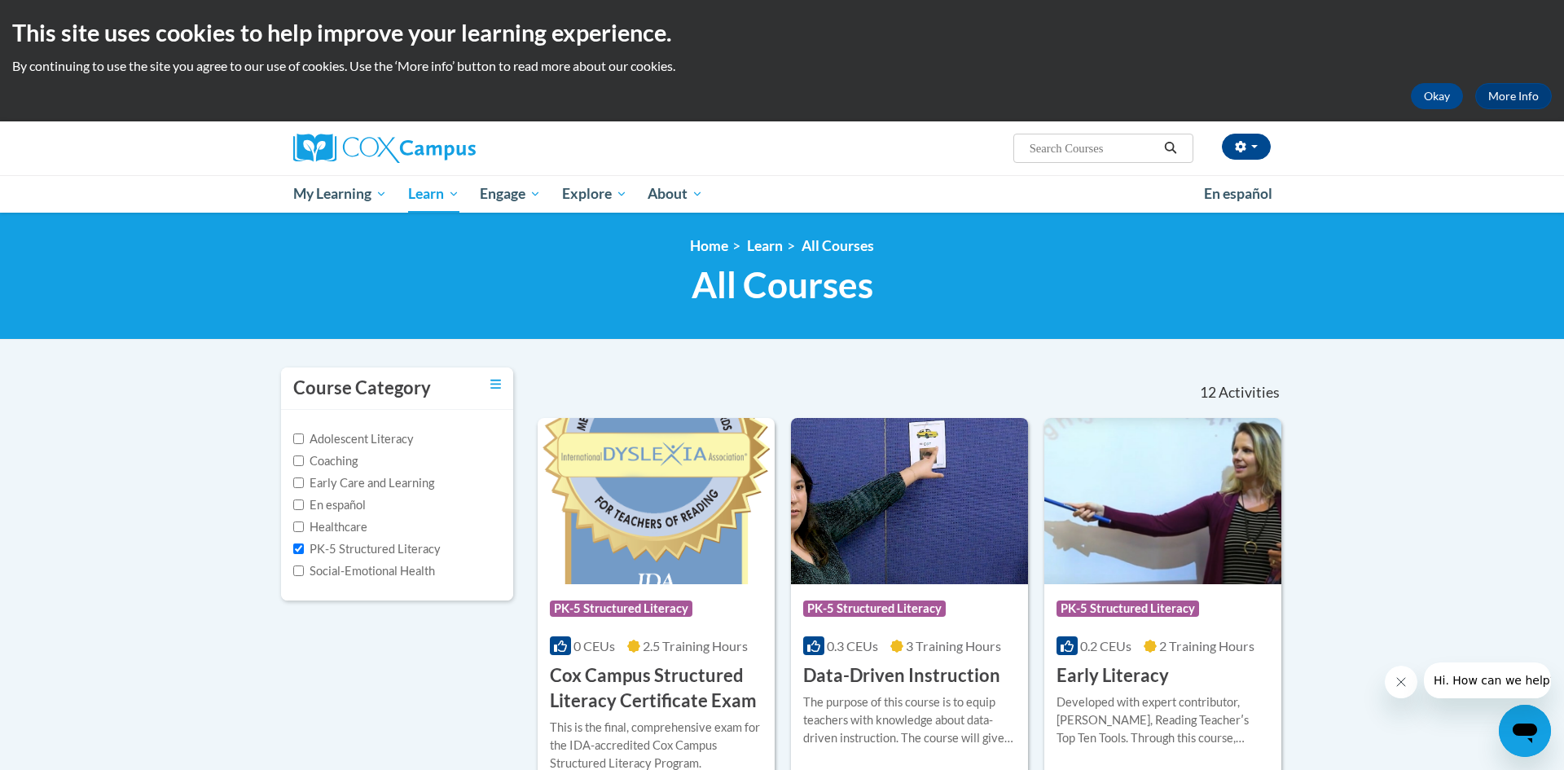
click at [298, 574] on input "Social-Emotional Health" at bounding box center [298, 570] width 11 height 11
checkbox input "true"
click at [298, 552] on input "PK-5 Structured Literacy" at bounding box center [298, 548] width 11 height 11
checkbox input "false"
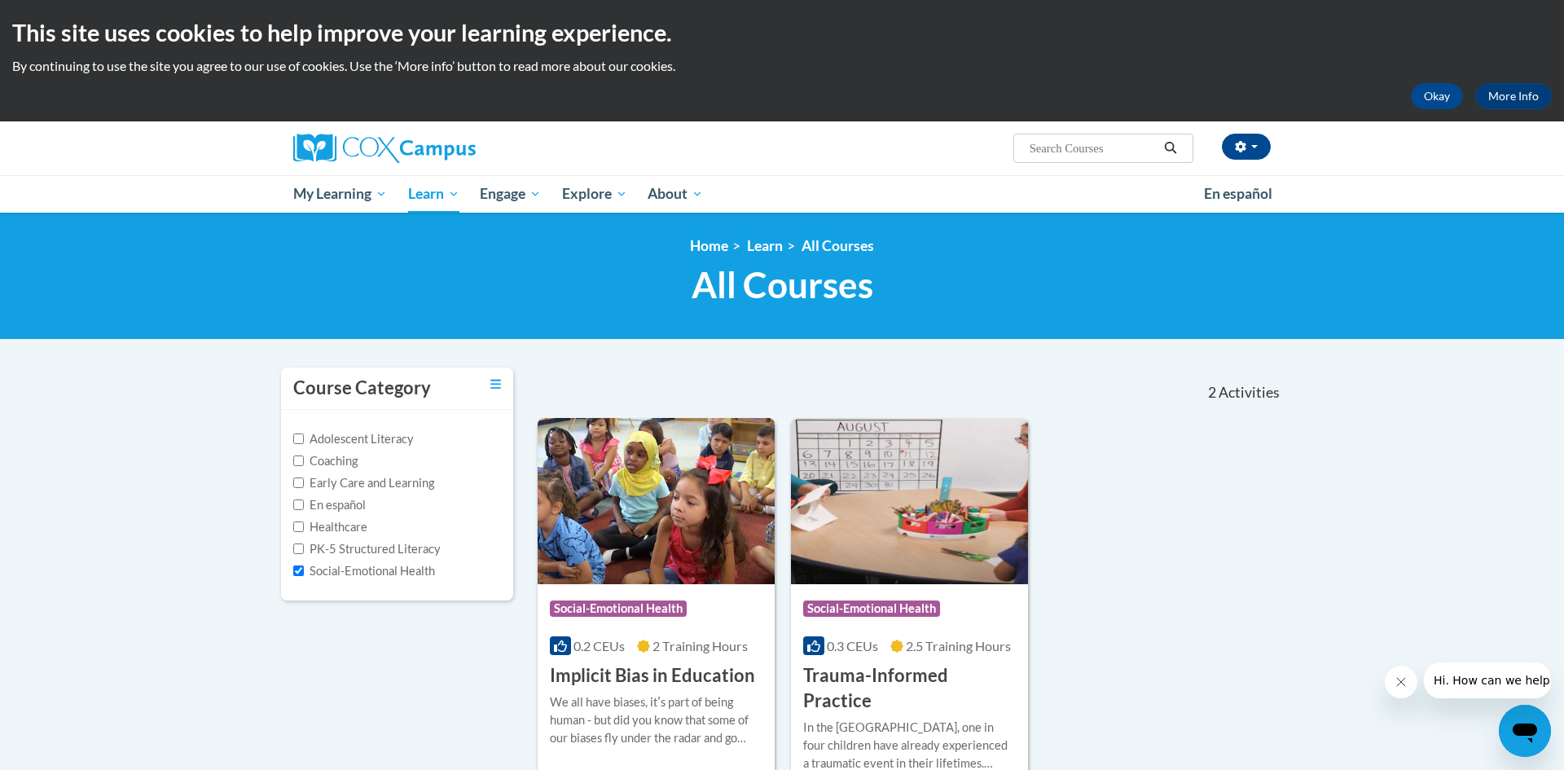
click at [234, 574] on body "This site uses cookies to help improve your learning experience. By continuing …" at bounding box center [782, 584] width 1564 height 1168
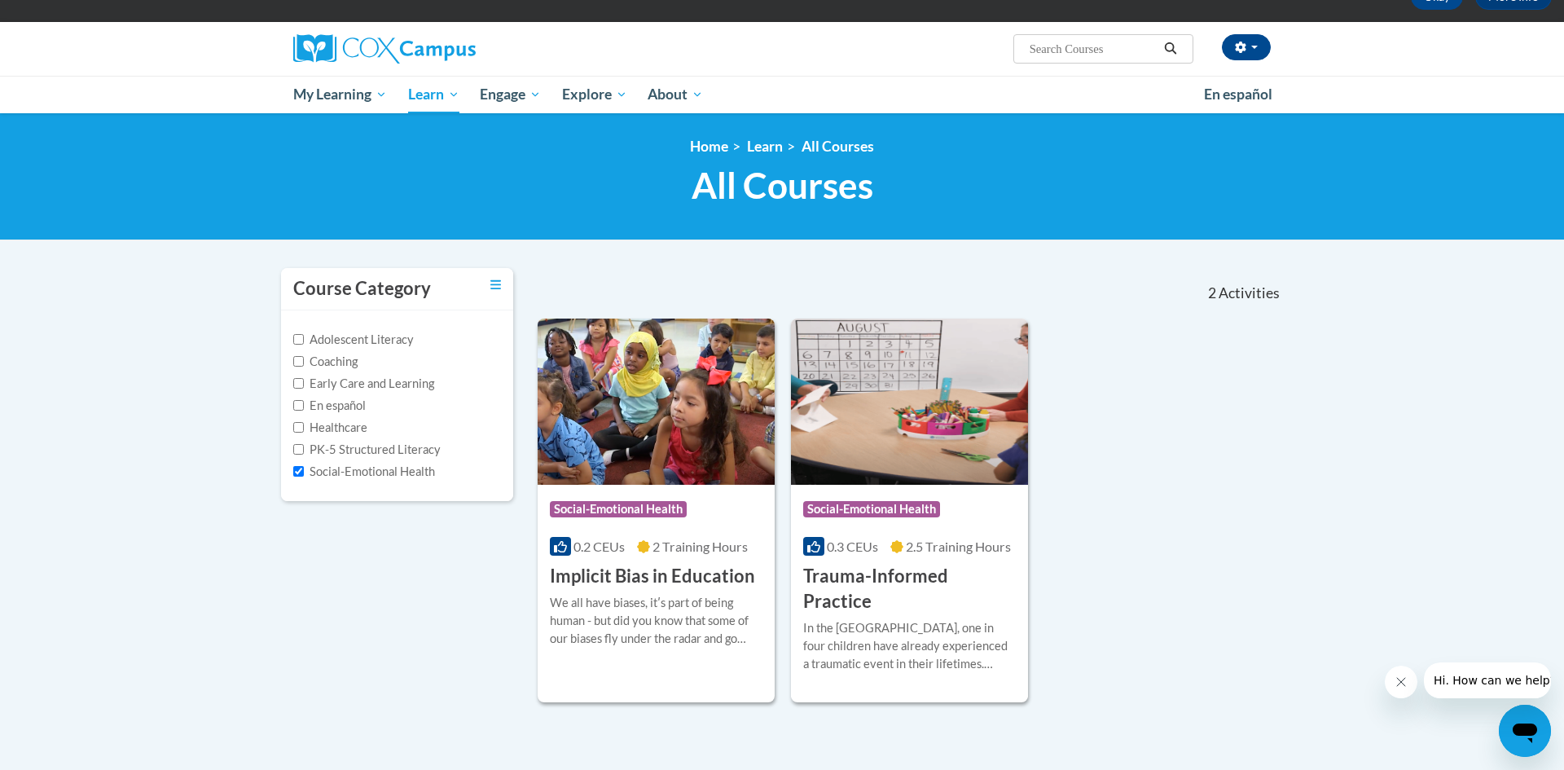
scroll to position [130, 0]
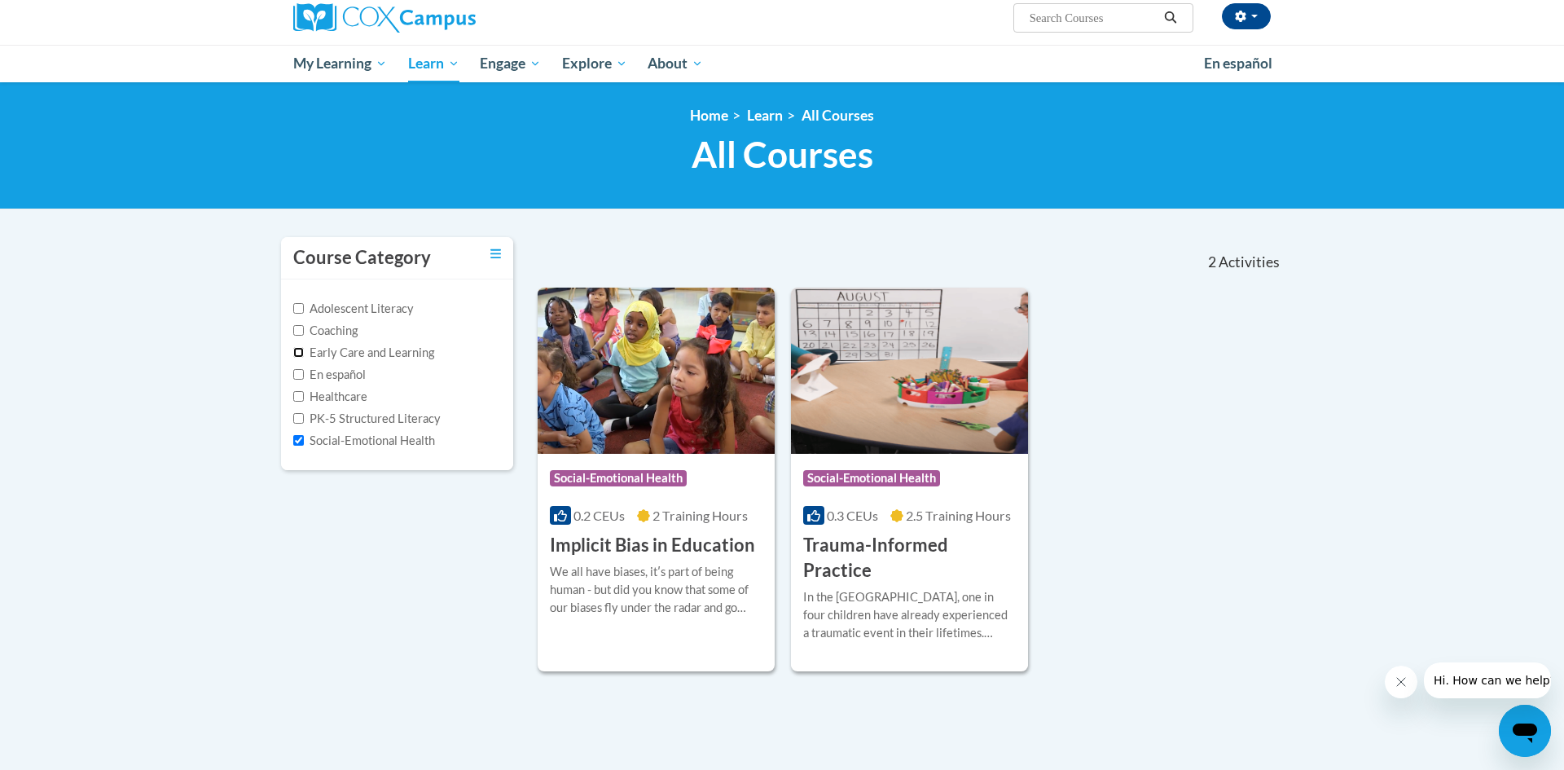
click at [297, 354] on input "Early Care and Learning" at bounding box center [298, 352] width 11 height 11
checkbox input "true"
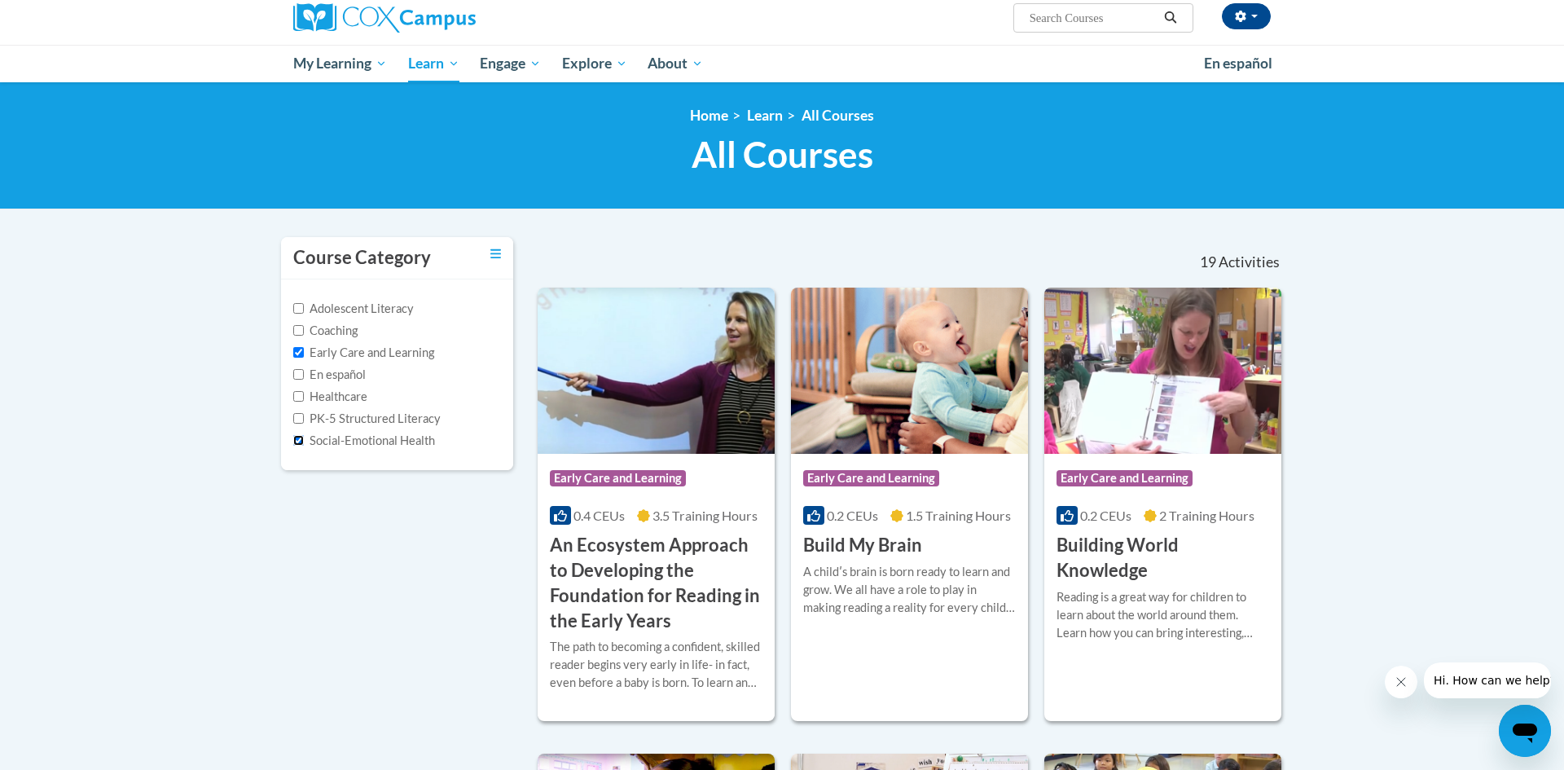
click at [299, 444] on input "Social-Emotional Health" at bounding box center [298, 440] width 11 height 11
checkbox input "false"
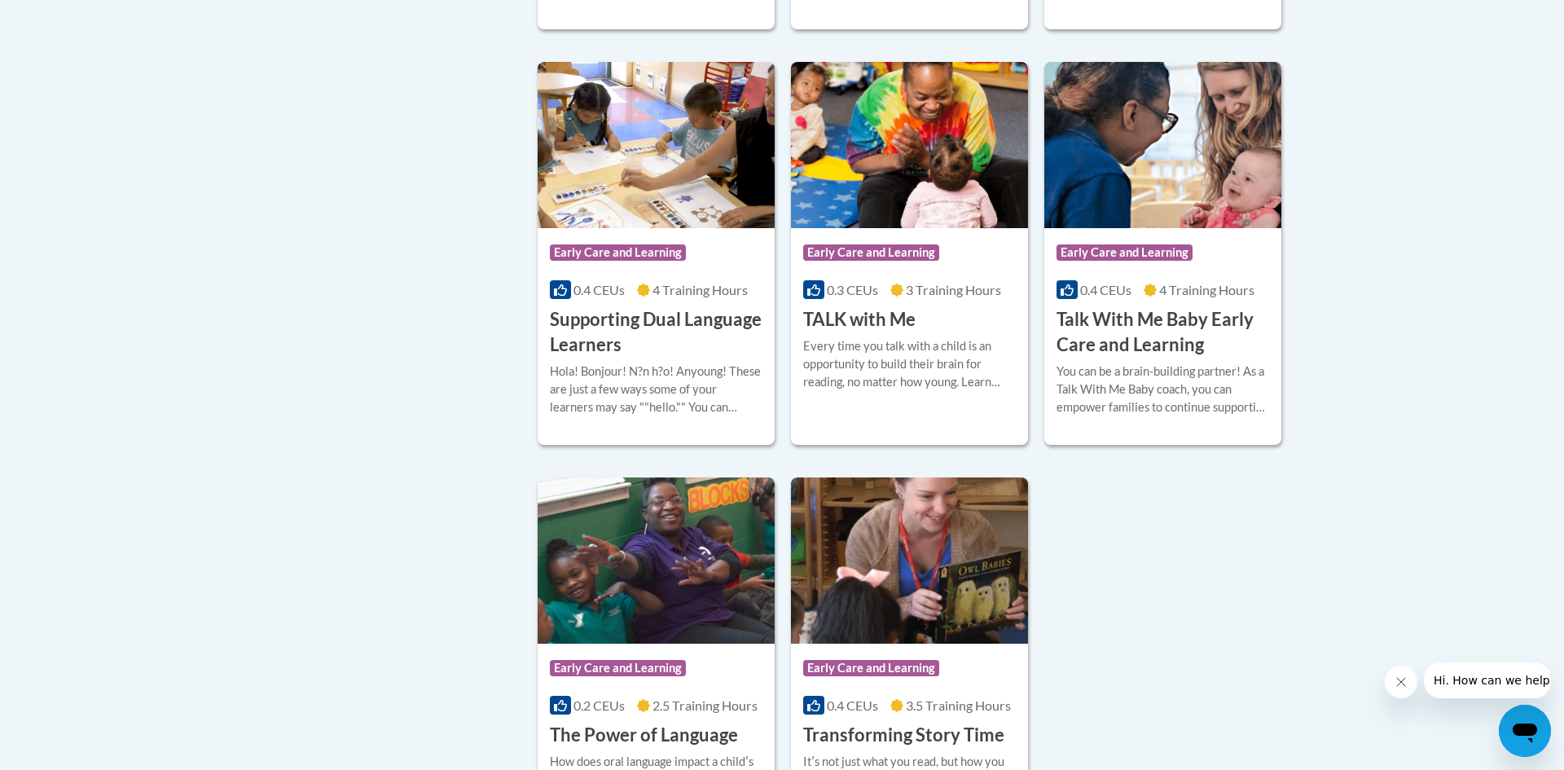
scroll to position [2118, 0]
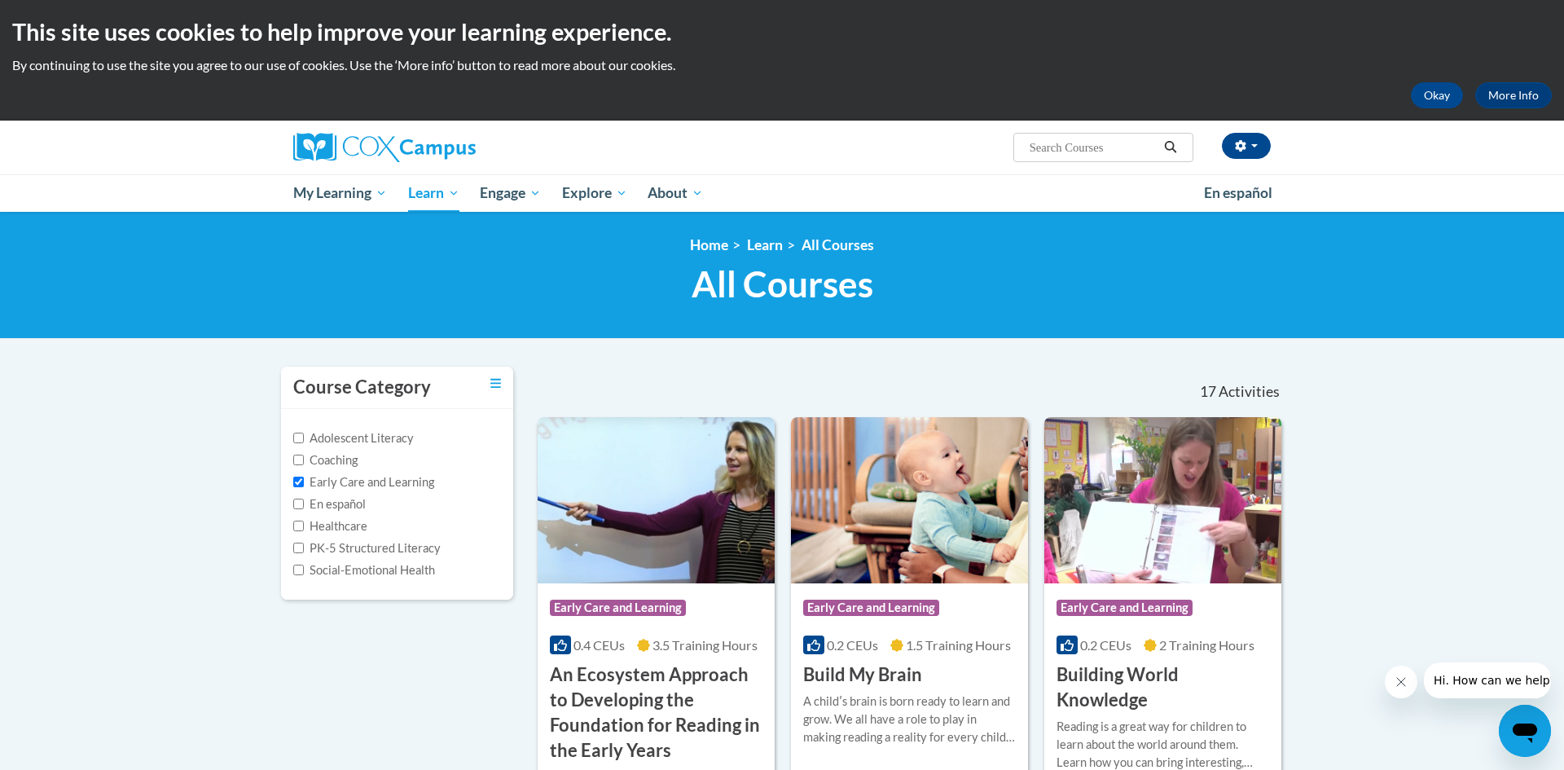
scroll to position [0, 0]
